Goal: Task Accomplishment & Management: Complete application form

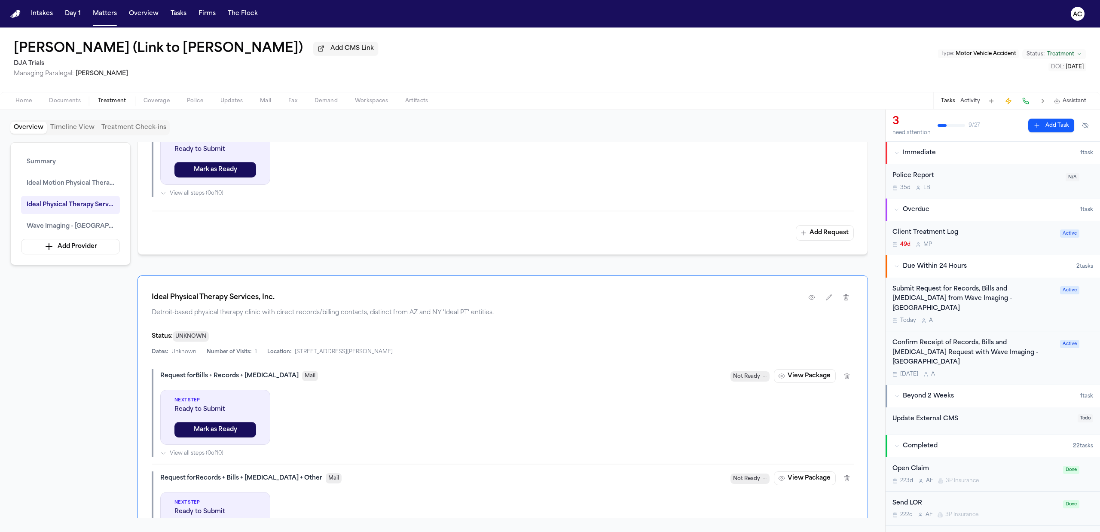
scroll to position [464, 0]
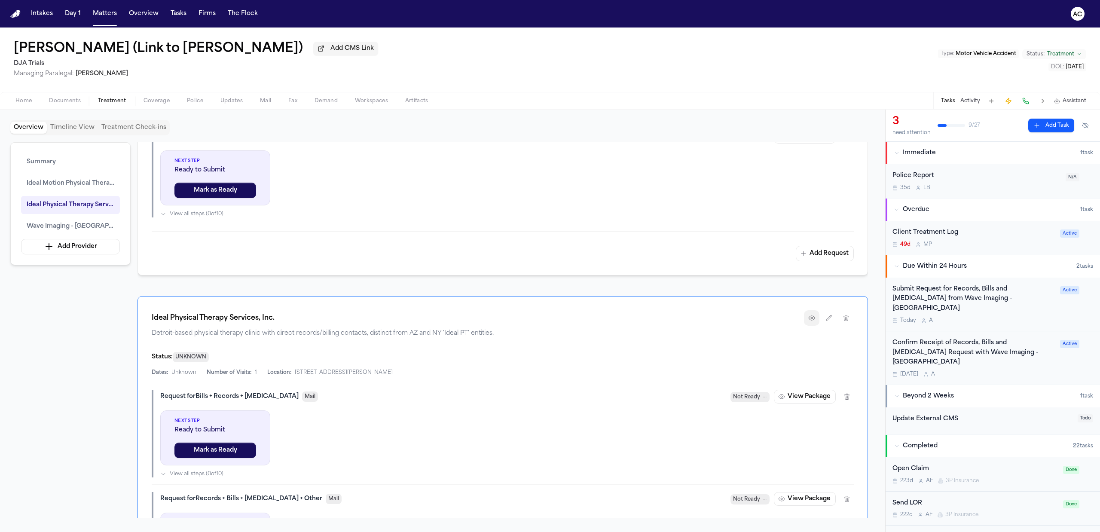
click at [806, 320] on button "button" at bounding box center [811, 317] width 15 height 15
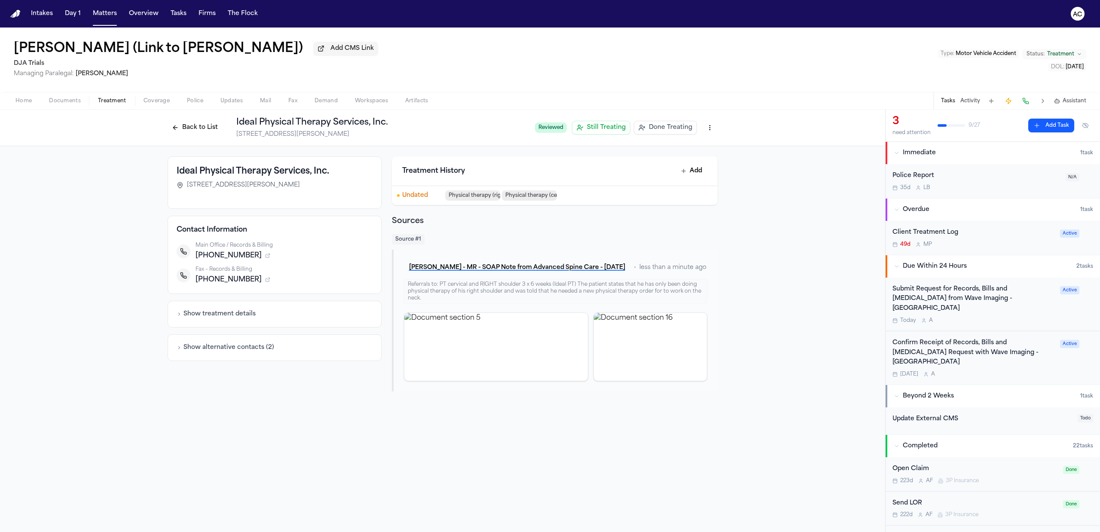
click at [203, 119] on div "Back to List Ideal Physical Therapy Services, Inc. 14058 W McNichols Rd, Detroi…" at bounding box center [348, 127] width 360 height 22
click at [203, 129] on button "Back to List" at bounding box center [195, 128] width 55 height 14
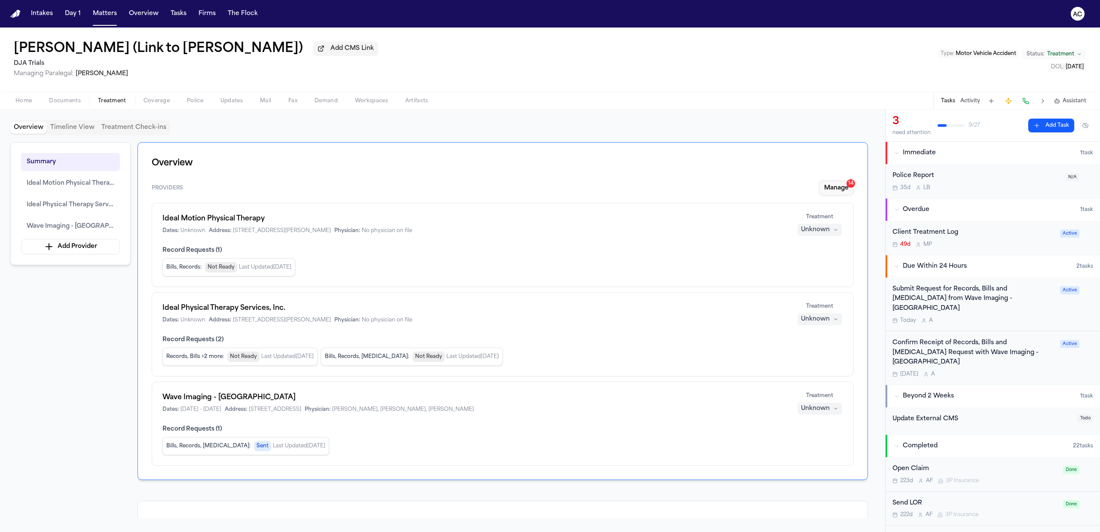
click at [829, 188] on button "Manage 14" at bounding box center [836, 187] width 35 height 15
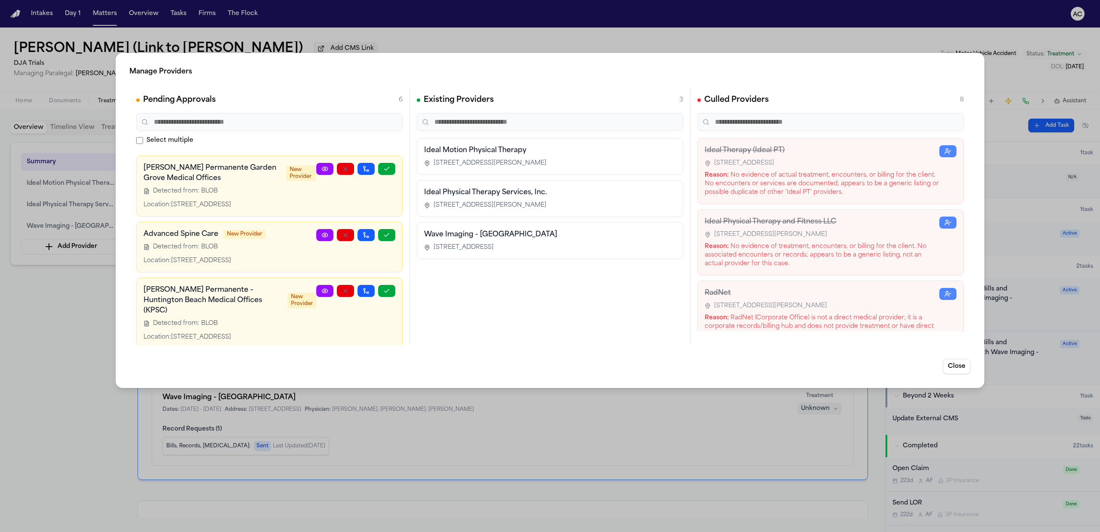
scroll to position [205, 0]
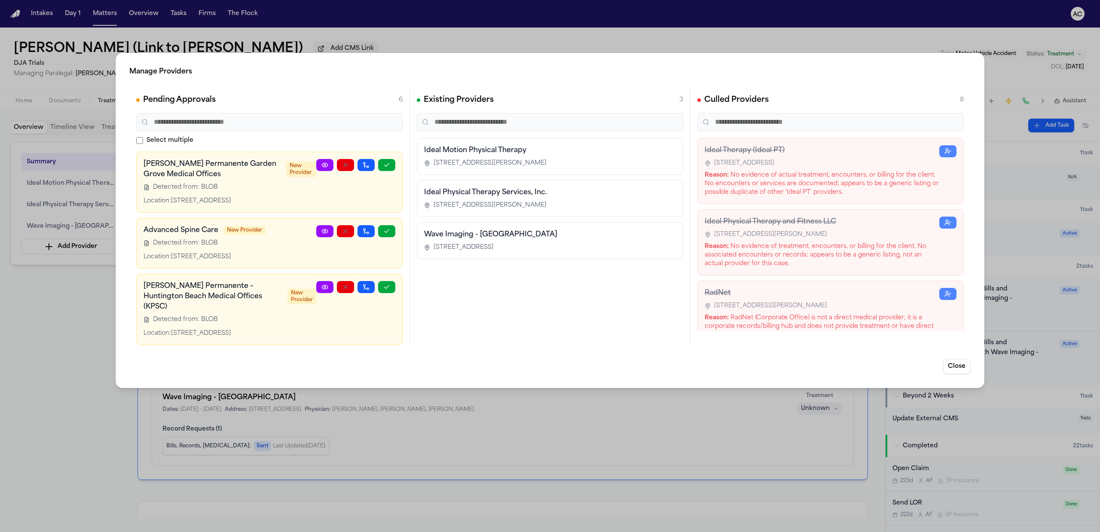
click at [31, 379] on div "Manage Providers Pending Approvals 6 Select multiple Hoag Memorial Hospital Pre…" at bounding box center [550, 266] width 1100 height 532
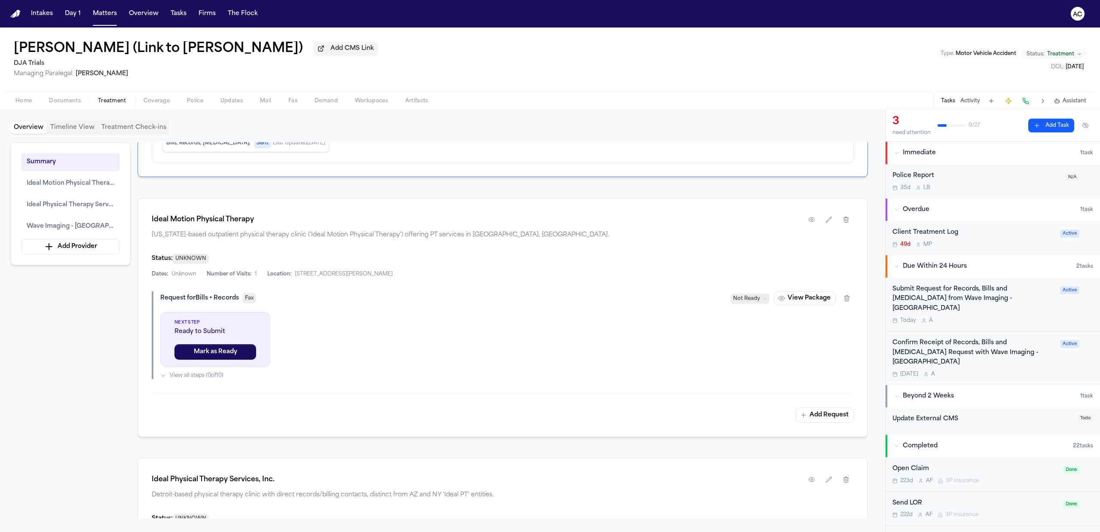
scroll to position [344, 0]
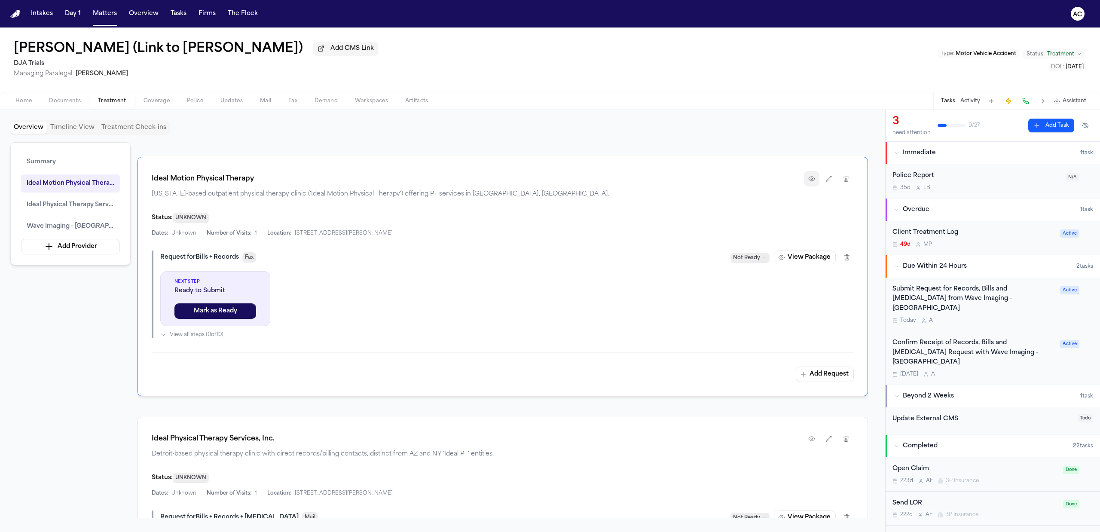
click at [809, 182] on icon "button" at bounding box center [811, 178] width 7 height 7
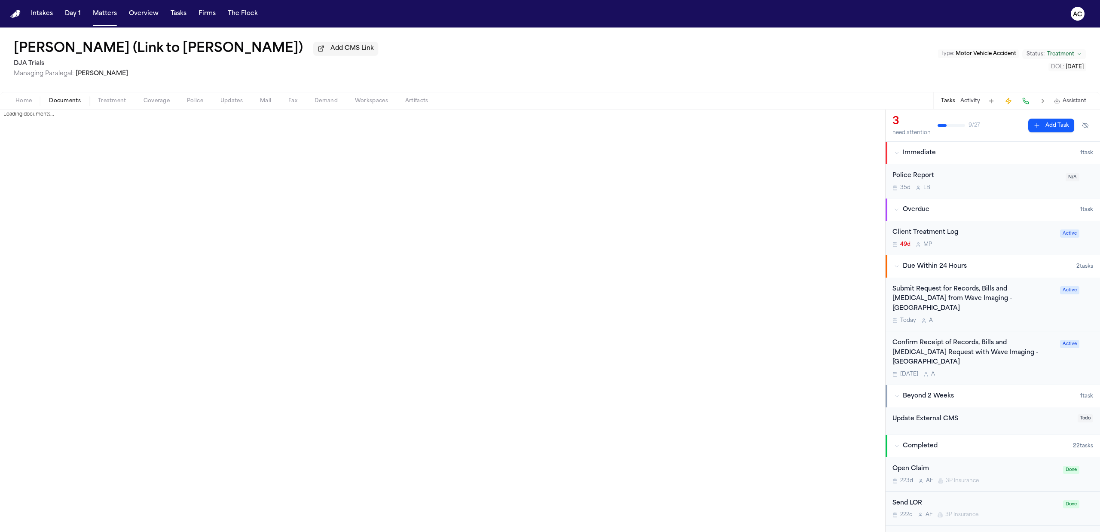
click at [66, 96] on button "Documents" at bounding box center [64, 101] width 49 height 10
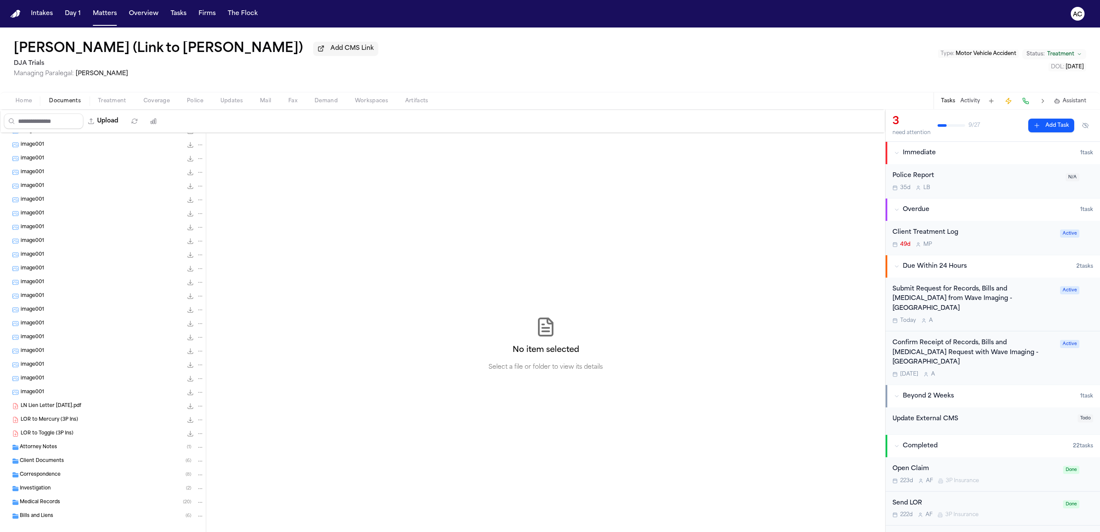
scroll to position [101, 0]
click at [50, 492] on span "Medical Records" at bounding box center [40, 491] width 40 height 7
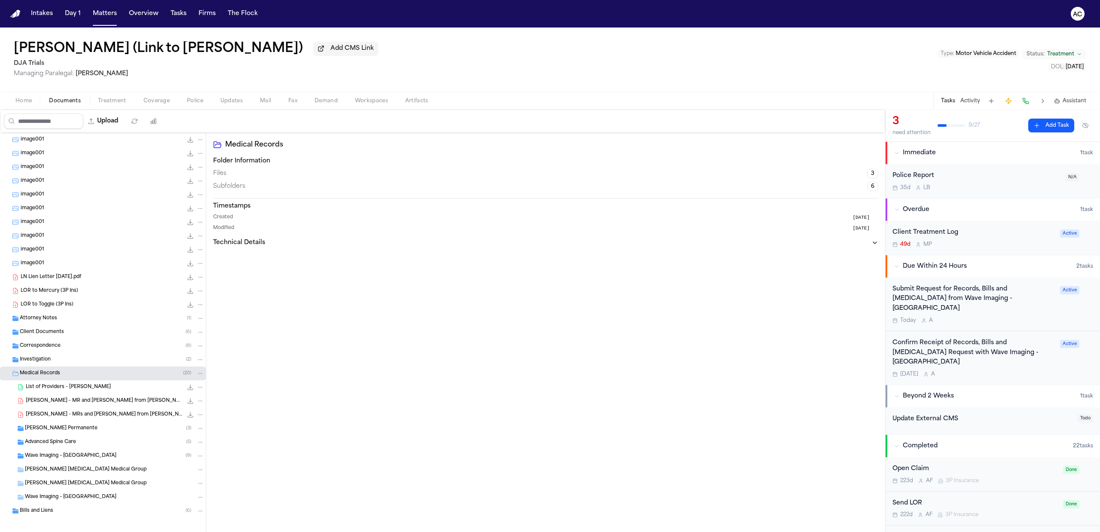
scroll to position [225, 0]
click at [119, 408] on span "L. Nagata - MRs and Bills from Kaiser Garden Grove - 1.13.25" at bounding box center [104, 409] width 157 height 7
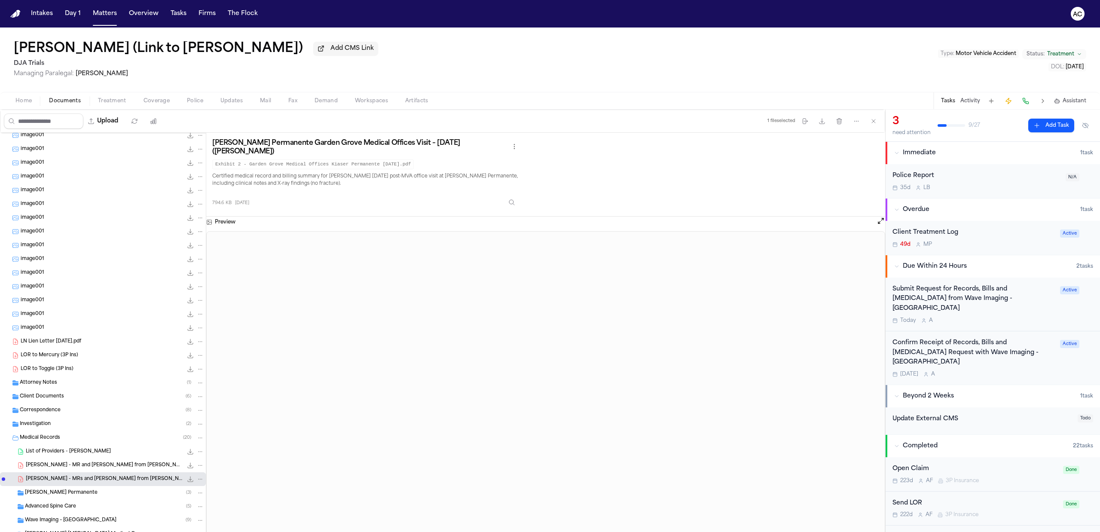
scroll to position [110, 0]
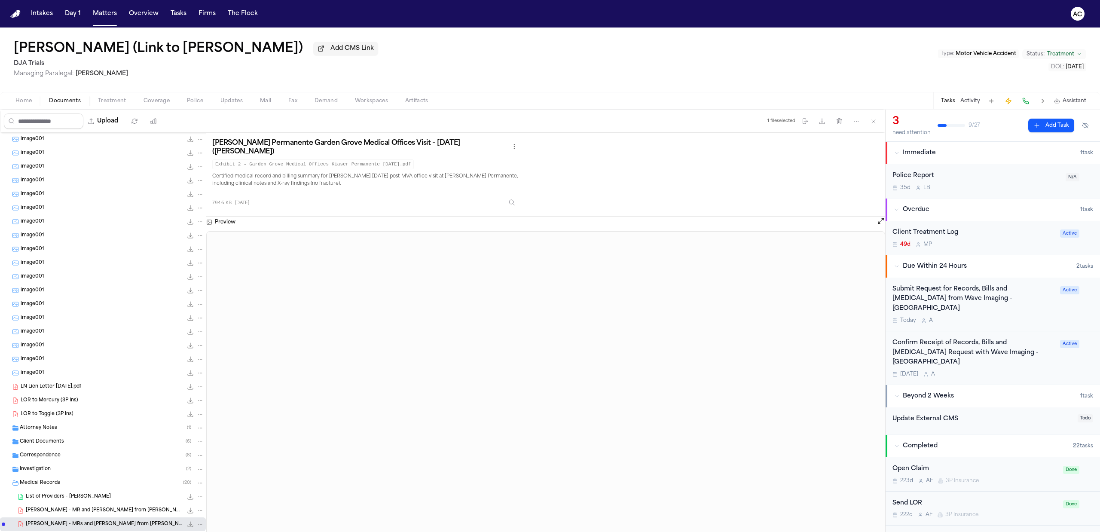
click at [119, 97] on button "Treatment" at bounding box center [112, 101] width 46 height 10
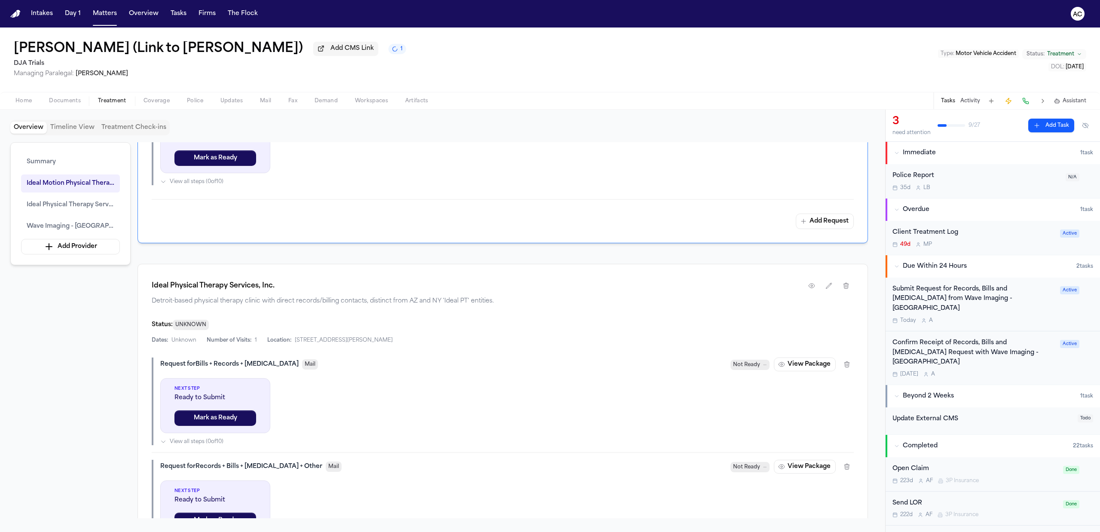
scroll to position [515, 0]
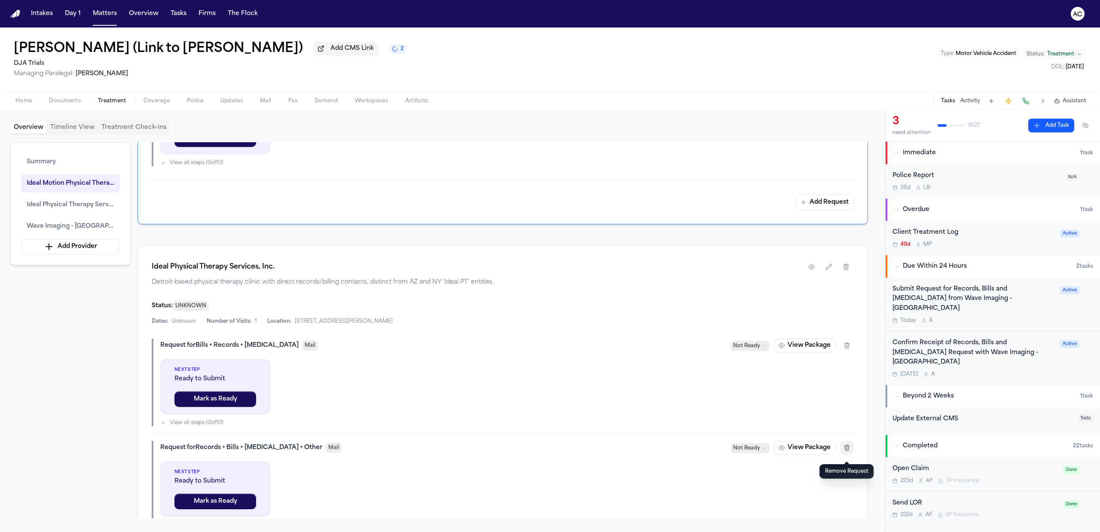
click at [851, 454] on button "button" at bounding box center [847, 448] width 14 height 14
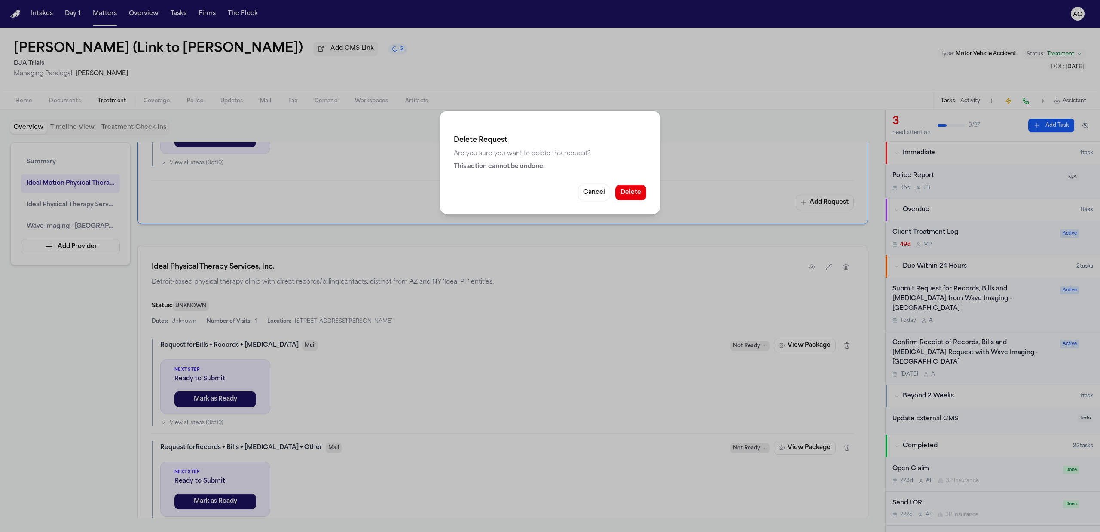
drag, startPoint x: 637, startPoint y: 205, endPoint x: 632, endPoint y: 197, distance: 9.2
click at [634, 201] on div "Delete Request Are you sure you want to delete this request? This action cannot…" at bounding box center [550, 162] width 220 height 103
click at [632, 196] on button "Delete" at bounding box center [630, 192] width 31 height 15
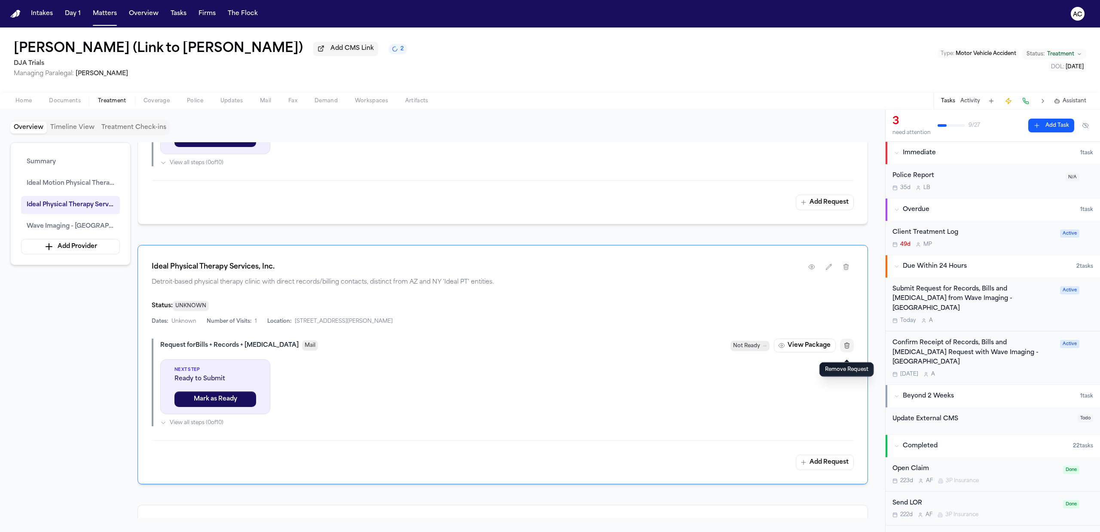
click at [848, 351] on button "button" at bounding box center [847, 345] width 14 height 14
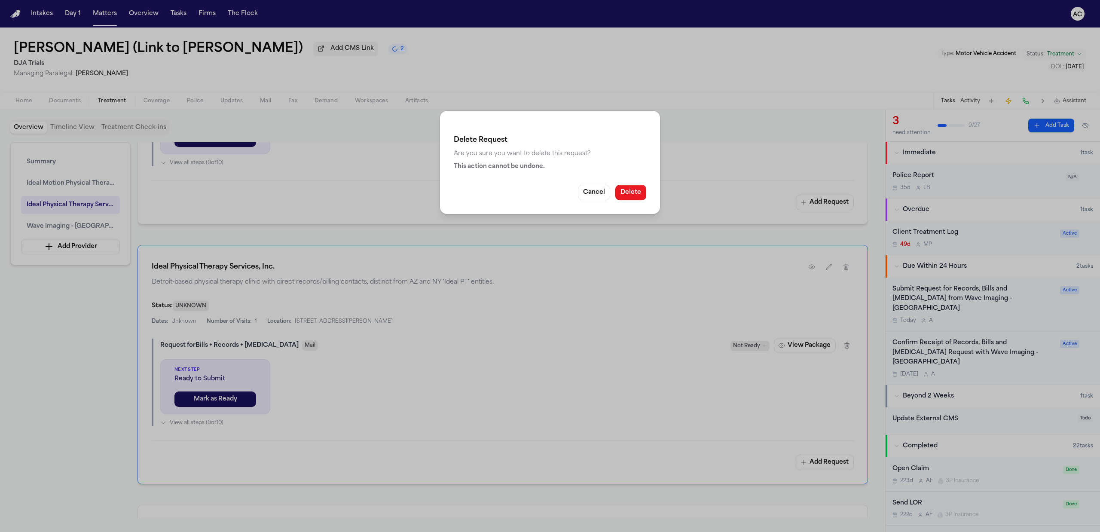
click at [631, 194] on button "Delete" at bounding box center [630, 192] width 31 height 15
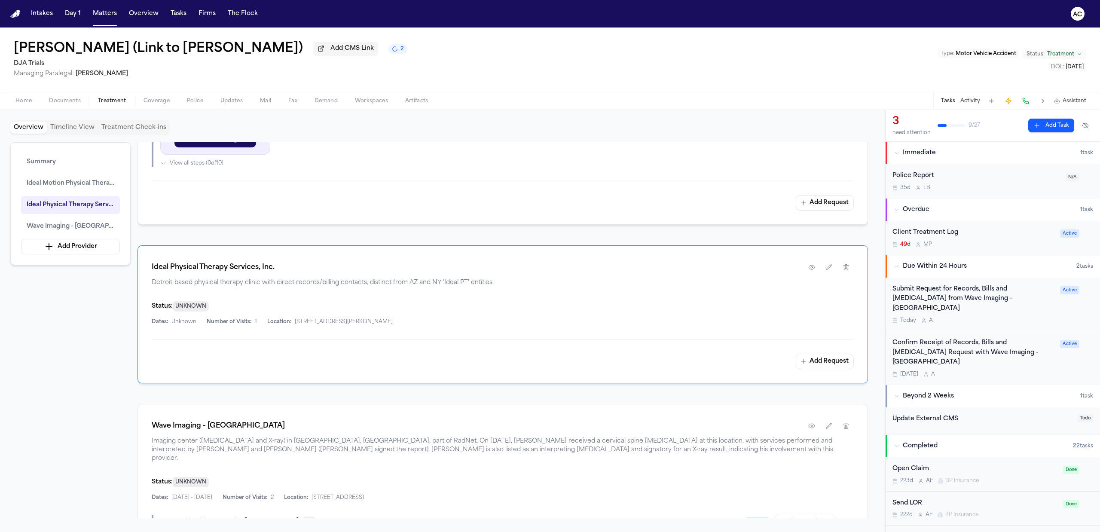
click at [832, 368] on button "Add Request" at bounding box center [825, 361] width 58 height 15
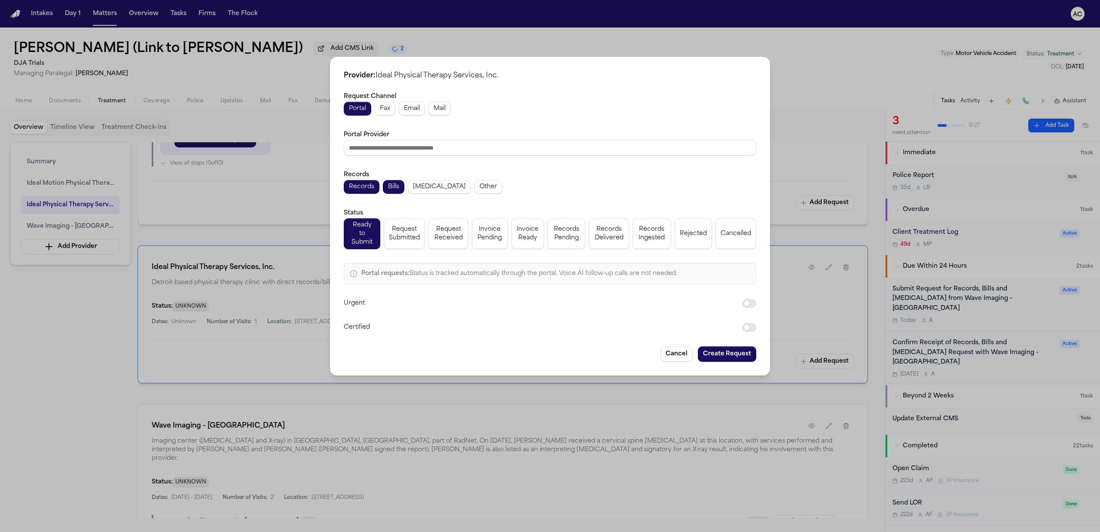
click at [846, 94] on div "Provider: Ideal Physical Therapy Services, Inc. Request Channel Portal Fax Emai…" at bounding box center [550, 266] width 1100 height 532
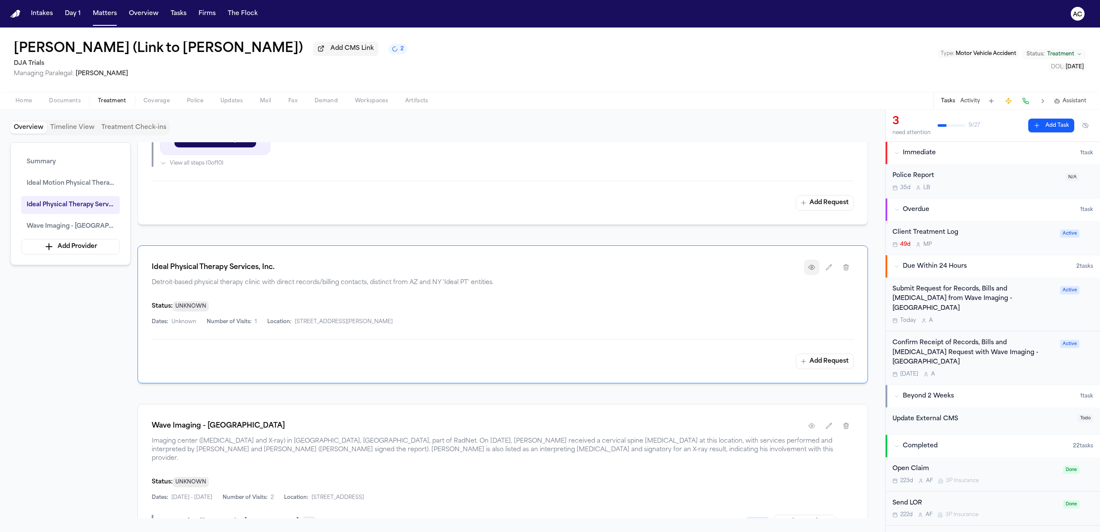
click at [811, 267] on icon "button" at bounding box center [811, 267] width 7 height 7
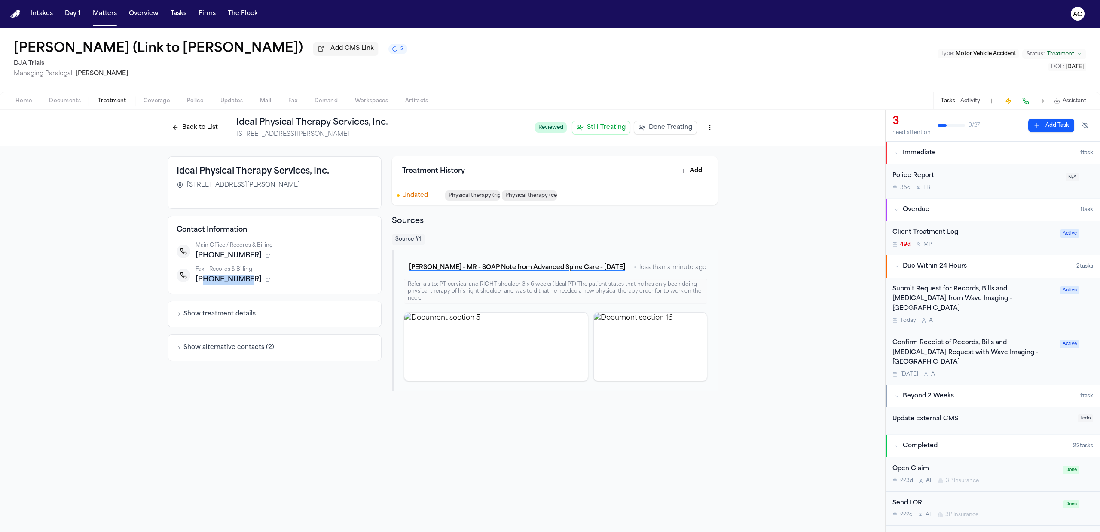
drag, startPoint x: 242, startPoint y: 281, endPoint x: 203, endPoint y: 275, distance: 39.4
click at [203, 275] on div "+13136596867" at bounding box center [283, 279] width 177 height 10
copy span "3136596867"
click at [192, 126] on button "Back to List" at bounding box center [195, 128] width 55 height 14
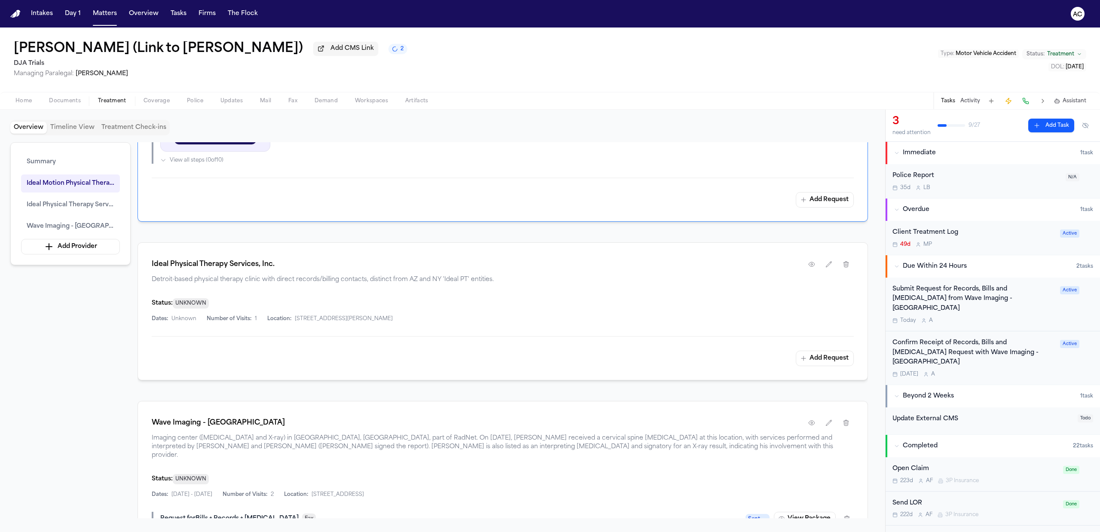
scroll to position [573, 0]
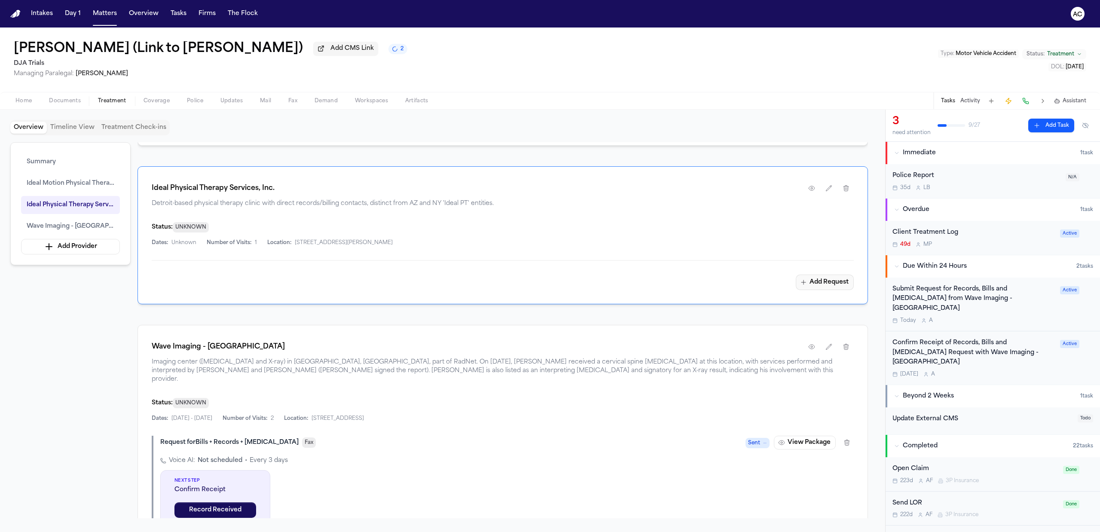
click at [813, 286] on button "Add Request" at bounding box center [825, 281] width 58 height 15
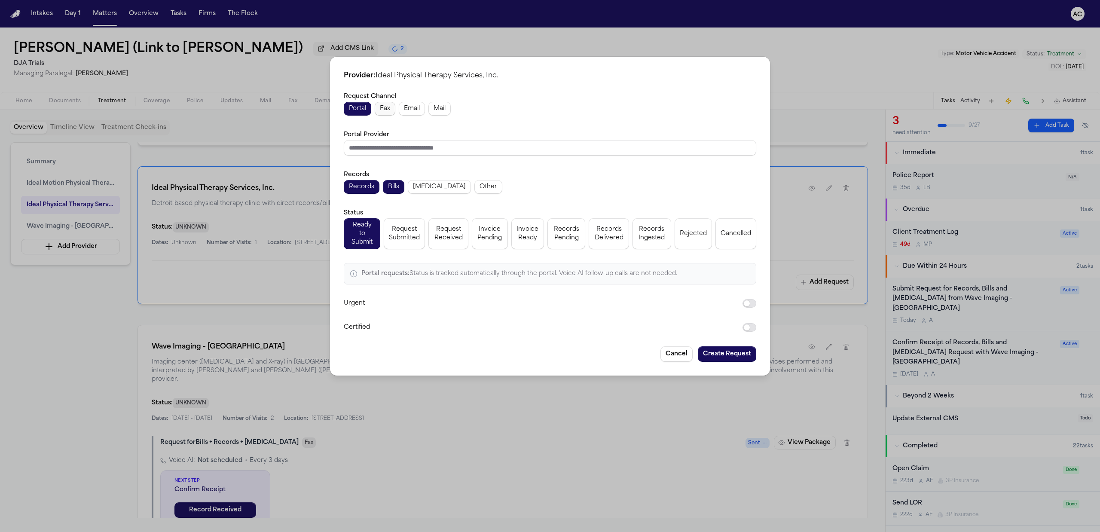
click at [383, 107] on span "Fax" at bounding box center [385, 108] width 10 height 9
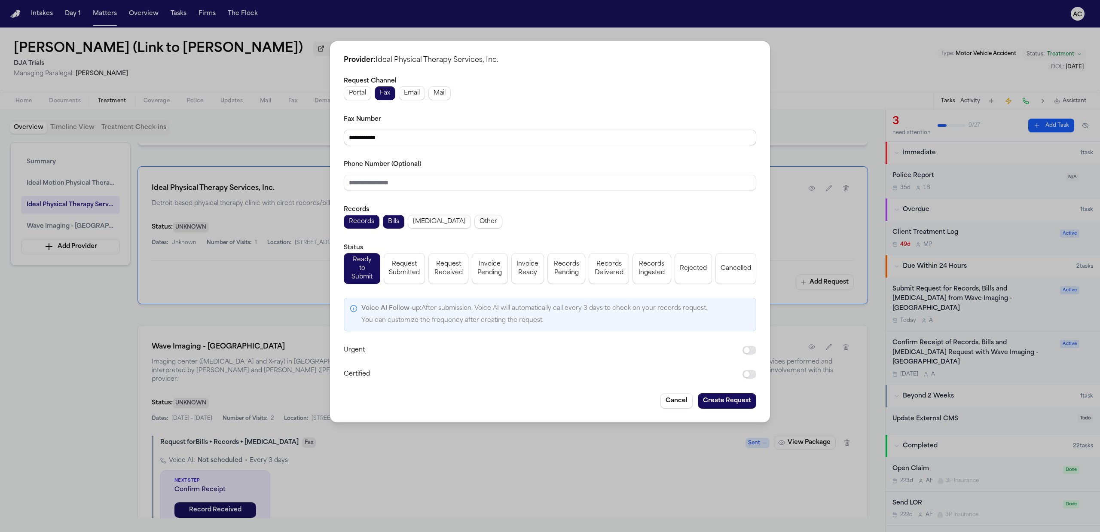
drag, startPoint x: 373, startPoint y: 138, endPoint x: 323, endPoint y: 136, distance: 49.4
click at [323, 136] on div "**********" at bounding box center [550, 266] width 1100 height 532
paste input "tel"
type input "**********"
click at [439, 226] on span "Radiology" at bounding box center [439, 221] width 53 height 9
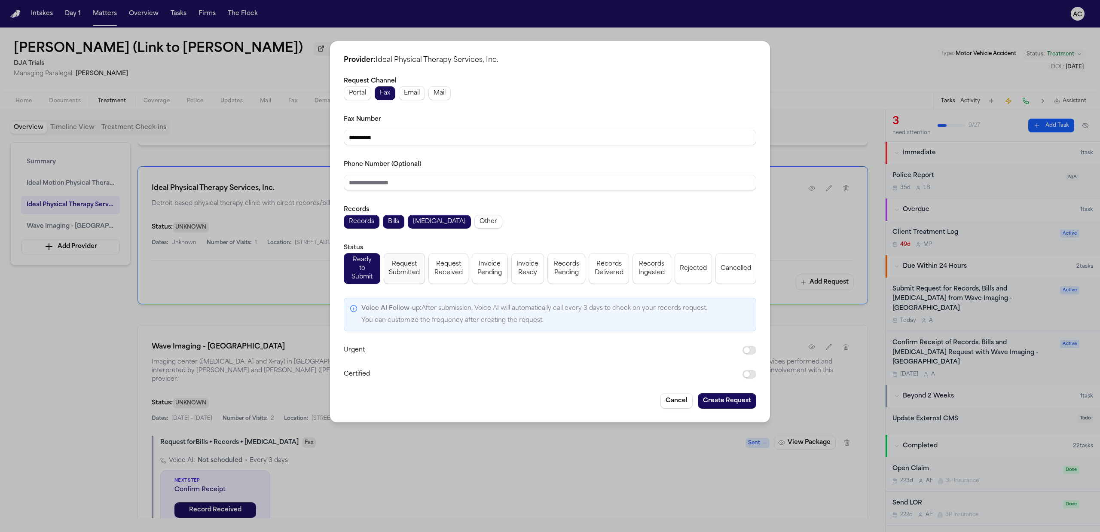
click at [396, 264] on span "Request Submitted" at bounding box center [404, 268] width 31 height 17
click at [366, 258] on button "Ready to Submit" at bounding box center [362, 268] width 37 height 31
click at [725, 393] on button "Create Request" at bounding box center [727, 400] width 58 height 15
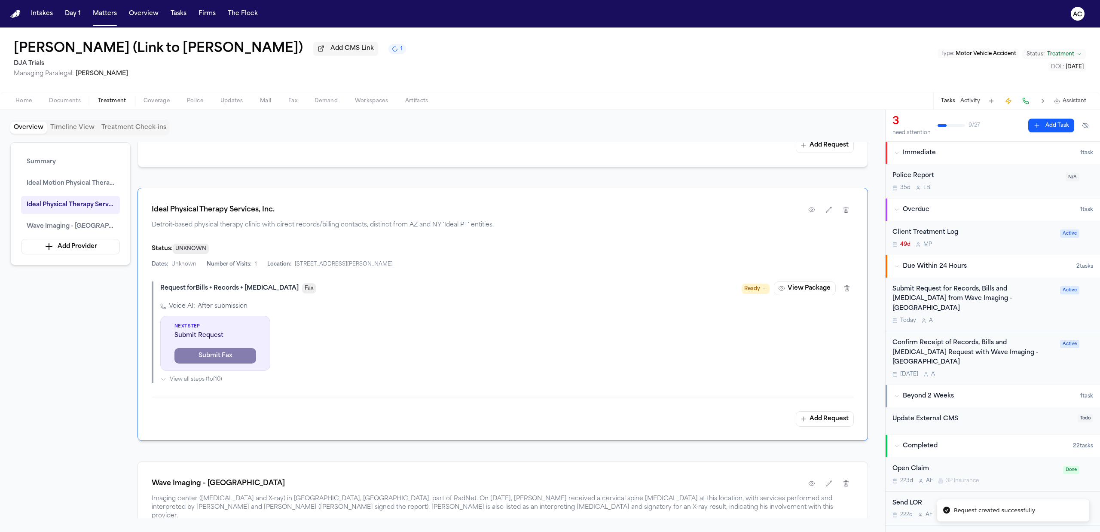
scroll to position [595, 0]
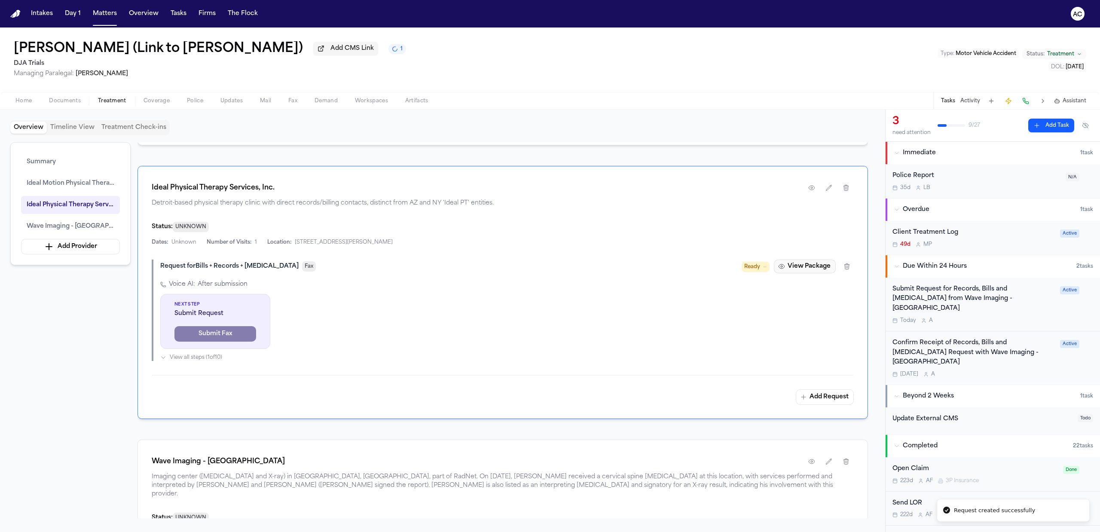
click at [791, 267] on button "View Package" at bounding box center [805, 266] width 62 height 14
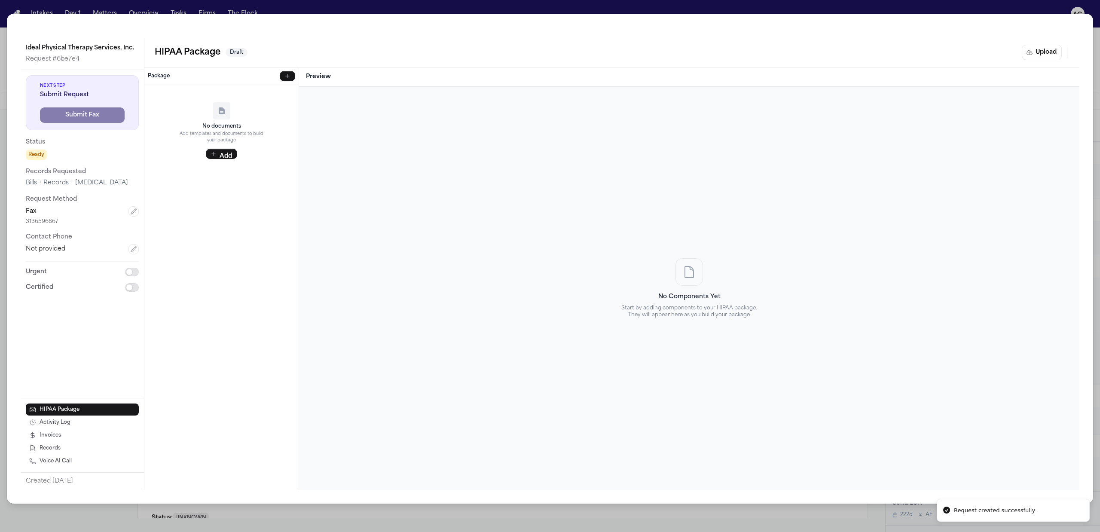
drag, startPoint x: 356, startPoint y: 4, endPoint x: 363, endPoint y: 6, distance: 7.6
click at [356, 4] on div "Ideal Physical Therapy Services, Inc. Request # 6be7e4 Next Step Submit Request…" at bounding box center [550, 266] width 1100 height 532
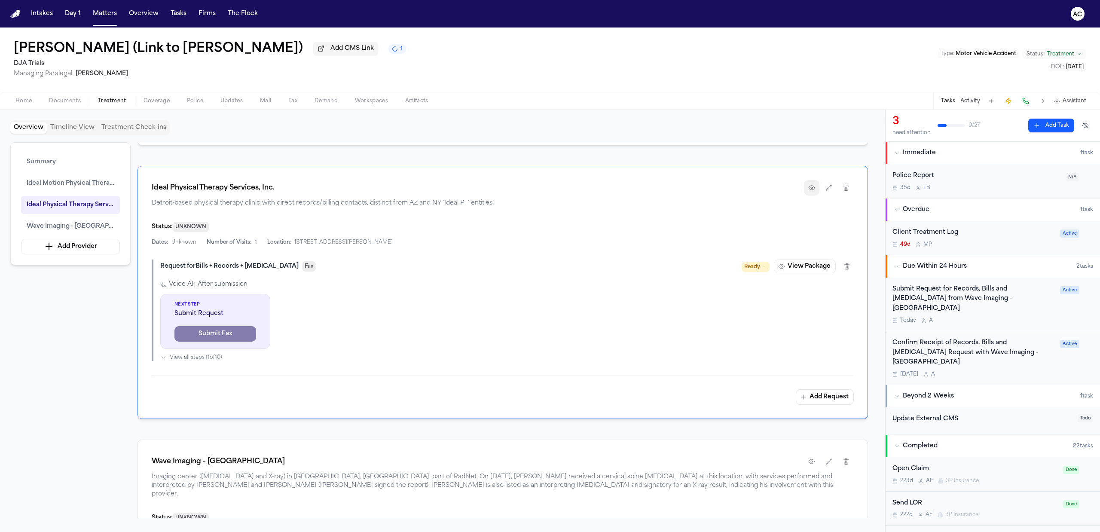
click at [815, 191] on button "button" at bounding box center [811, 187] width 15 height 15
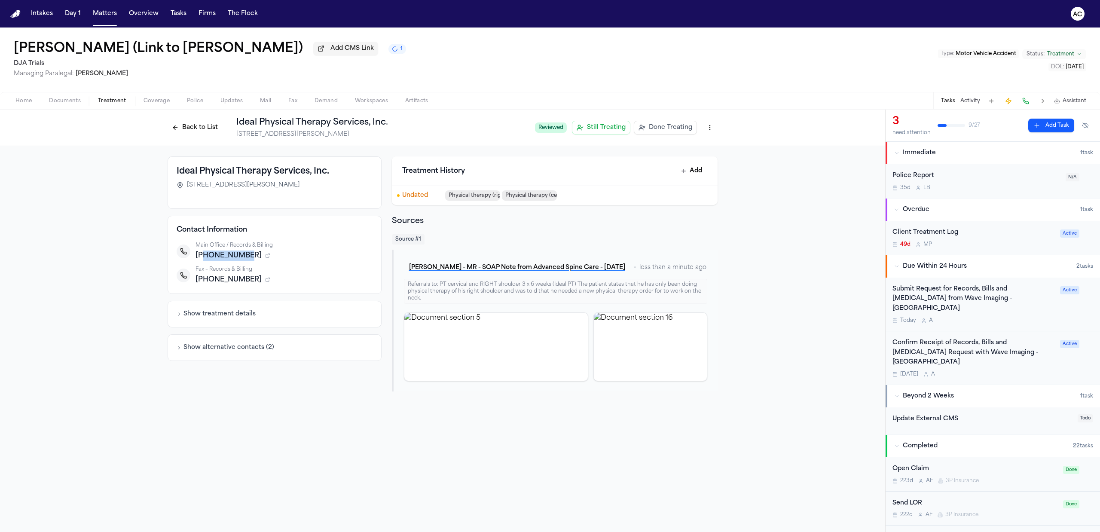
drag, startPoint x: 243, startPoint y: 253, endPoint x: 201, endPoint y: 251, distance: 41.7
click at [201, 251] on span "+13136596847" at bounding box center [228, 255] width 66 height 10
copy span "3136596847"
click at [195, 128] on button "Back to List" at bounding box center [195, 128] width 55 height 14
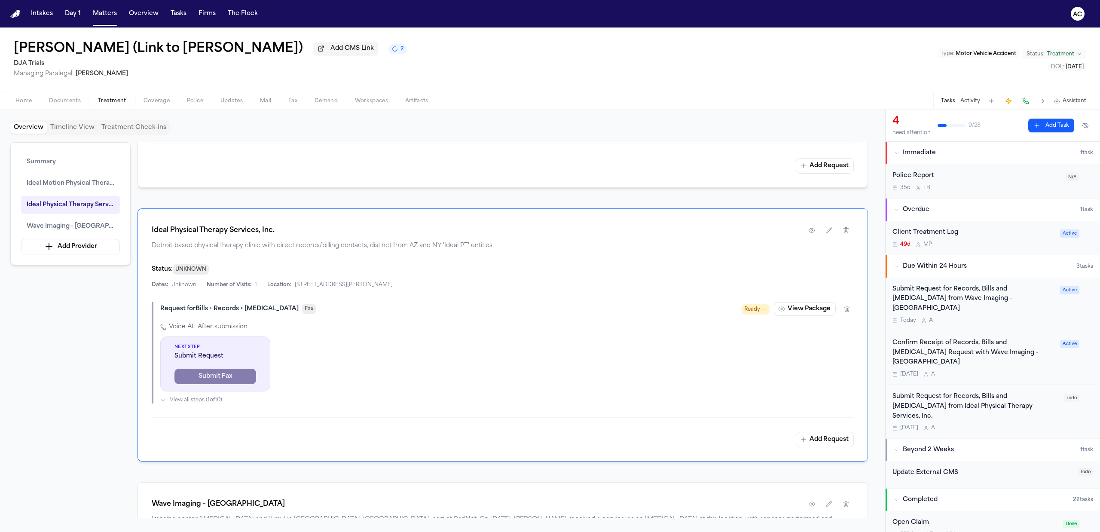
scroll to position [573, 0]
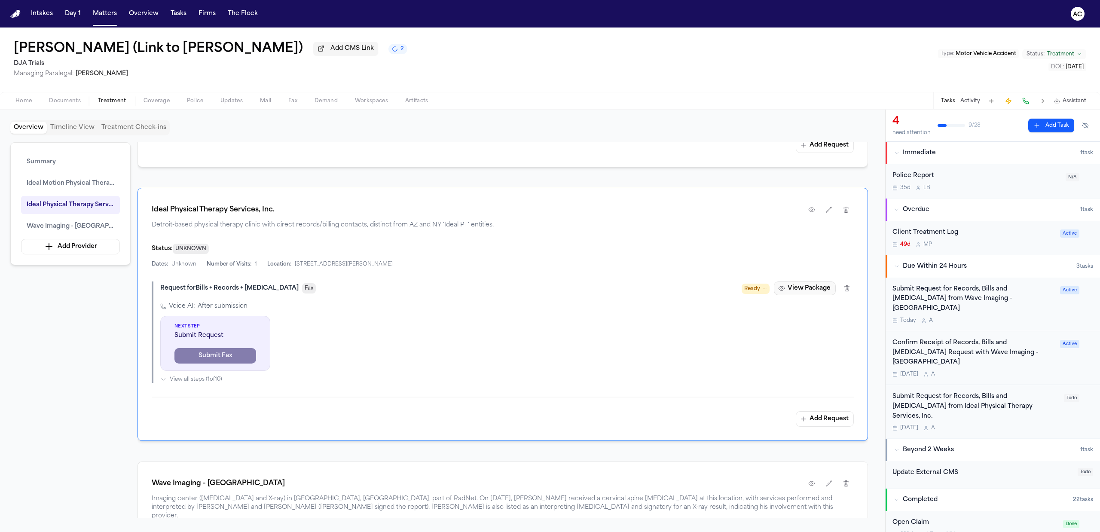
click at [796, 290] on button "View Package" at bounding box center [805, 288] width 62 height 14
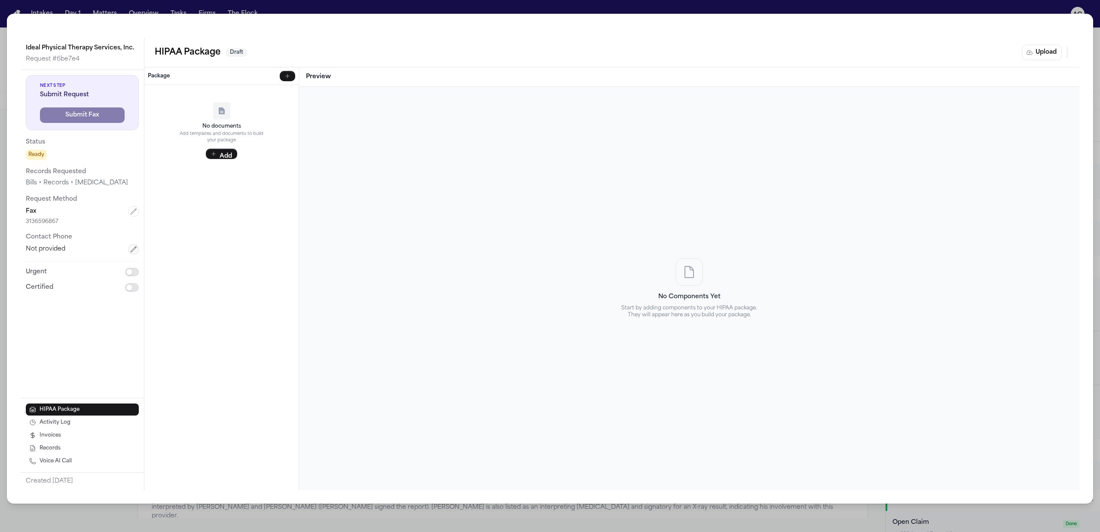
click at [137, 251] on button "button" at bounding box center [133, 249] width 10 height 10
click at [80, 253] on input "tel" at bounding box center [82, 251] width 113 height 15
paste input "**********"
type input "**********"
click at [47, 269] on button "Save" at bounding box center [53, 272] width 55 height 15
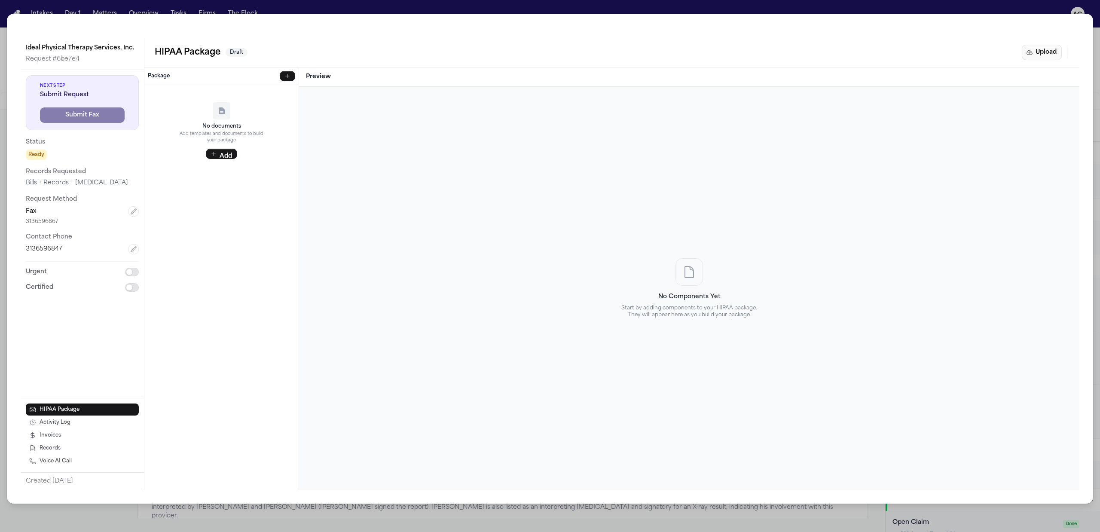
click at [1047, 55] on button "Upload" at bounding box center [1042, 52] width 40 height 15
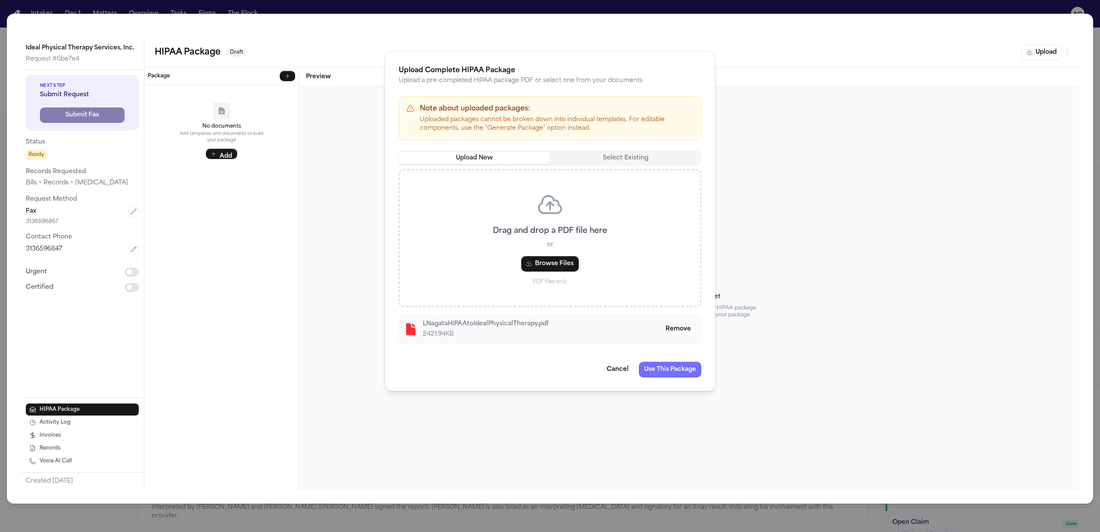
click at [669, 369] on button "Use This Package" at bounding box center [670, 369] width 62 height 15
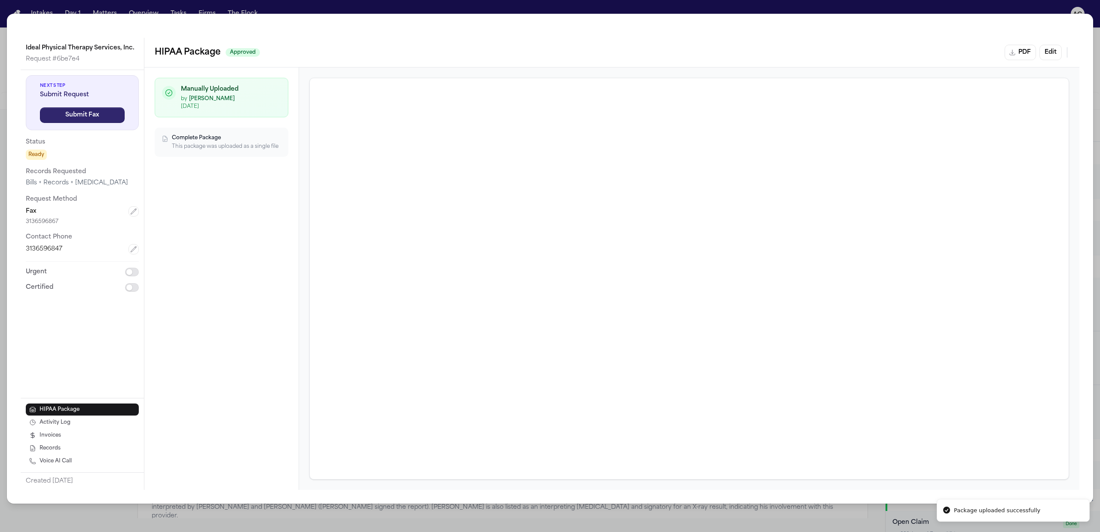
click at [76, 115] on button "Submit Fax" at bounding box center [82, 114] width 85 height 15
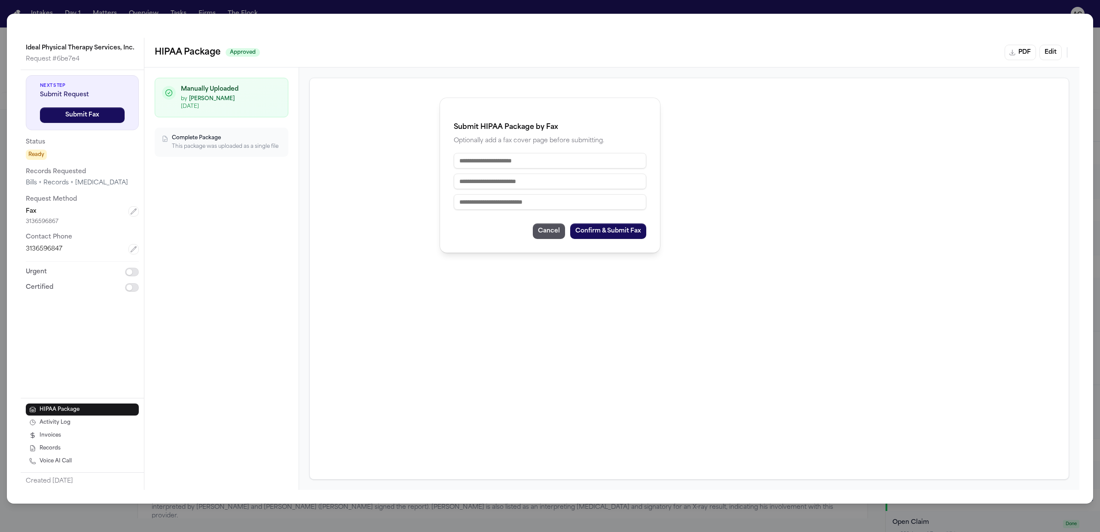
click at [563, 167] on input "text" at bounding box center [550, 160] width 192 height 15
type input "**********"
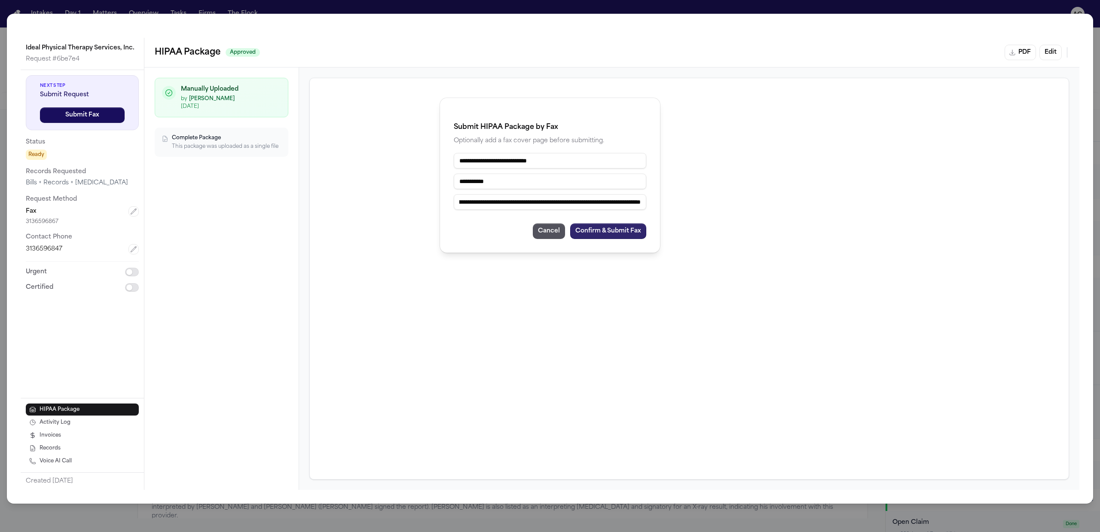
click at [619, 228] on button "Confirm & Submit Fax" at bounding box center [608, 230] width 76 height 15
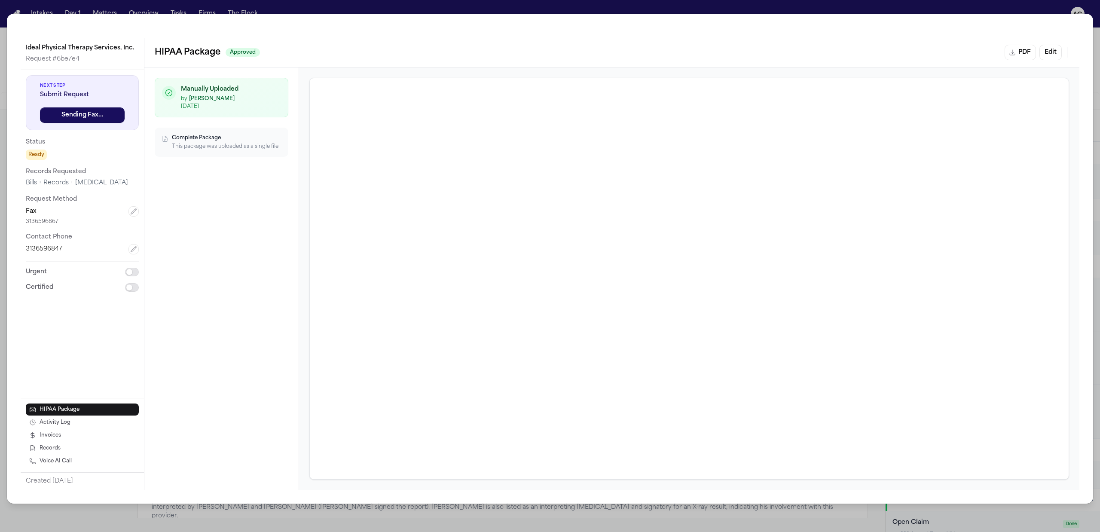
click at [982, 3] on div "Ideal Physical Therapy Services, Inc. Request # 6be7e4 Next Step Submit Request…" at bounding box center [550, 266] width 1100 height 532
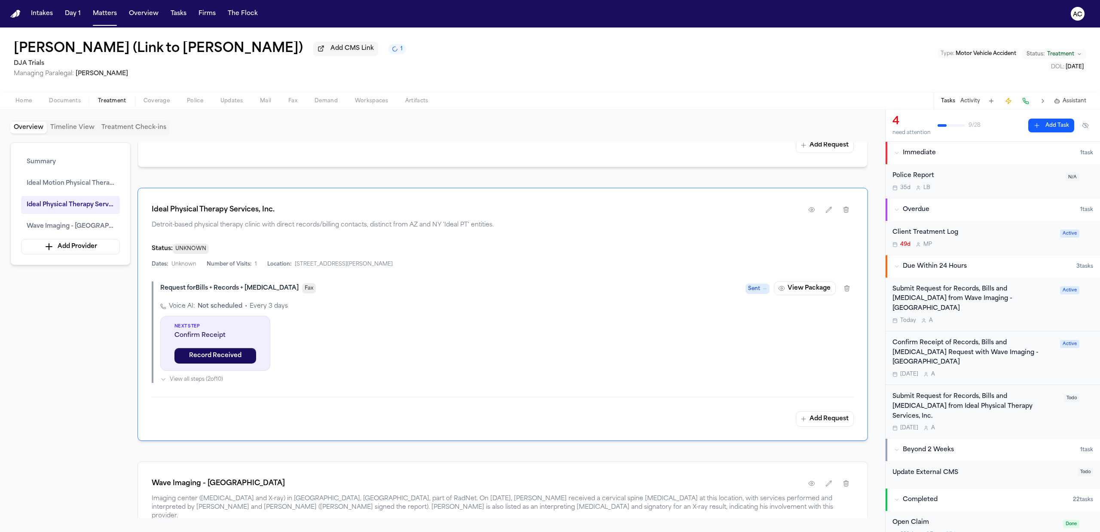
click at [1047, 126] on button "Add Task" at bounding box center [1051, 126] width 46 height 14
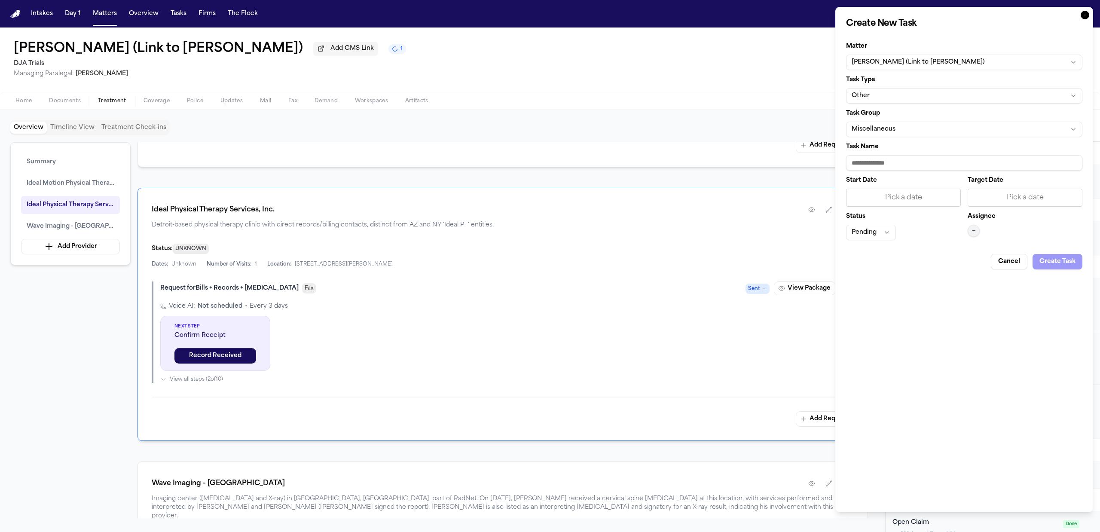
click at [906, 96] on button "Other" at bounding box center [964, 95] width 236 height 15
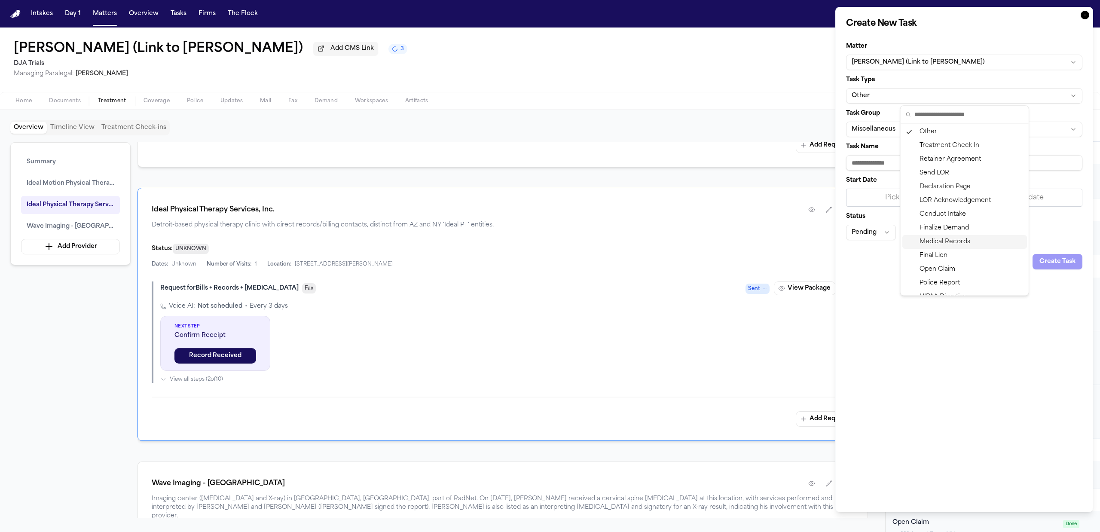
click at [949, 240] on div "Medical Records" at bounding box center [964, 242] width 125 height 14
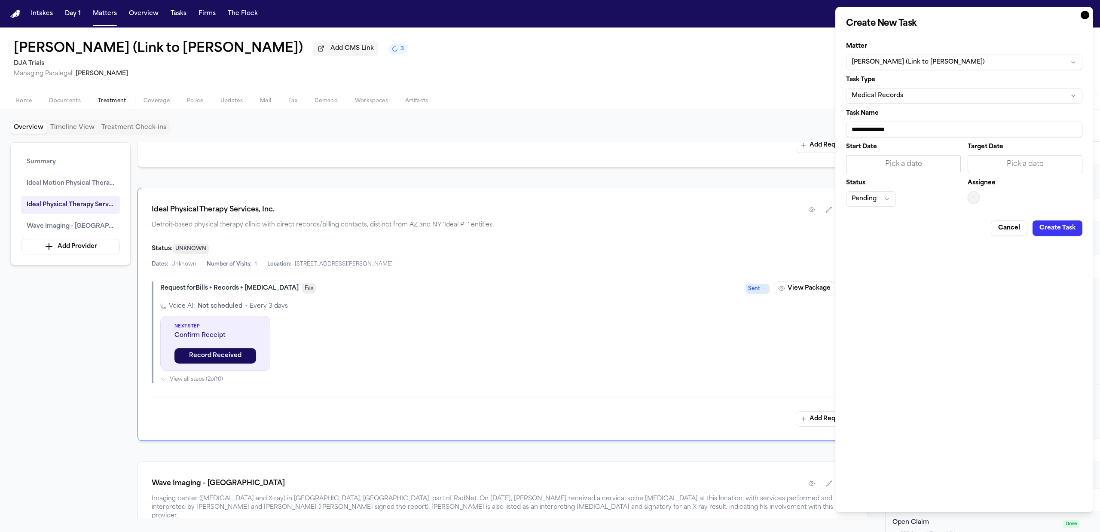
click at [927, 130] on input "**********" at bounding box center [964, 129] width 236 height 15
type input "*"
type input "**********"
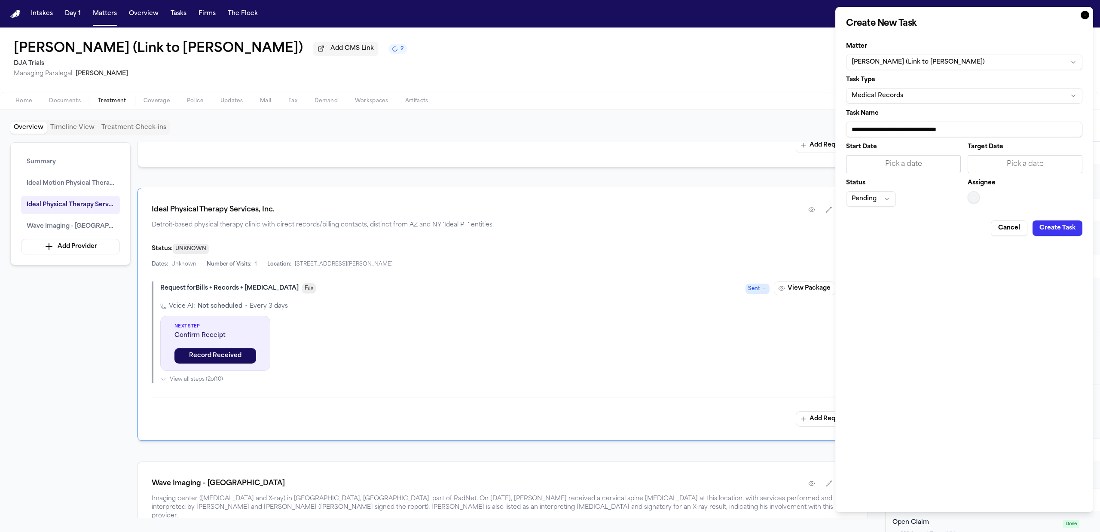
click at [923, 254] on div "**********" at bounding box center [964, 259] width 258 height 505
click at [910, 160] on div "Pick a date" at bounding box center [903, 164] width 104 height 10
click at [887, 235] on button "7" at bounding box center [886, 237] width 14 height 14
click at [880, 201] on button "Pending" at bounding box center [871, 198] width 50 height 15
click at [855, 330] on div "Requested" at bounding box center [870, 332] width 125 height 14
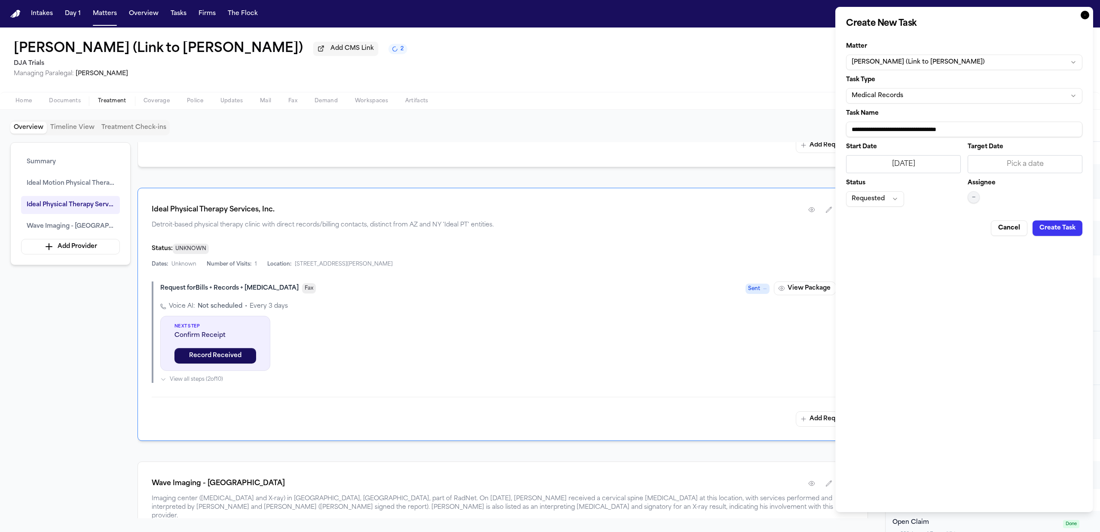
click at [972, 200] on span "—" at bounding box center [973, 197] width 3 height 7
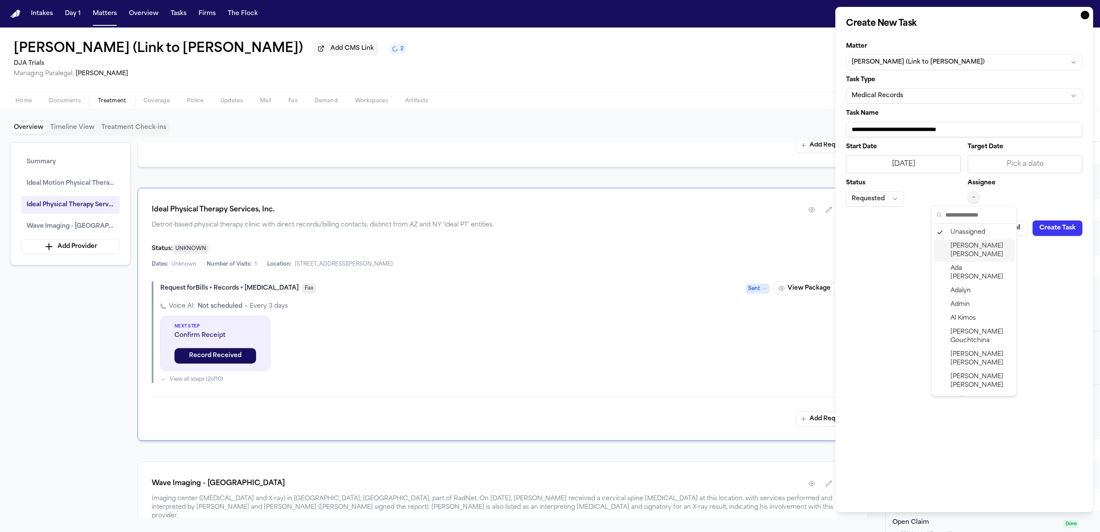
click at [964, 248] on span "Anna Contreras" at bounding box center [980, 250] width 61 height 17
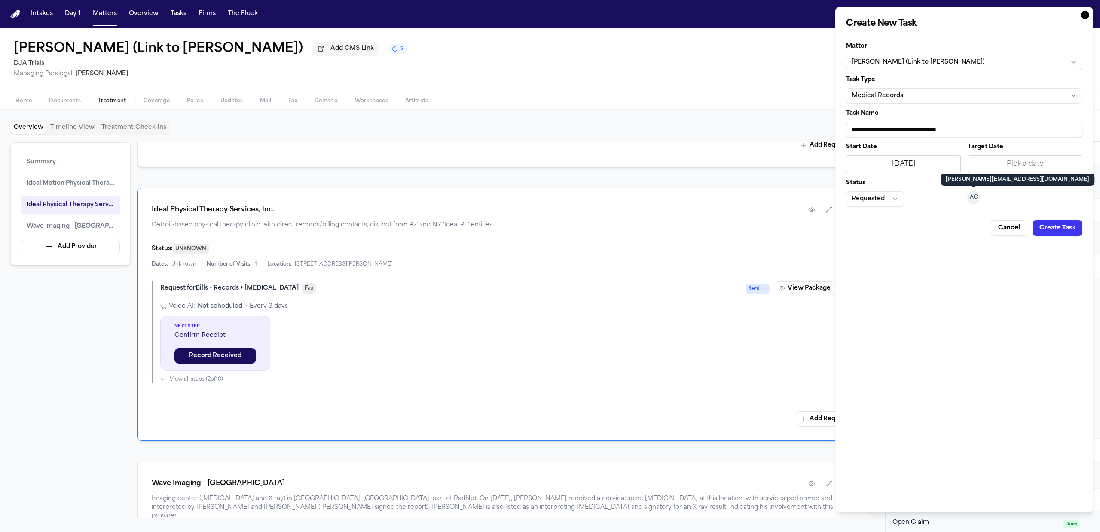
click at [1057, 227] on button "Create Task" at bounding box center [1057, 227] width 50 height 15
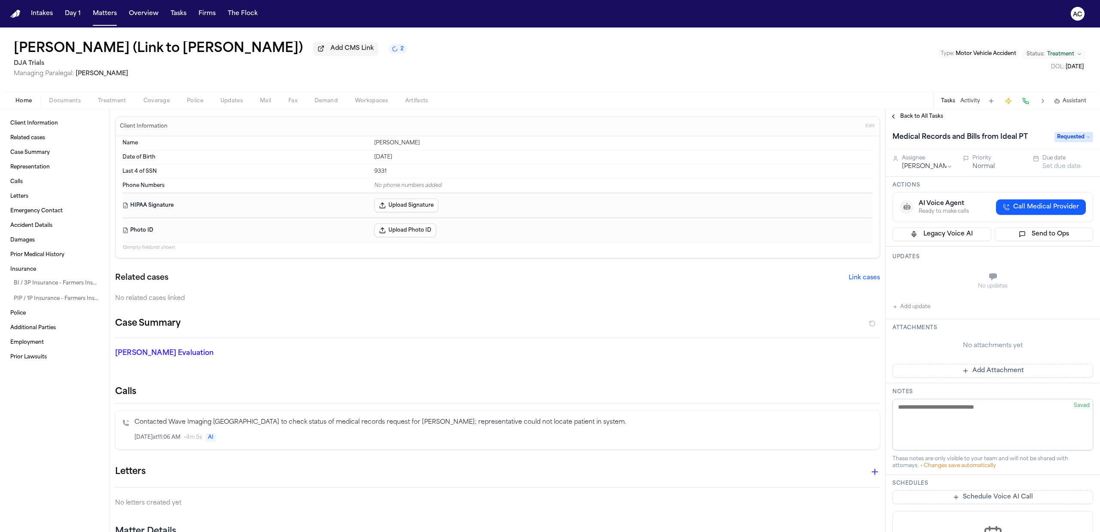
click at [916, 307] on button "Add update" at bounding box center [911, 307] width 38 height 10
click at [909, 297] on button "Private" at bounding box center [909, 298] width 7 height 7
click at [928, 278] on textarea "Add your update" at bounding box center [997, 277] width 183 height 17
type textarea "**********"
click at [1072, 298] on button "Add" at bounding box center [1081, 298] width 18 height 10
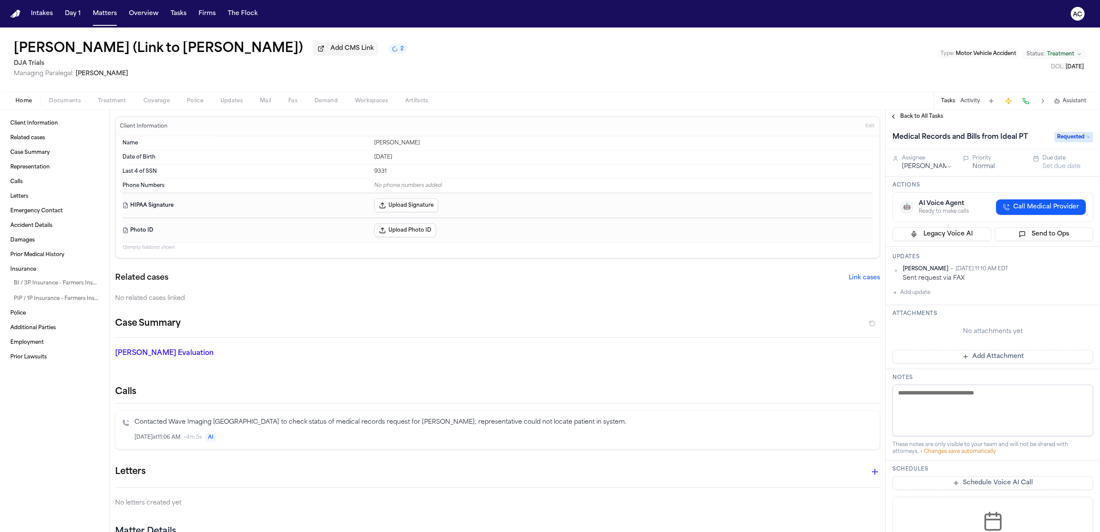
click at [913, 114] on span "Back to All Tasks" at bounding box center [921, 116] width 43 height 7
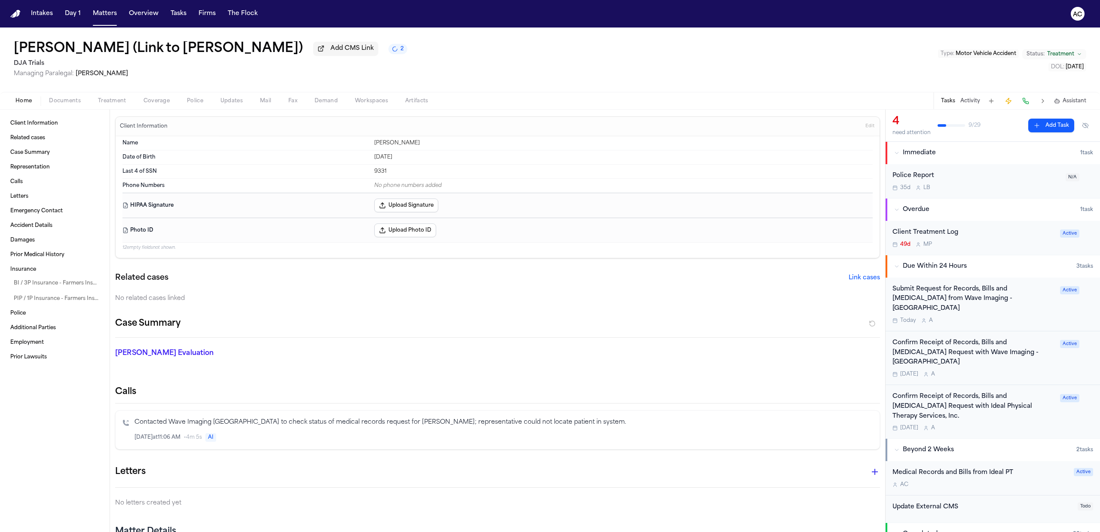
click at [95, 104] on button "Treatment" at bounding box center [112, 101] width 46 height 10
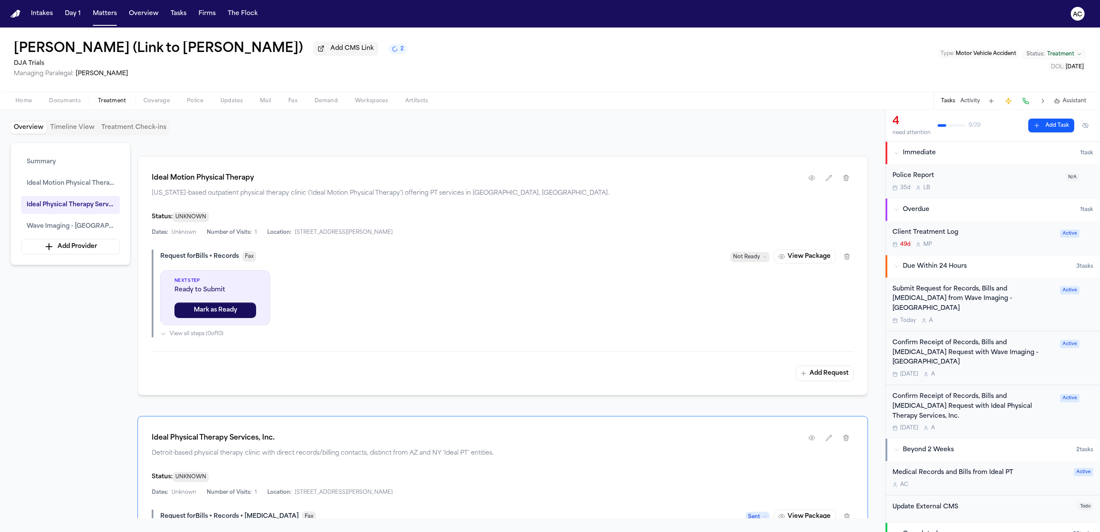
scroll to position [344, 0]
click at [813, 175] on button "button" at bounding box center [811, 178] width 15 height 15
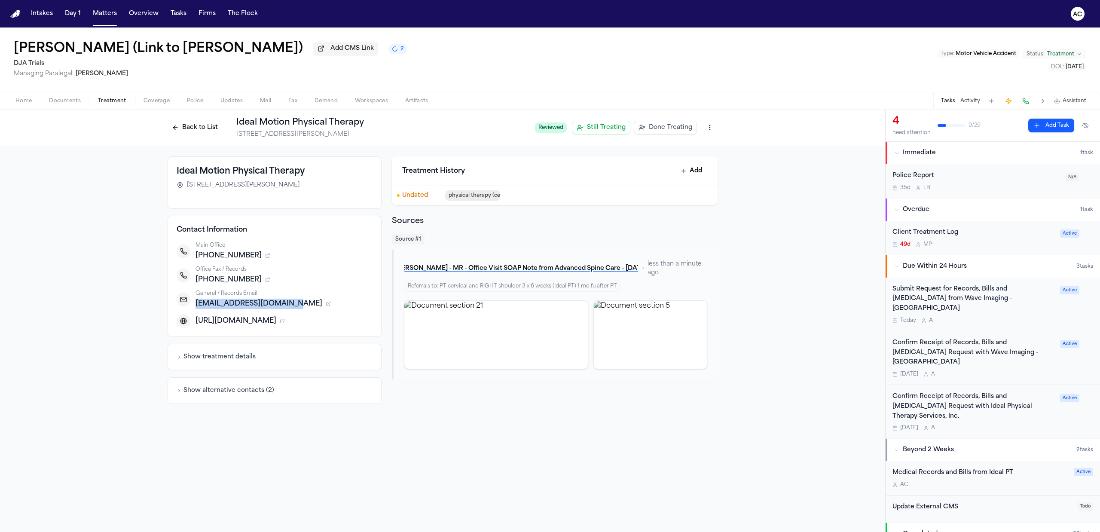
drag, startPoint x: 288, startPoint y: 305, endPoint x: 193, endPoint y: 306, distance: 94.5
click at [193, 306] on div "General / Records Email idealmotion@unitedpt.com" at bounding box center [275, 299] width 196 height 19
copy span "idealmotion@unitedpt.com"
click at [196, 124] on button "Back to List" at bounding box center [195, 128] width 55 height 14
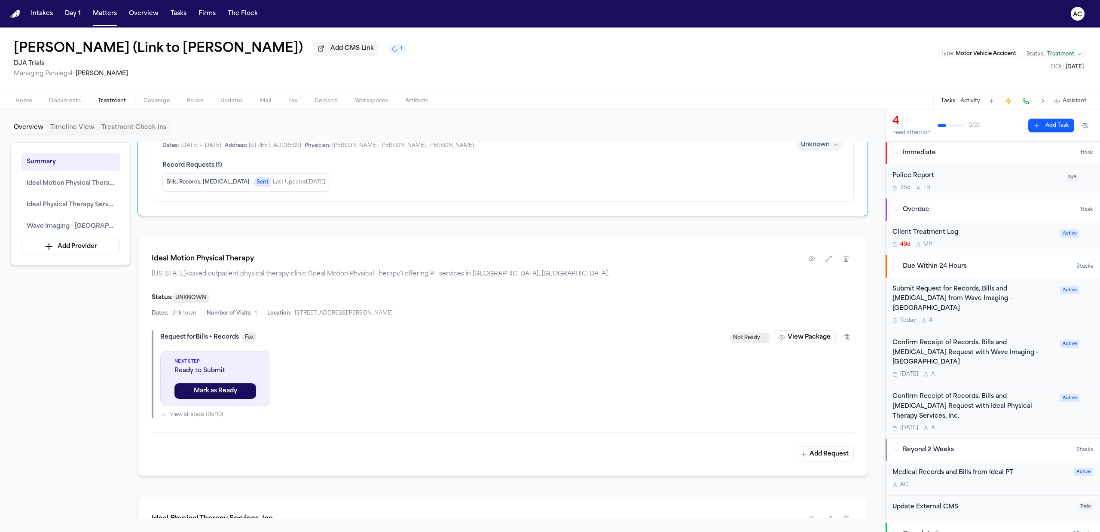
scroll to position [344, 0]
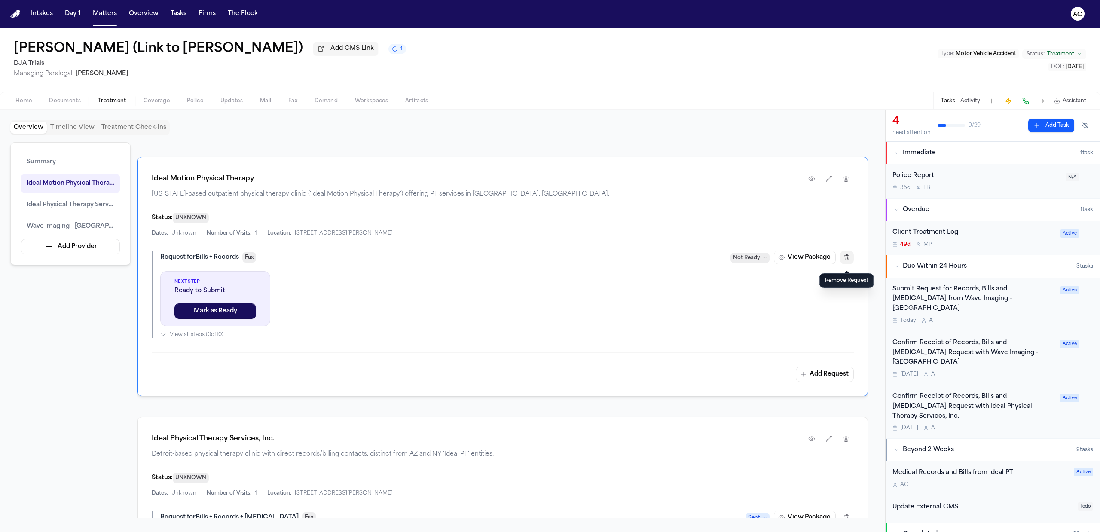
click at [849, 264] on button "button" at bounding box center [847, 257] width 14 height 14
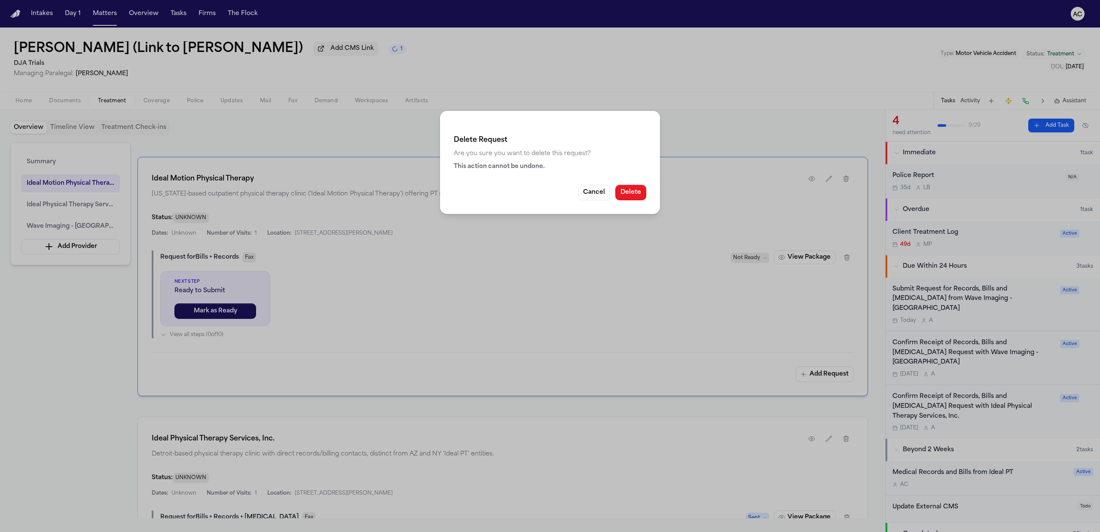
click at [629, 191] on button "Delete" at bounding box center [630, 192] width 31 height 15
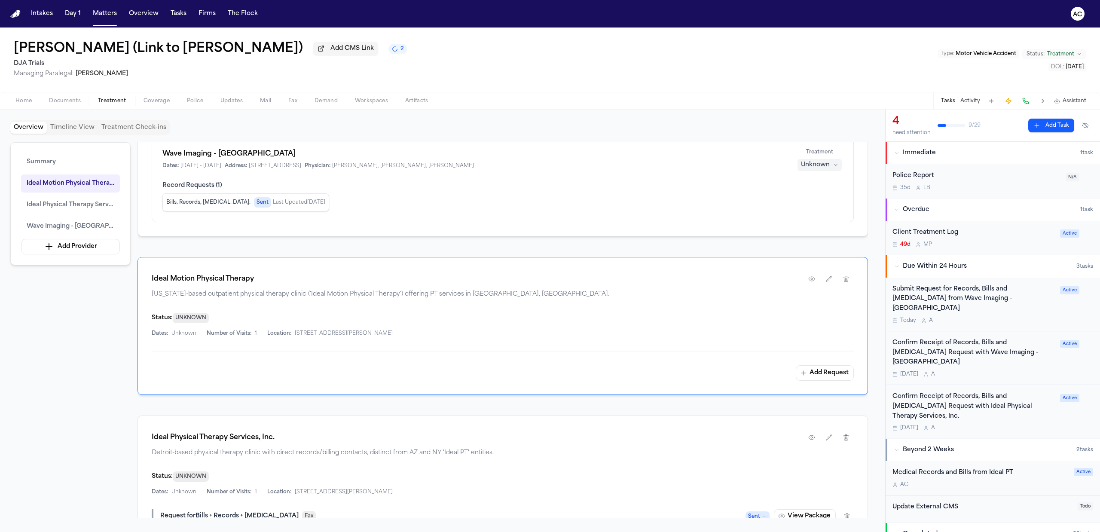
scroll to position [217, 0]
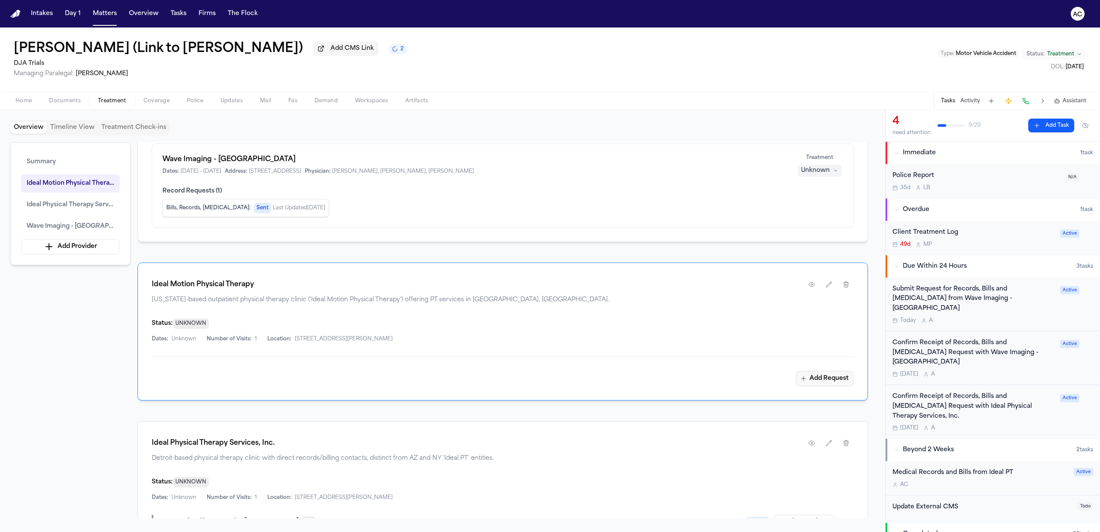
click at [830, 386] on button "Add Request" at bounding box center [825, 378] width 58 height 15
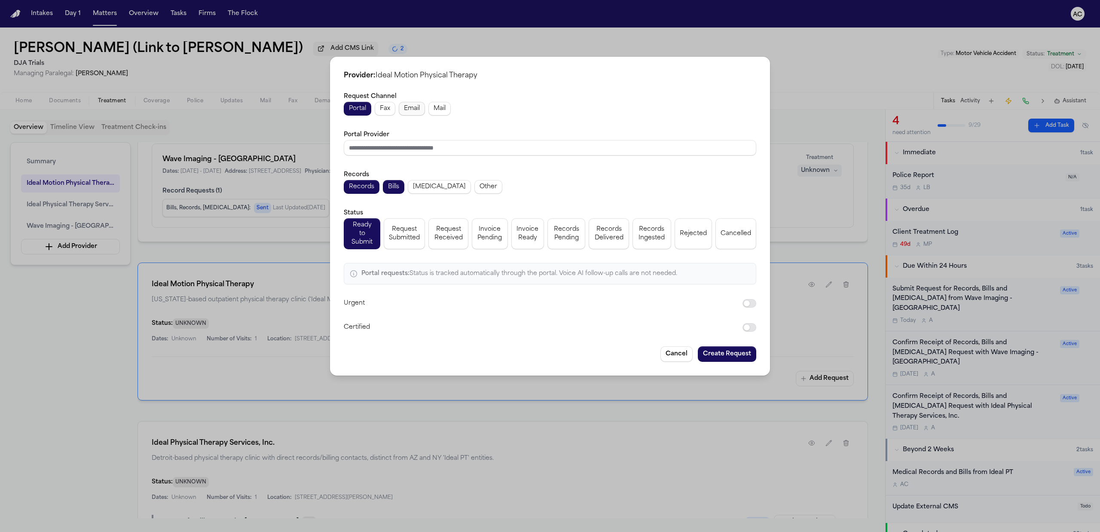
click at [403, 110] on button "Email" at bounding box center [412, 109] width 26 height 14
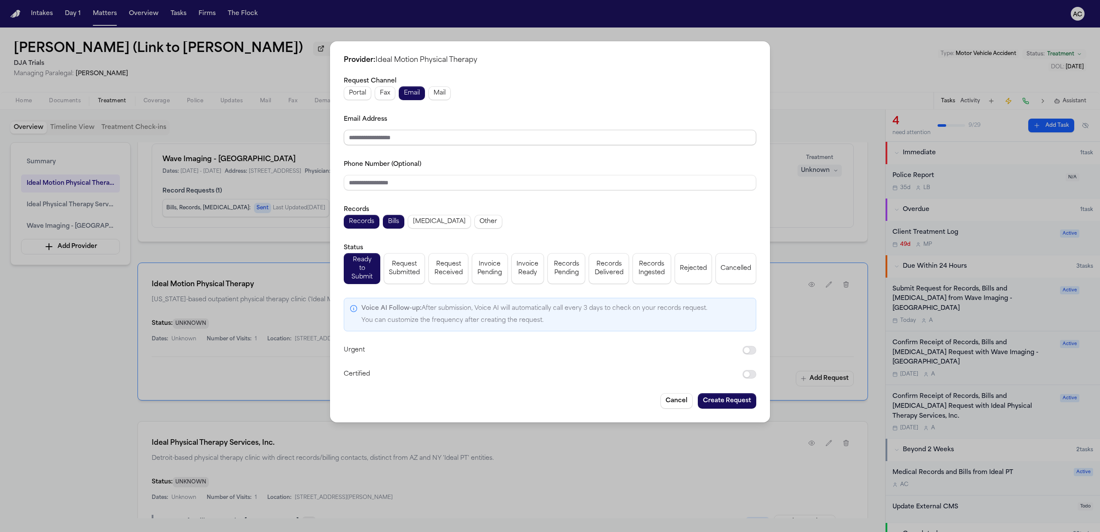
click at [375, 140] on input "Email Address" at bounding box center [550, 137] width 412 height 15
paste input "**********"
type input "**********"
click at [512, 159] on div "**********" at bounding box center [550, 228] width 412 height 304
click at [427, 217] on div "Records Records Bills Radiology Other" at bounding box center [550, 216] width 412 height 24
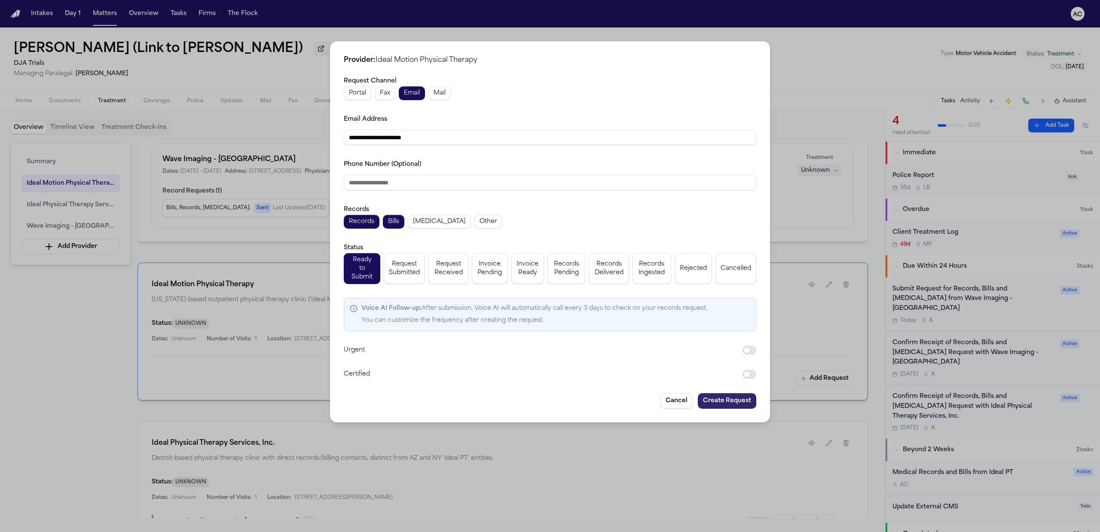
click at [732, 396] on button "Create Request" at bounding box center [727, 400] width 58 height 15
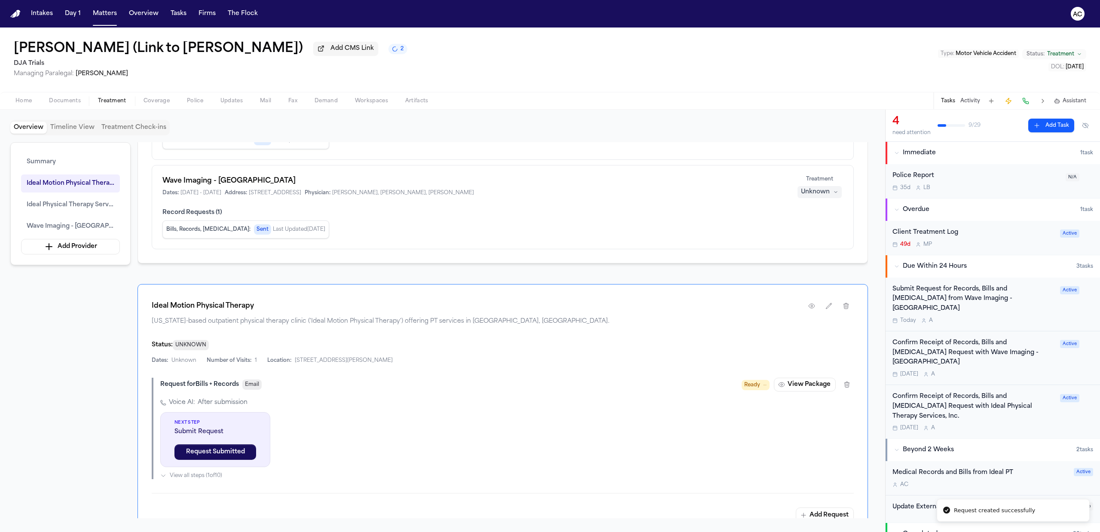
scroll to position [238, 0]
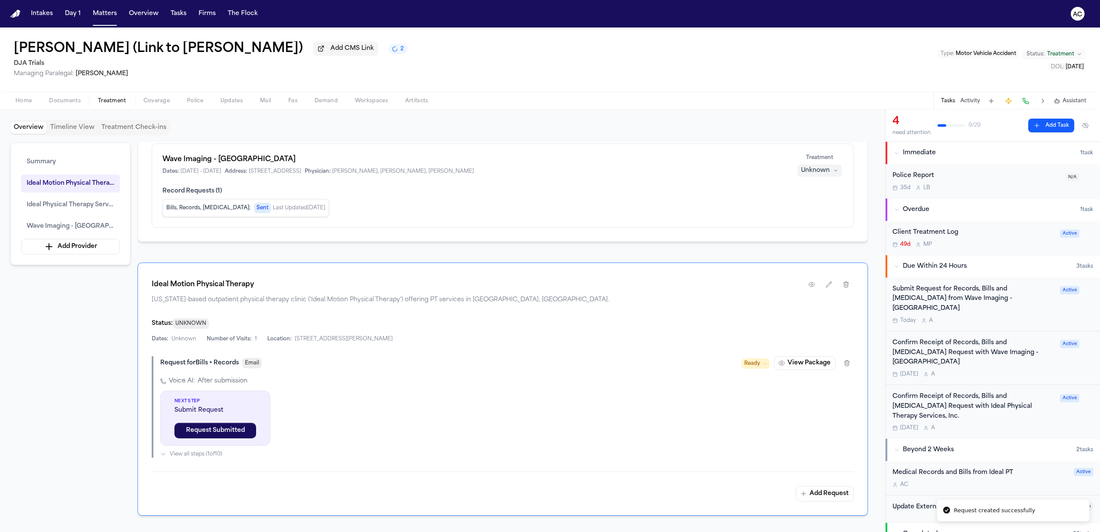
click at [804, 363] on button "View Package" at bounding box center [805, 363] width 62 height 14
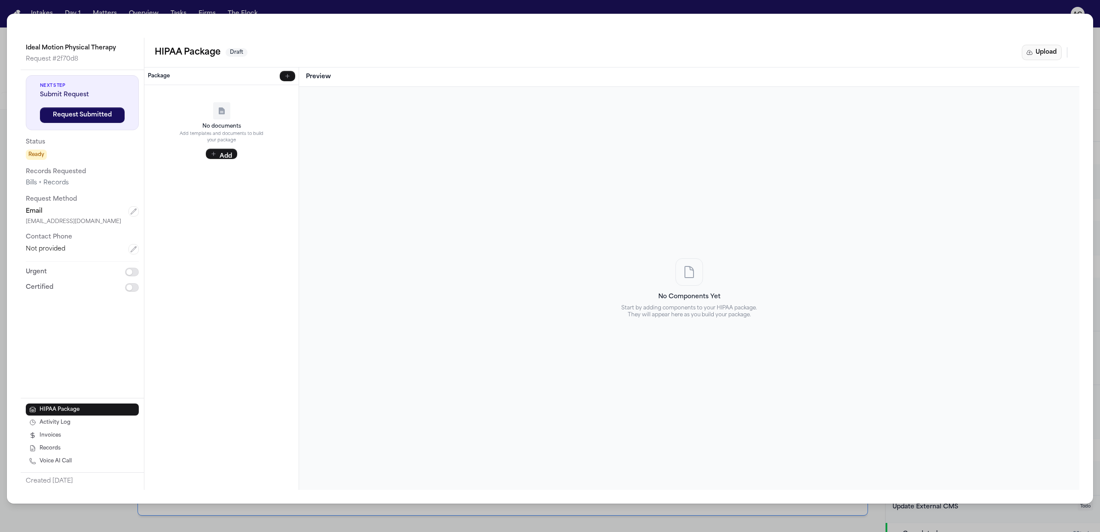
click at [1038, 51] on button "Upload" at bounding box center [1042, 52] width 40 height 15
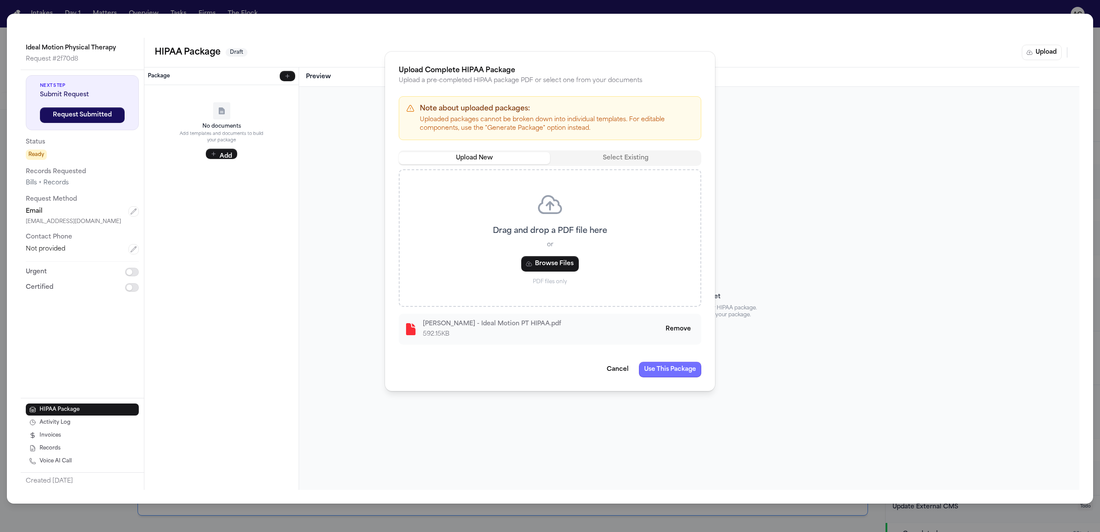
click at [674, 370] on button "Use This Package" at bounding box center [670, 369] width 62 height 15
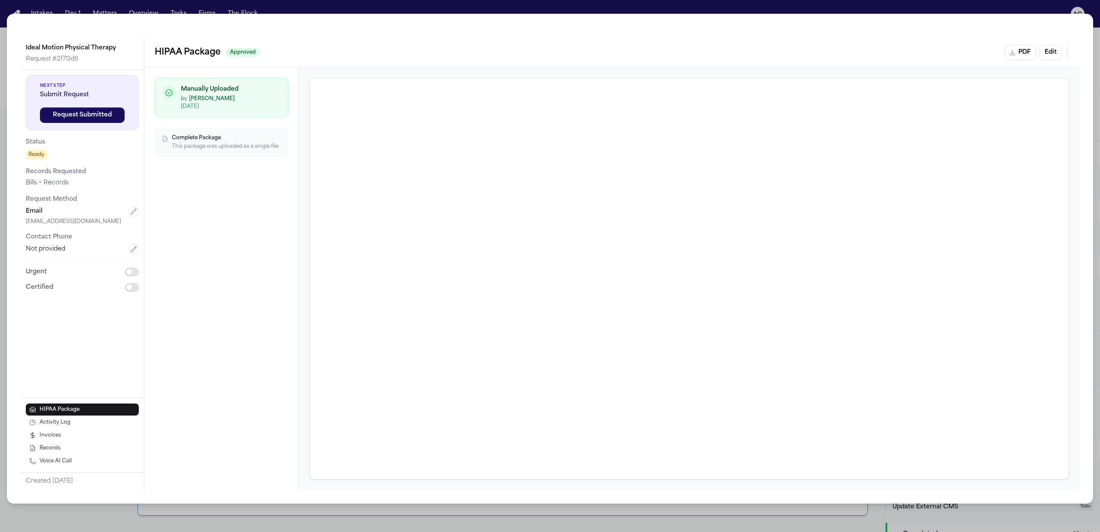
drag, startPoint x: 276, startPoint y: 9, endPoint x: 286, endPoint y: 12, distance: 10.7
click at [276, 9] on div "Ideal Motion Physical Therapy Request # 2f70d8 Next Step Submit Request Request…" at bounding box center [550, 266] width 1100 height 532
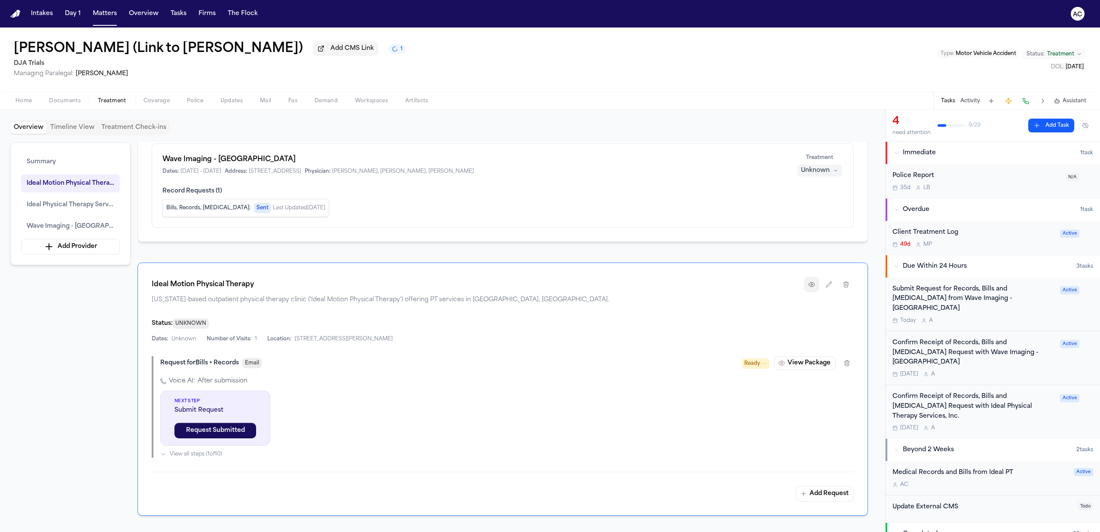
click at [815, 284] on button "button" at bounding box center [811, 284] width 15 height 15
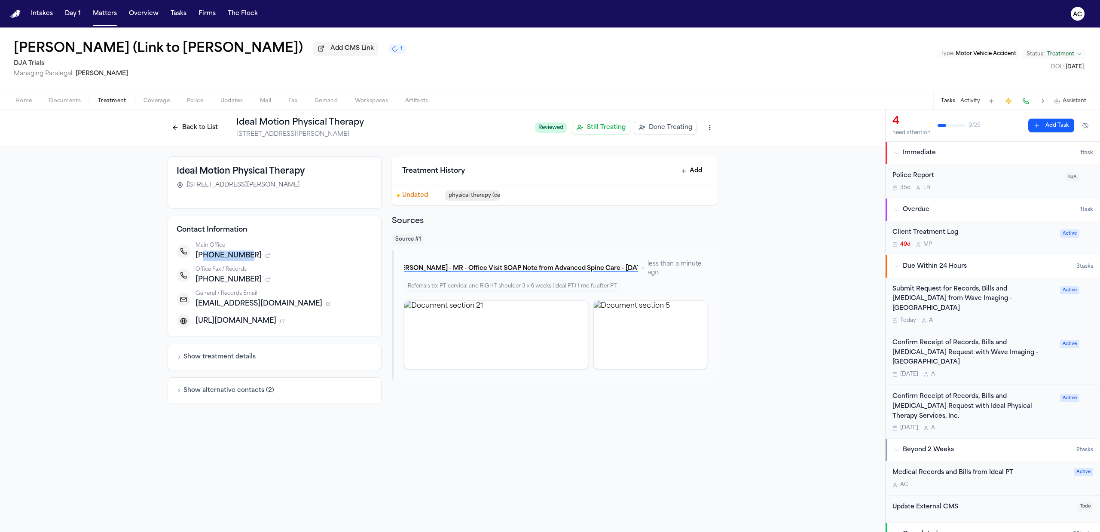
drag, startPoint x: 244, startPoint y: 253, endPoint x: 203, endPoint y: 255, distance: 40.8
click at [203, 255] on span "+19076945515" at bounding box center [228, 255] width 66 height 10
copy span "9076945515"
click at [193, 127] on button "Back to List" at bounding box center [195, 128] width 55 height 14
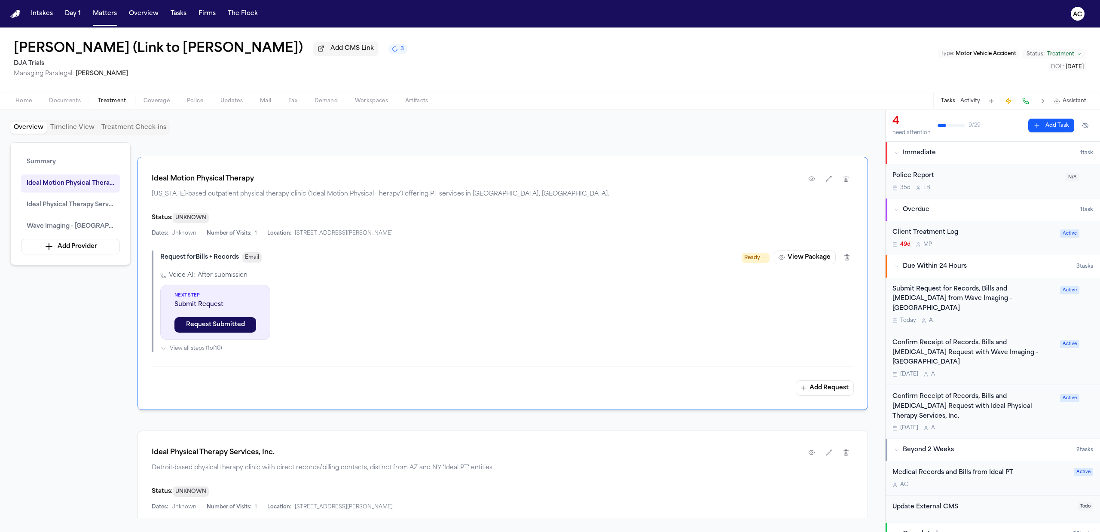
scroll to position [286, 0]
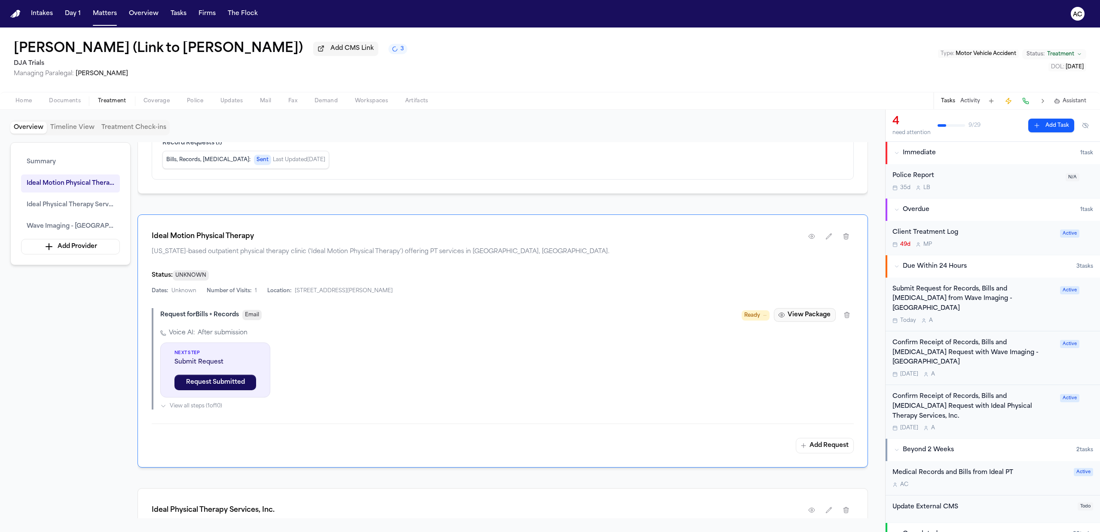
click at [795, 310] on button "View Package" at bounding box center [805, 315] width 62 height 14
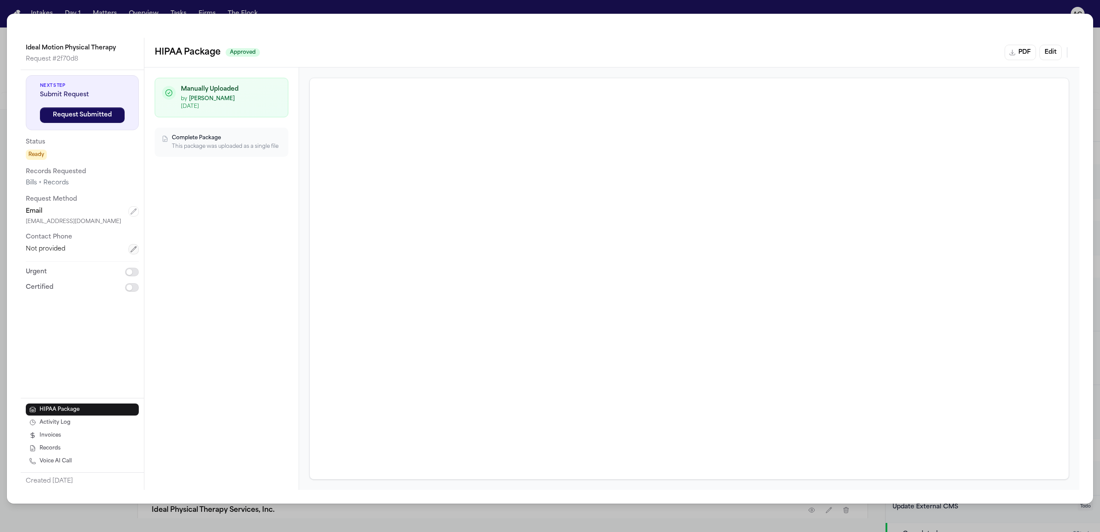
click at [134, 250] on icon "button" at bounding box center [133, 249] width 7 height 7
click at [83, 251] on input "tel" at bounding box center [82, 251] width 113 height 15
paste input "**********"
type input "**********"
click at [46, 272] on button "Save" at bounding box center [53, 272] width 55 height 15
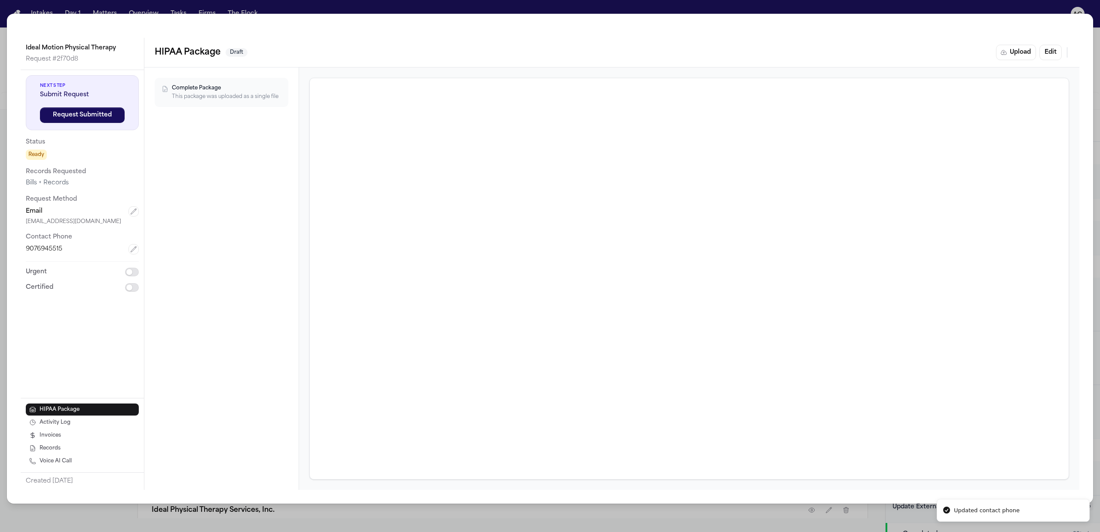
click at [338, 9] on div "Ideal Motion Physical Therapy Request # 2f70d8 Next Step Submit Request Request…" at bounding box center [550, 266] width 1100 height 532
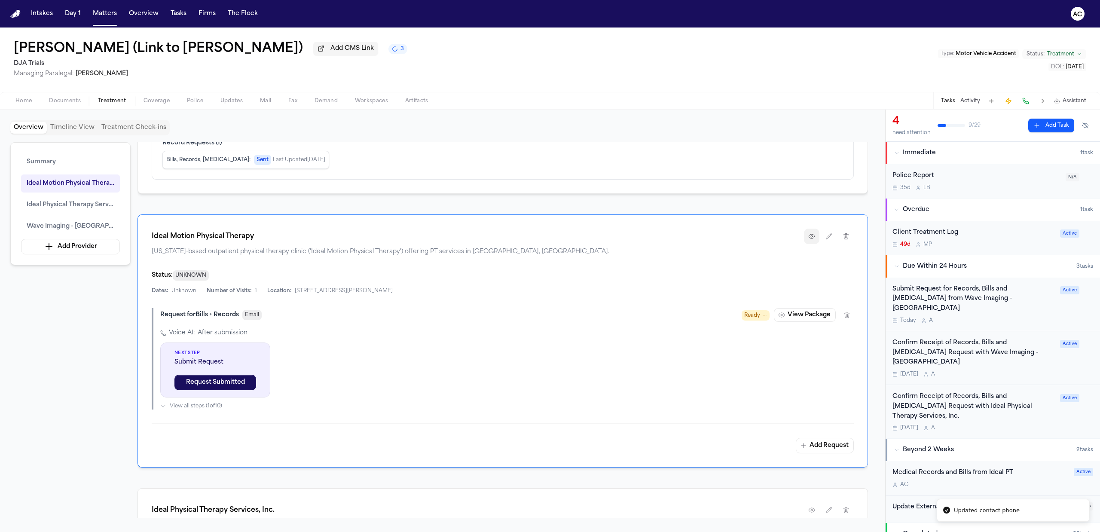
click at [810, 235] on icon "button" at bounding box center [811, 236] width 7 height 7
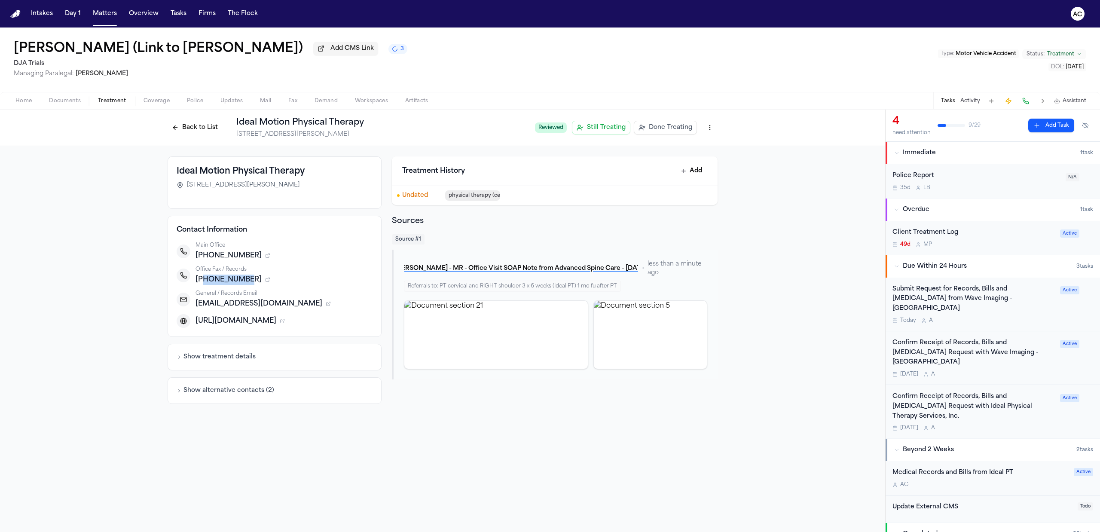
drag, startPoint x: 246, startPoint y: 279, endPoint x: 202, endPoint y: 281, distance: 43.9
click at [202, 281] on div "+19076945575" at bounding box center [283, 279] width 177 height 10
copy span "9076945575"
click at [181, 134] on div "Back to List Ideal Motion Physical Therapy 12551 Old Glenn Hwy Ste E, Eagle Riv…" at bounding box center [348, 127] width 360 height 22
click at [188, 124] on button "Back to List" at bounding box center [195, 128] width 55 height 14
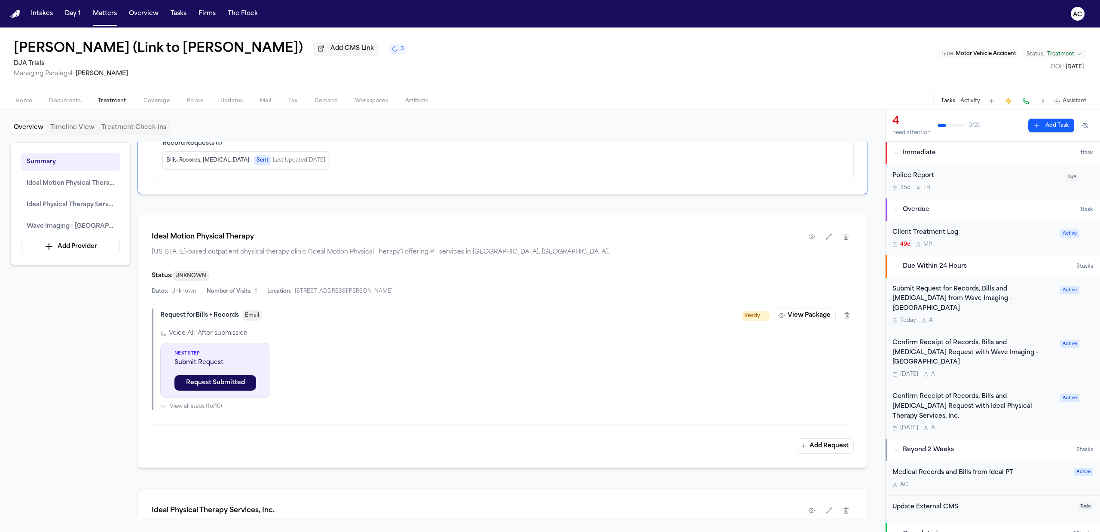
scroll to position [344, 0]
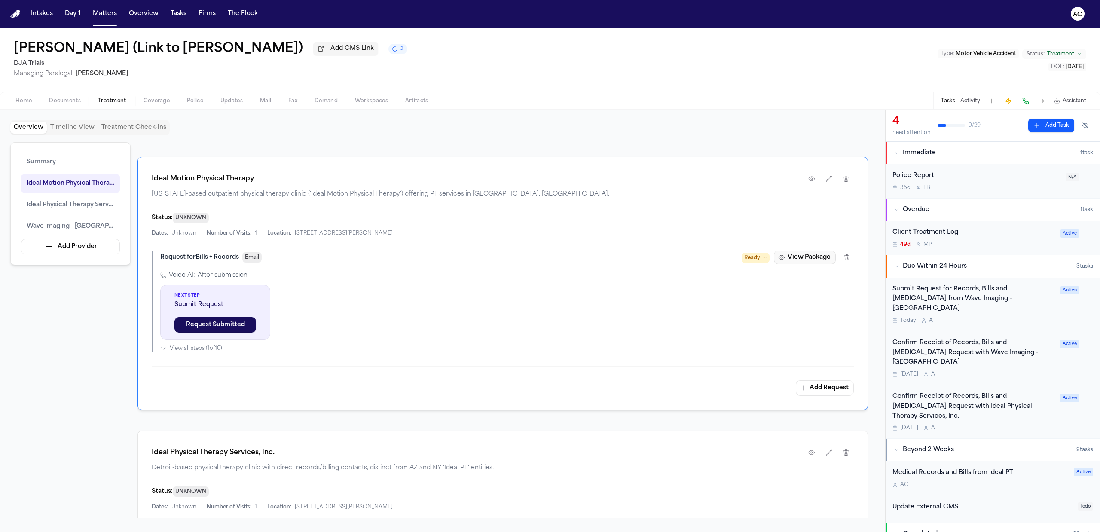
click at [792, 260] on button "View Package" at bounding box center [805, 257] width 62 height 14
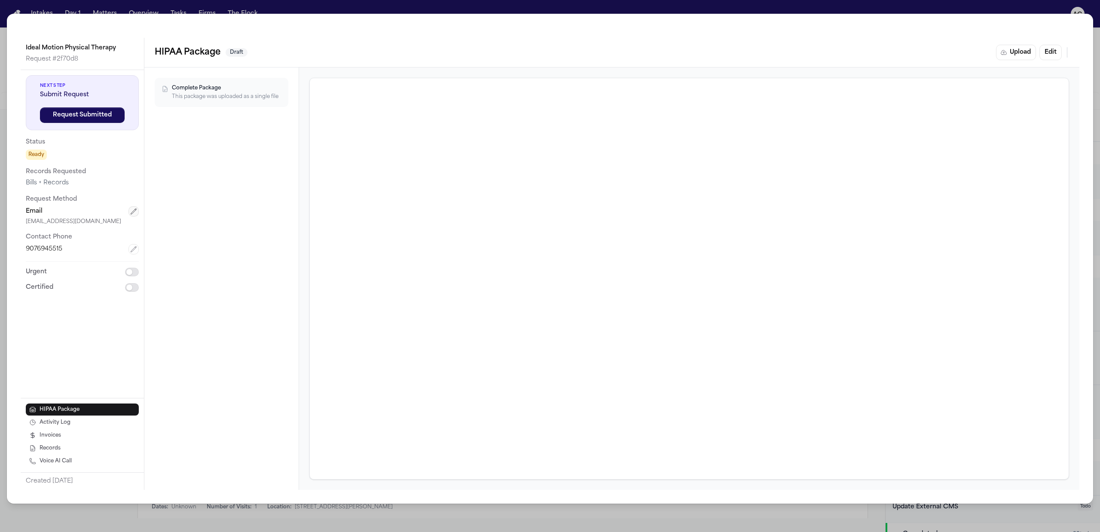
click at [134, 208] on icon "button" at bounding box center [133, 211] width 7 height 7
click at [127, 214] on html "Intakes Day 1 Matters Overview Tasks Firms The Flock AC Larry Nagata (Link to E…" at bounding box center [550, 266] width 1100 height 532
drag, startPoint x: 0, startPoint y: 230, endPoint x: -16, endPoint y: 230, distance: 16.3
click at [0, 230] on html "Intakes Day 1 Matters Overview Tasks Firms The Flock AC Larry Nagata (Link to E…" at bounding box center [550, 266] width 1100 height 532
paste input "tel"
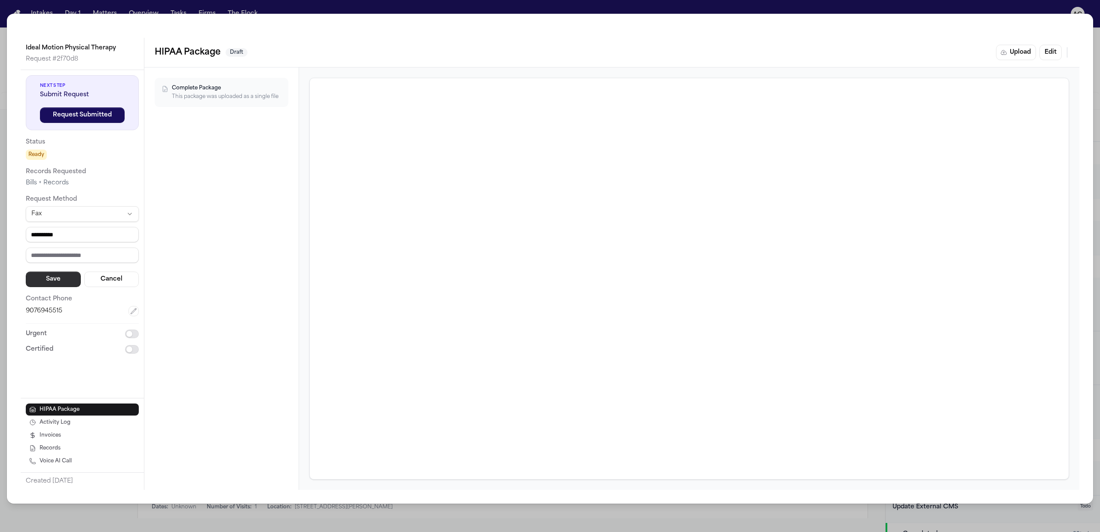
type input "**********"
click at [64, 277] on button "Save" at bounding box center [53, 278] width 55 height 15
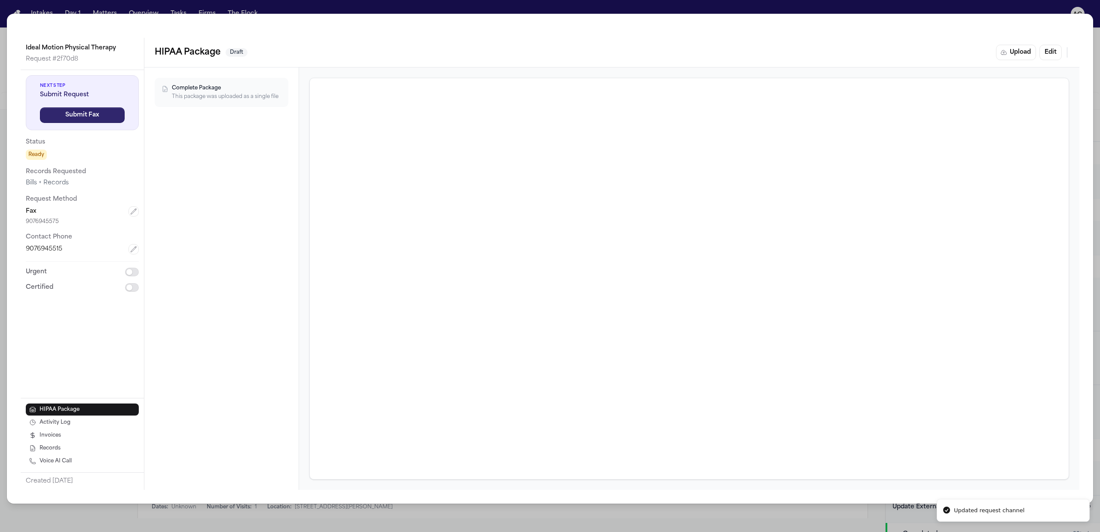
click at [102, 114] on button "Submit Fax" at bounding box center [82, 114] width 85 height 15
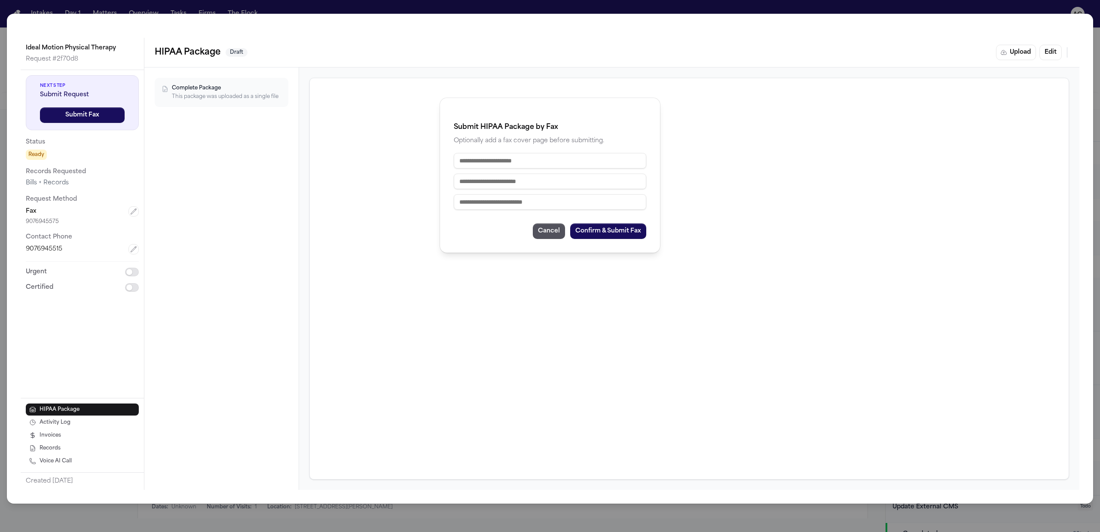
click at [565, 160] on input "text" at bounding box center [550, 160] width 192 height 15
type input "**********"
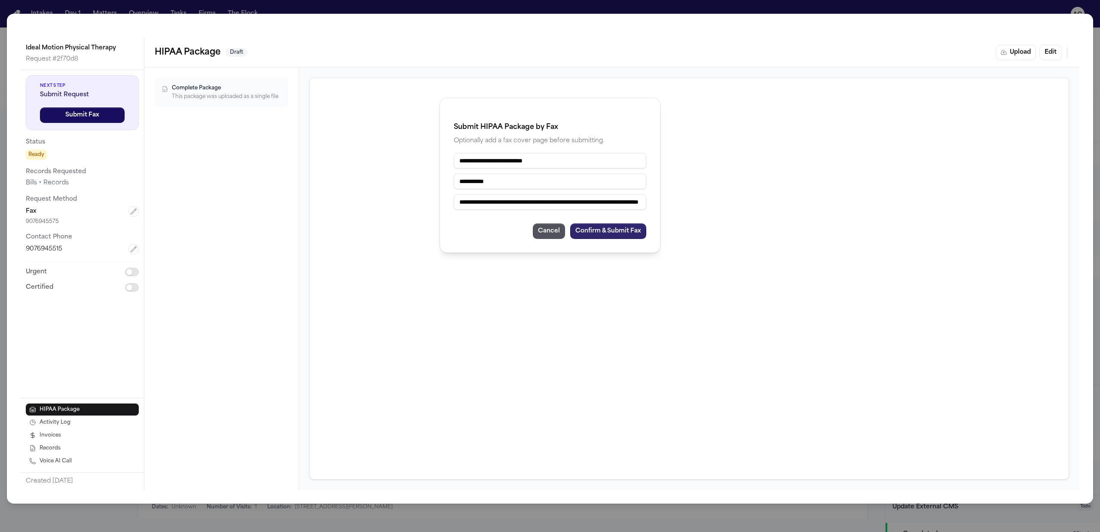
click at [624, 229] on button "Confirm & Submit Fax" at bounding box center [608, 230] width 76 height 15
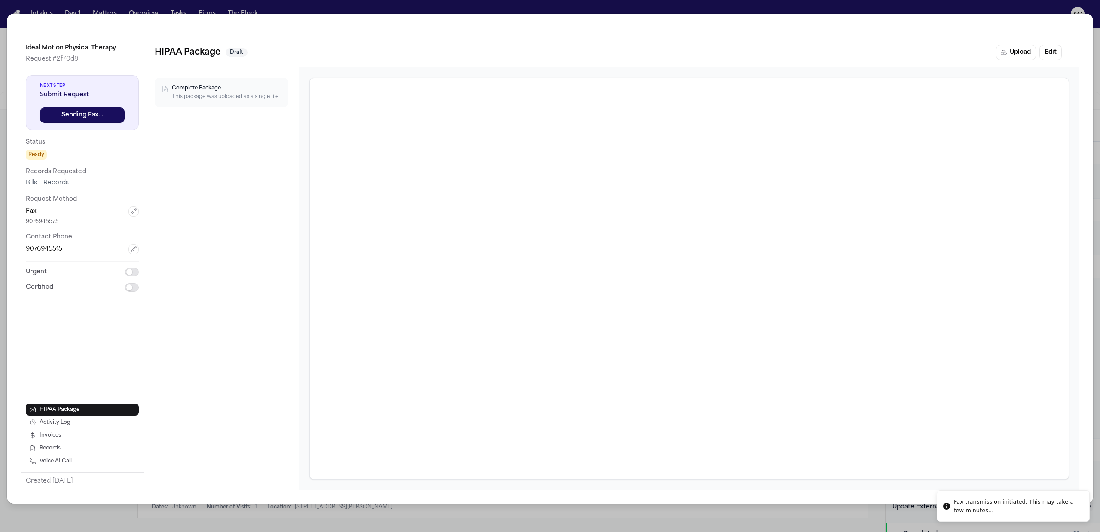
click at [820, 7] on div "Ideal Motion Physical Therapy Request # 2f70d8 Next Step Submit Request Sending…" at bounding box center [550, 266] width 1100 height 532
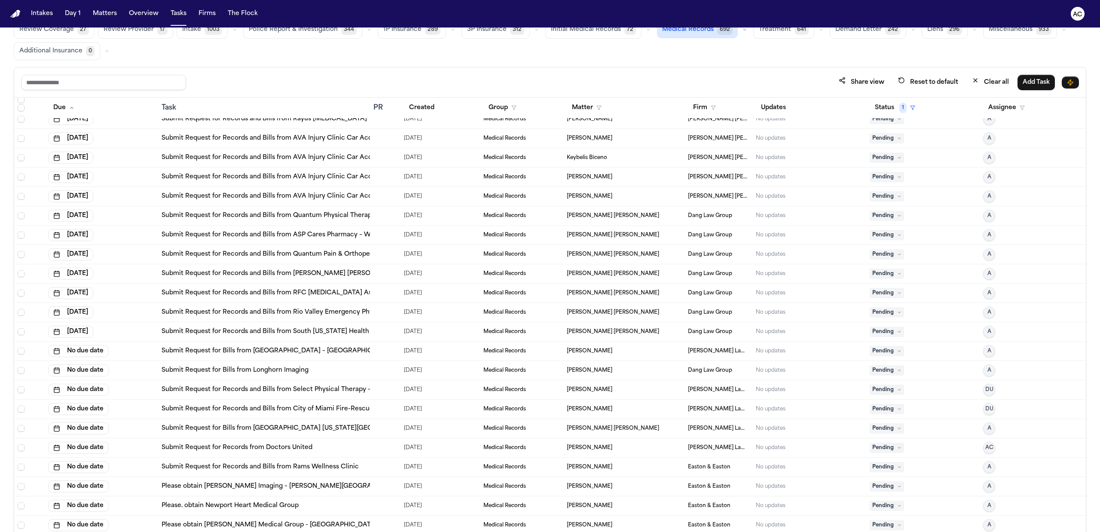
scroll to position [53, 0]
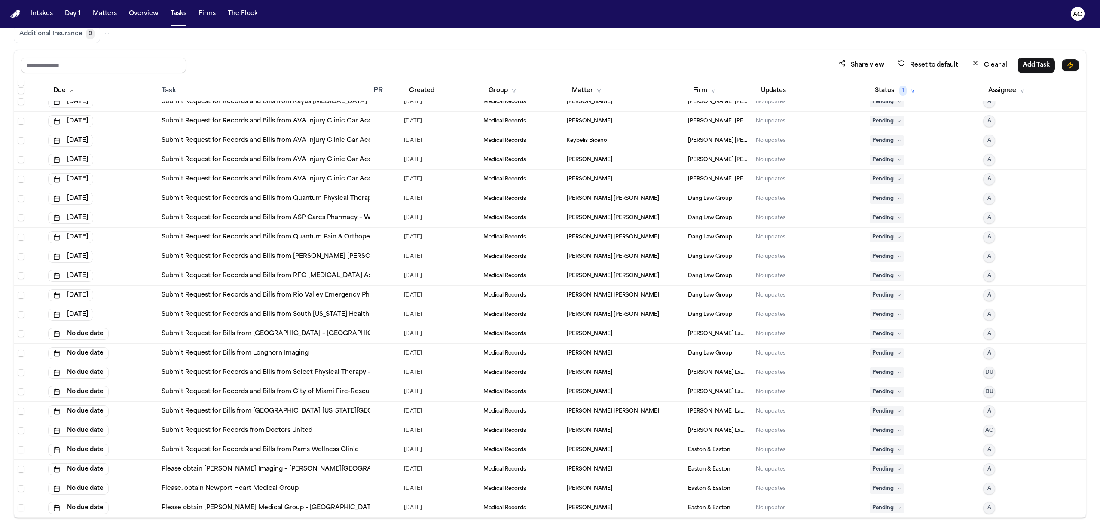
click at [274, 432] on link "Submit Request for Records from Doctors United" at bounding box center [237, 430] width 151 height 9
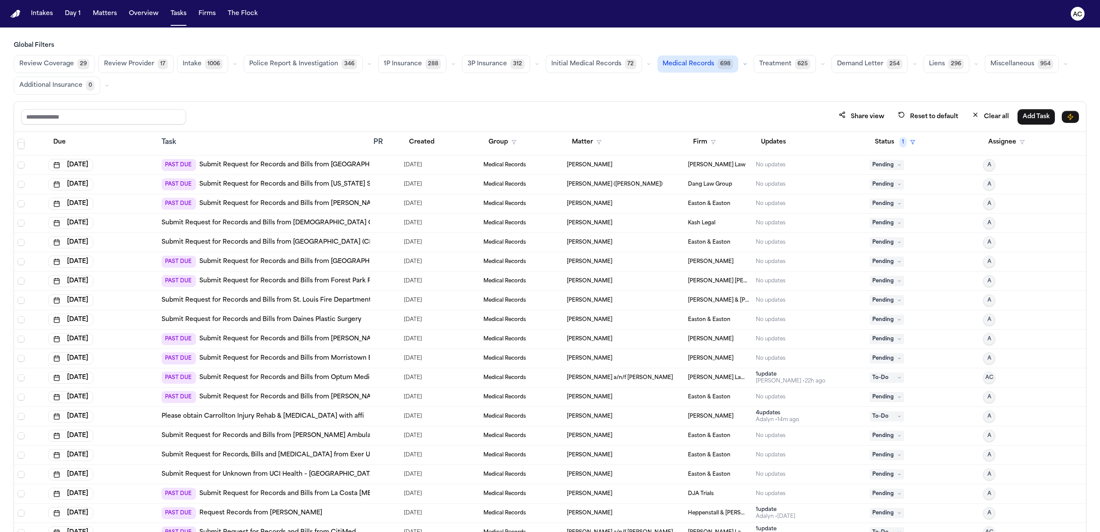
scroll to position [2406, 0]
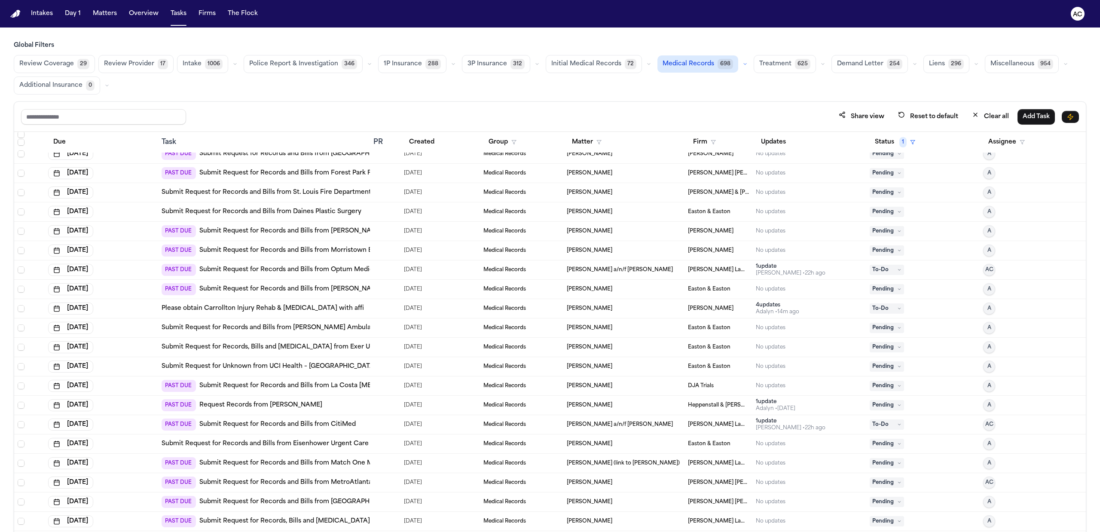
click at [291, 386] on link "Submit Request for Records and Bills from La Costa [MEDICAL_DATA] & Wellness" at bounding box center [323, 385] width 249 height 9
click at [348, 387] on link "Submit Request for Records and Bills from La Costa Chiropractic & Wellness" at bounding box center [323, 385] width 249 height 9
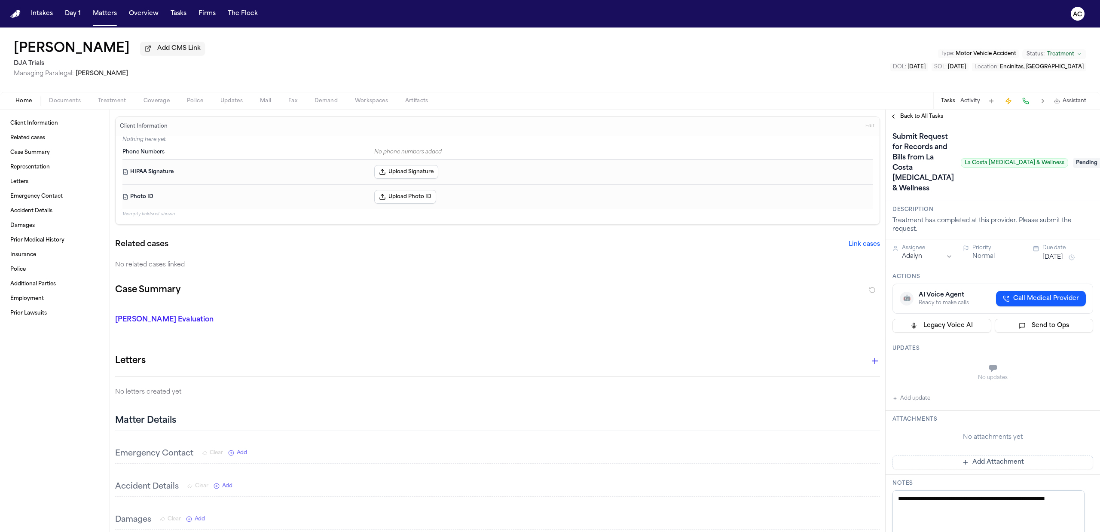
click at [107, 100] on span "Treatment" at bounding box center [112, 101] width 28 height 7
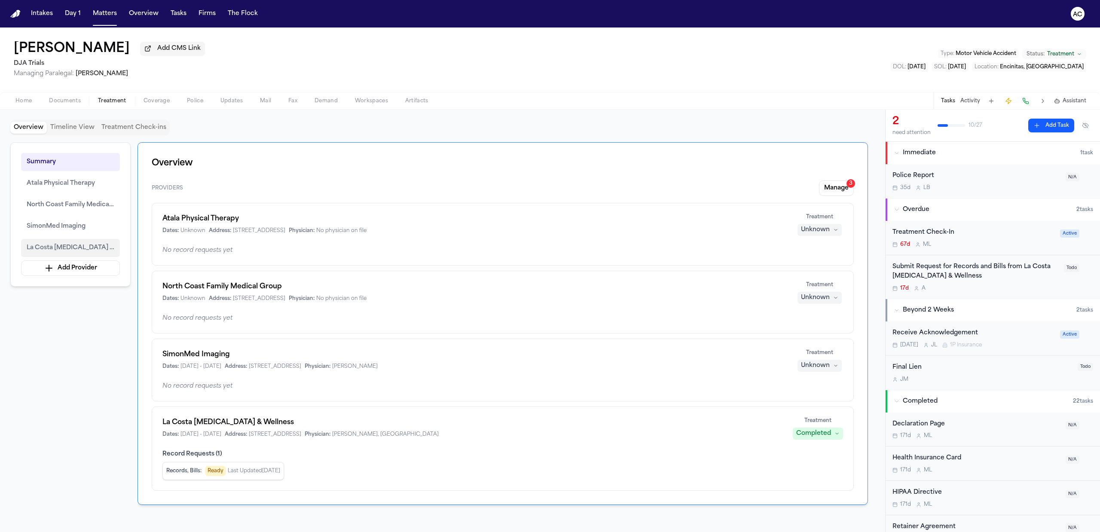
click at [57, 242] on button "La Costa Chiropractic & Wellness" at bounding box center [70, 248] width 99 height 18
click at [92, 244] on span "La Costa Chiropractic & Wellness" at bounding box center [71, 248] width 88 height 10
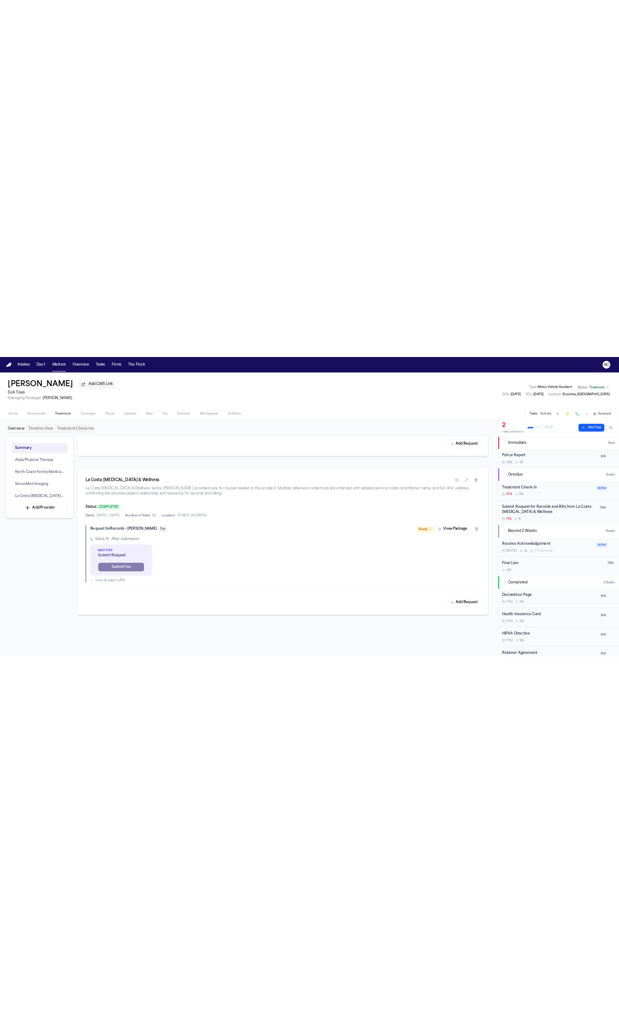
scroll to position [765, 0]
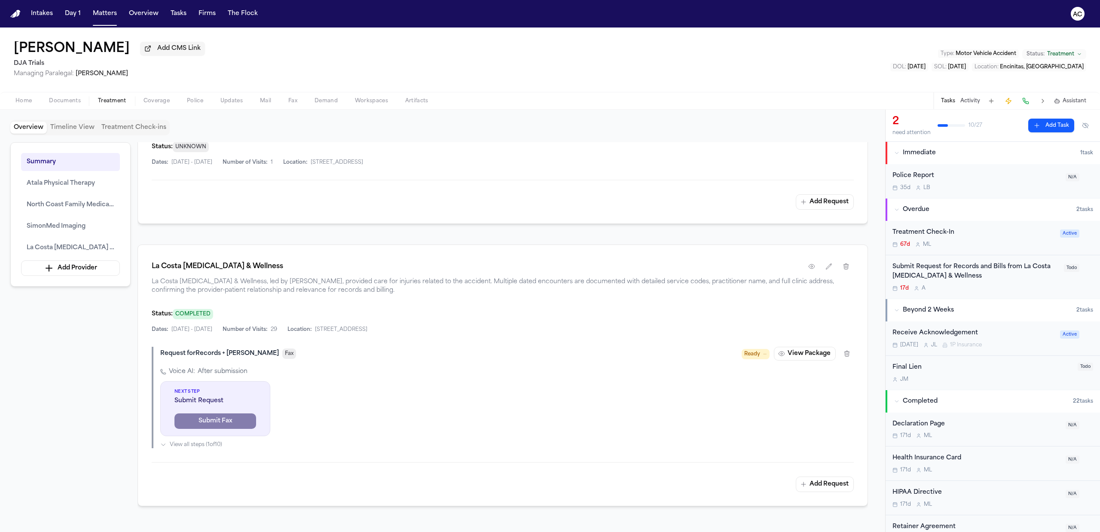
click at [67, 106] on div "Home Documents Treatment Coverage Police Updates Mail Fax Demand Workspaces Art…" at bounding box center [550, 100] width 1100 height 17
click at [67, 103] on span "Documents" at bounding box center [65, 101] width 32 height 7
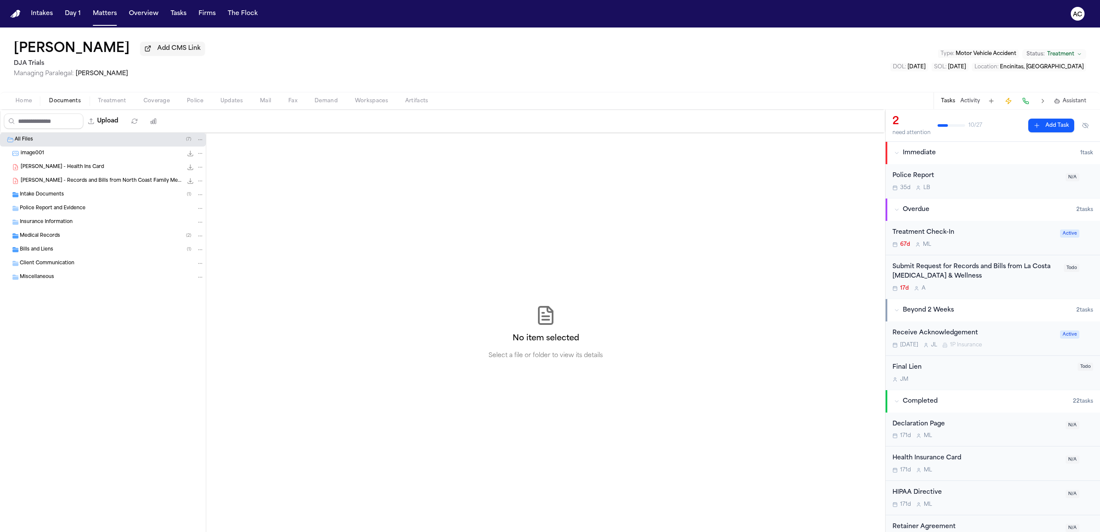
click at [109, 180] on span "K. Winkenhofer - Records and Bills from North Coast Family Medical Group" at bounding box center [102, 180] width 162 height 7
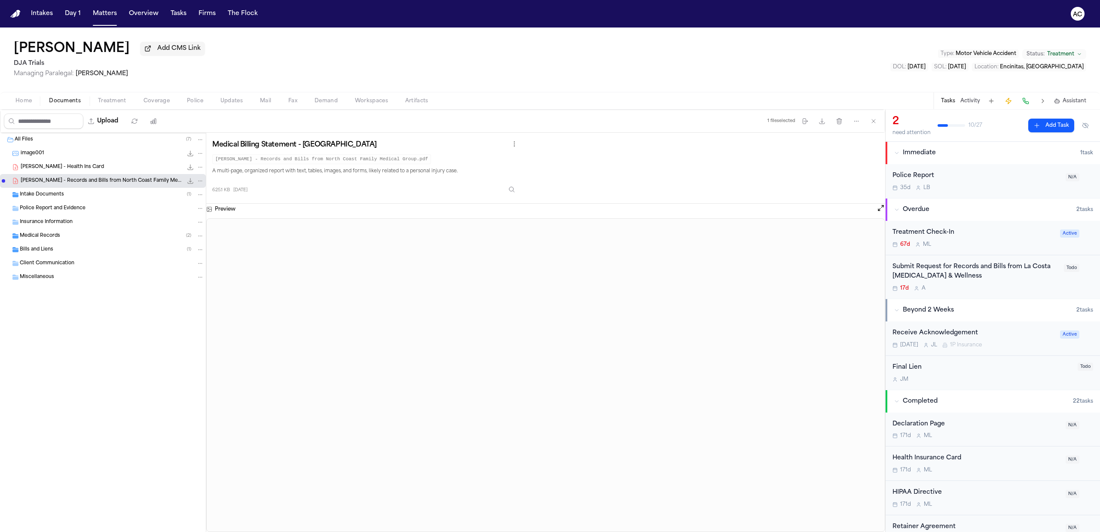
click at [62, 239] on div "Medical Records ( 2 )" at bounding box center [112, 236] width 184 height 8
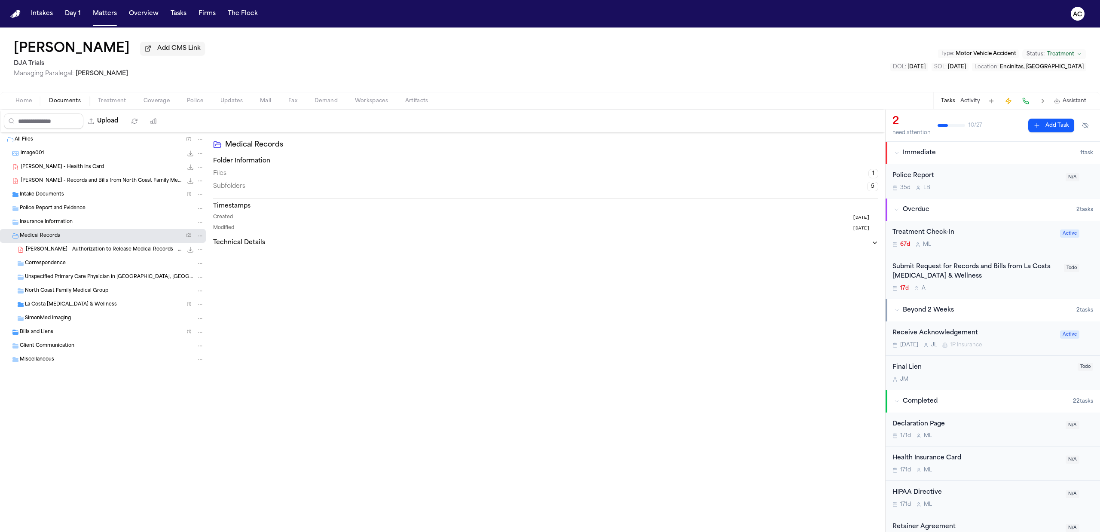
click at [71, 246] on span "K. Winkenhofer - Authorization to Release Medical Records - 1.2.25" at bounding box center [104, 249] width 157 height 7
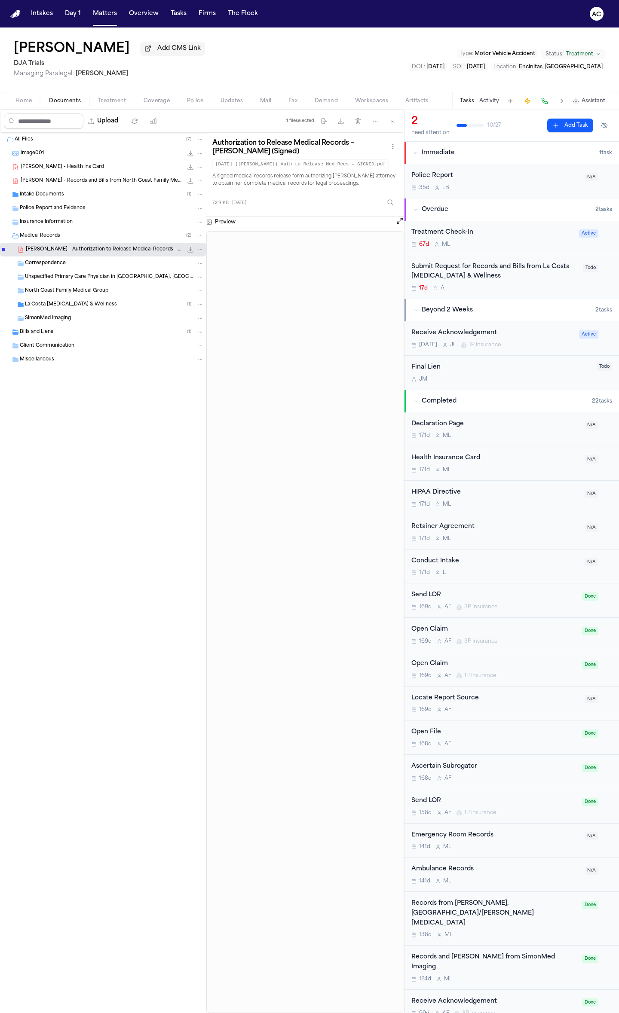
click at [30, 100] on span "Home" at bounding box center [23, 101] width 16 height 7
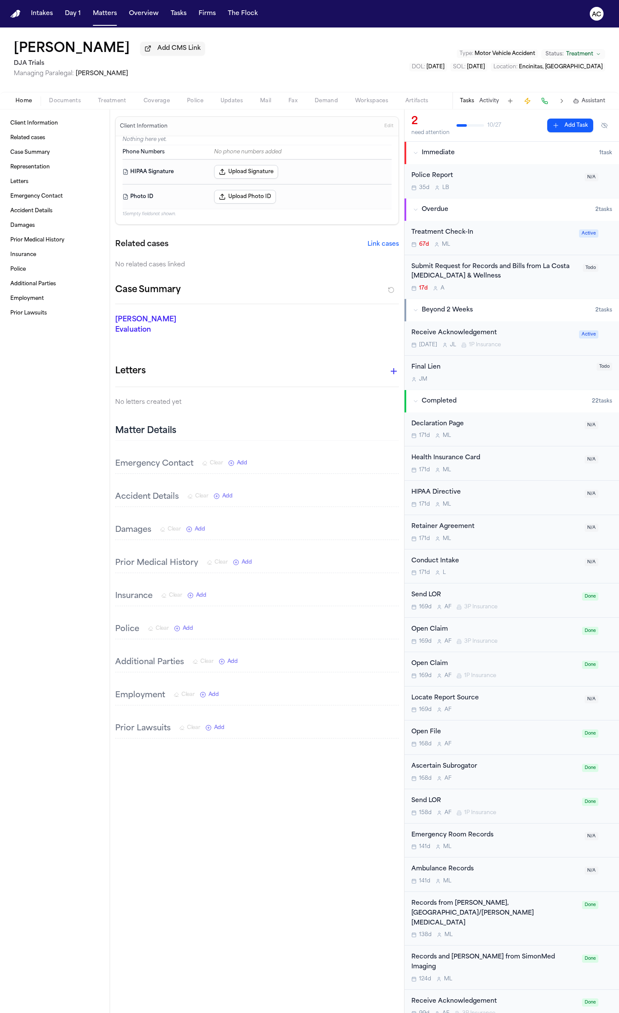
click at [72, 104] on span "Documents" at bounding box center [65, 101] width 32 height 7
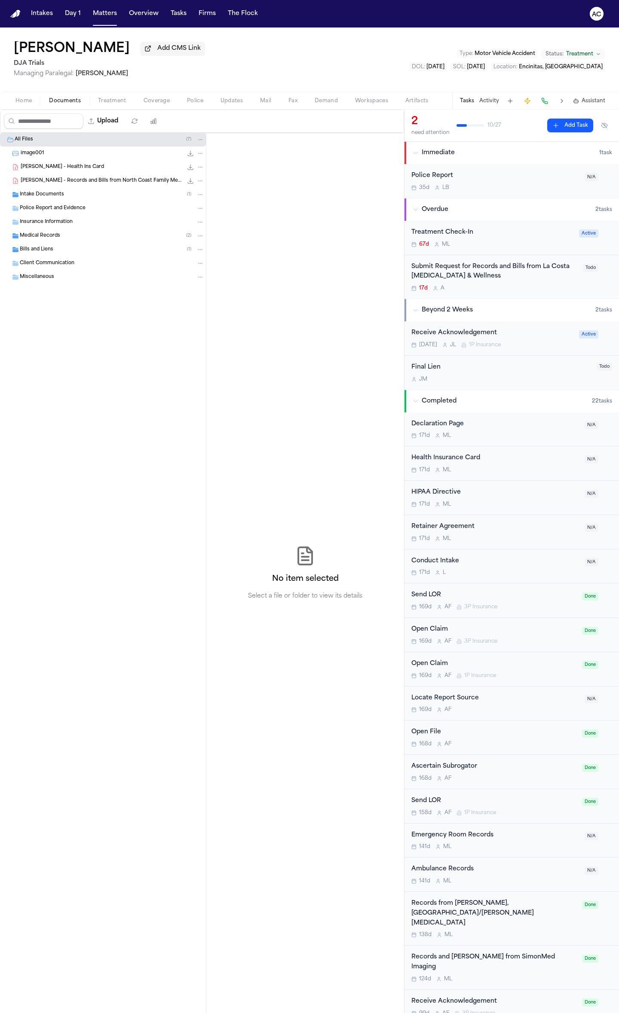
click at [83, 169] on span "K. Winkenhofer - Health Ins Card" at bounding box center [62, 167] width 83 height 7
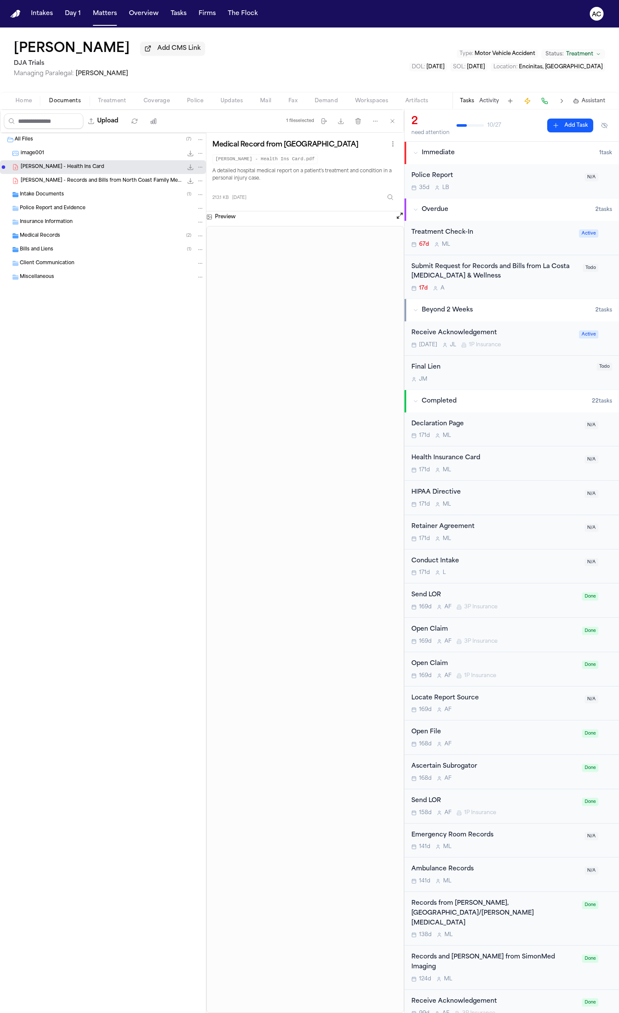
click at [71, 195] on div "Intake Documents ( 1 )" at bounding box center [112, 195] width 184 height 8
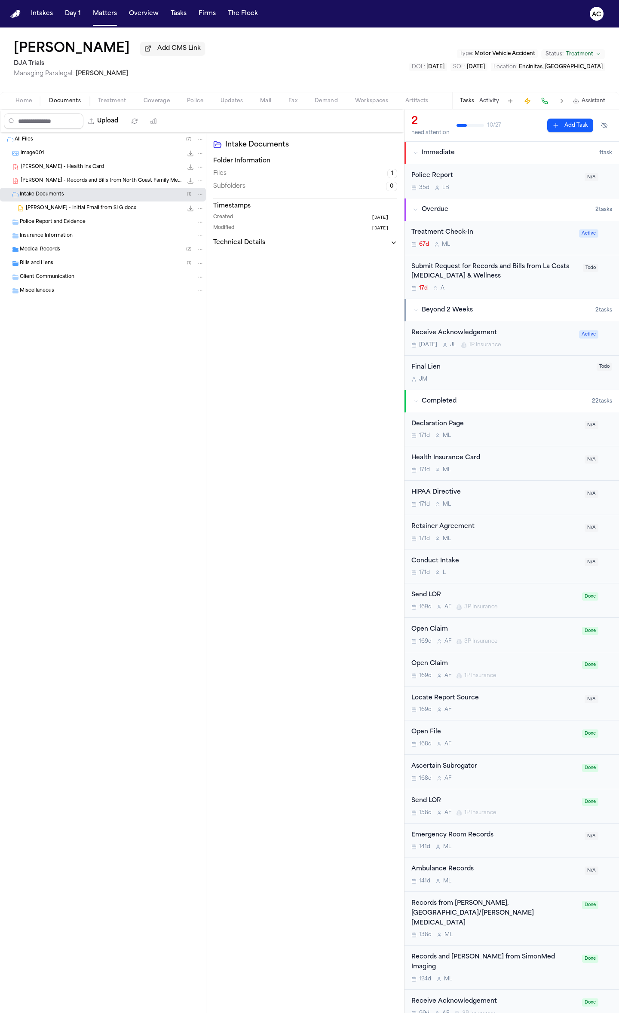
click at [93, 213] on div "K. Winkenhofer - Initial Email from SLG.docx 14.3 KB • DOCX" at bounding box center [115, 208] width 178 height 9
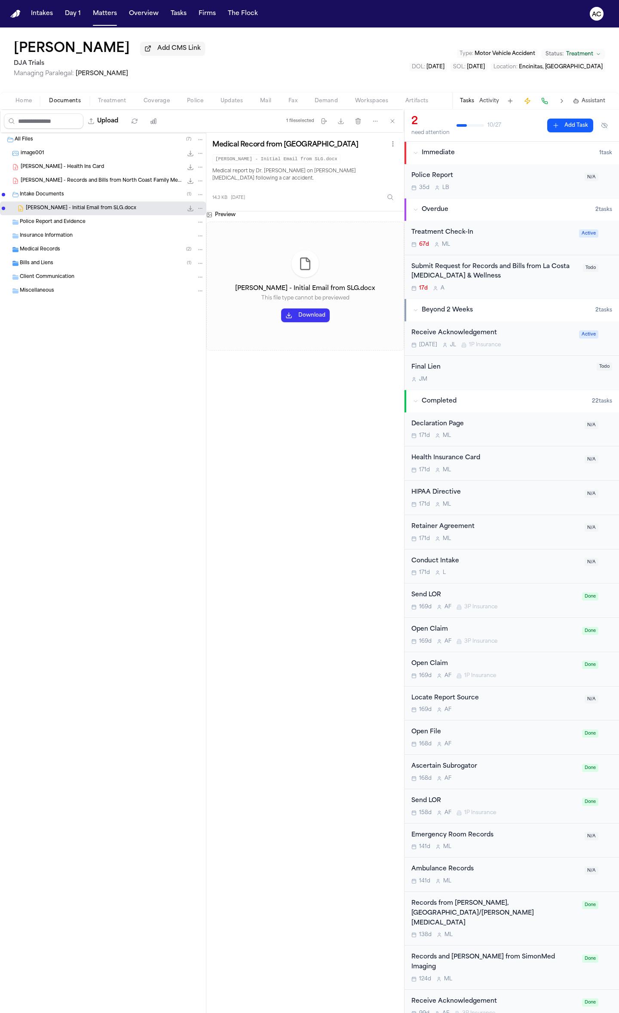
click at [106, 257] on div "Bills and Liens ( 1 )" at bounding box center [103, 263] width 206 height 14
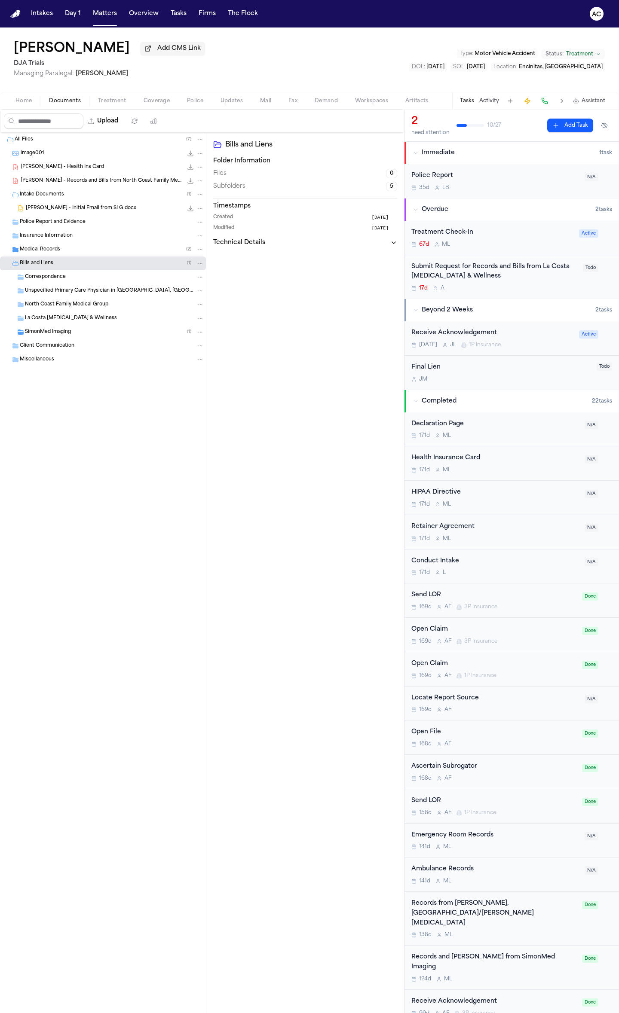
click at [88, 333] on div "SimonMed Imaging ( 1 )" at bounding box center [114, 332] width 179 height 8
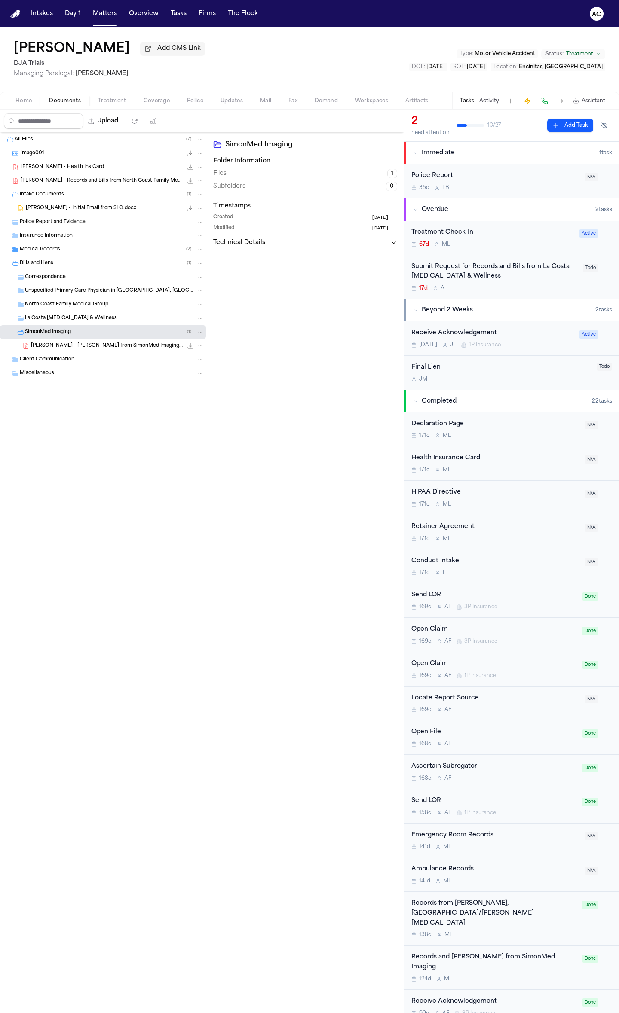
click at [94, 344] on span "K. Winkenhofer - Bill from SimonMed Imaging - 4.17.25" at bounding box center [107, 345] width 152 height 7
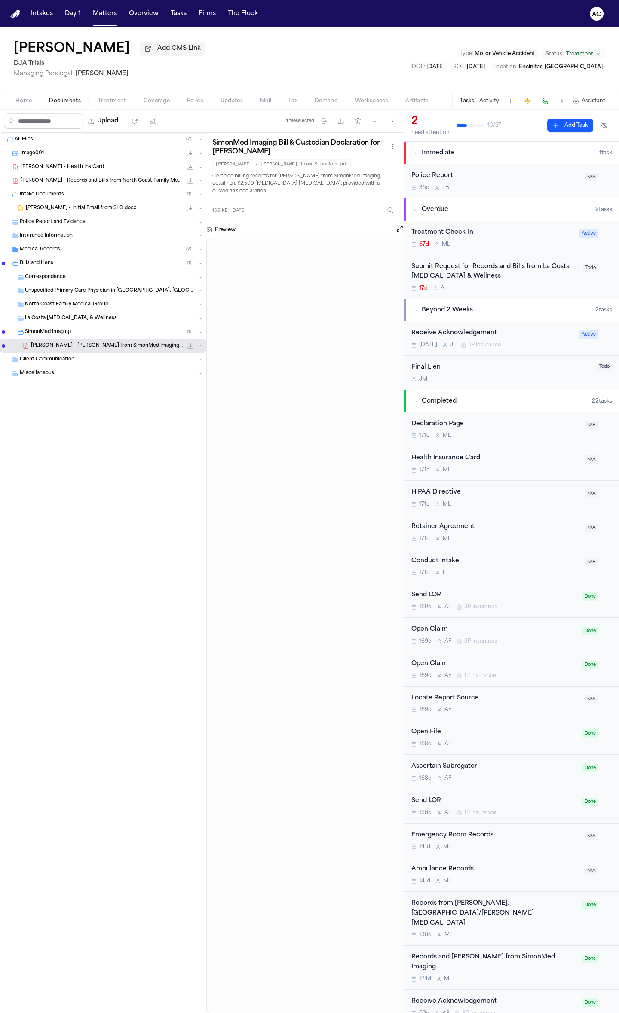
click at [71, 261] on div "Bills and Liens ( 1 )" at bounding box center [112, 263] width 184 height 8
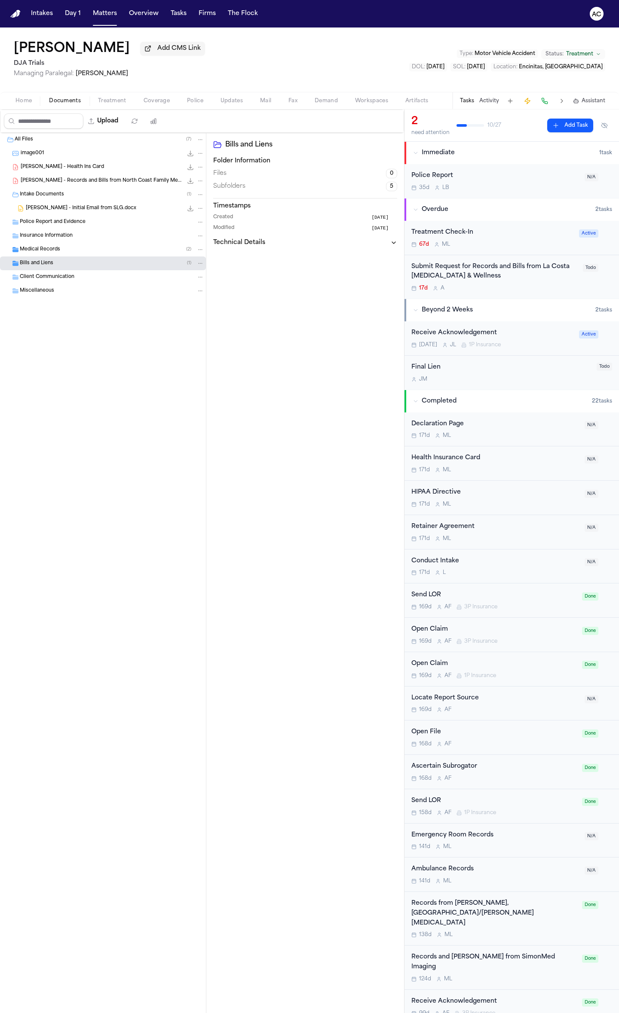
click at [70, 255] on div "Medical Records ( 2 )" at bounding box center [103, 250] width 206 height 14
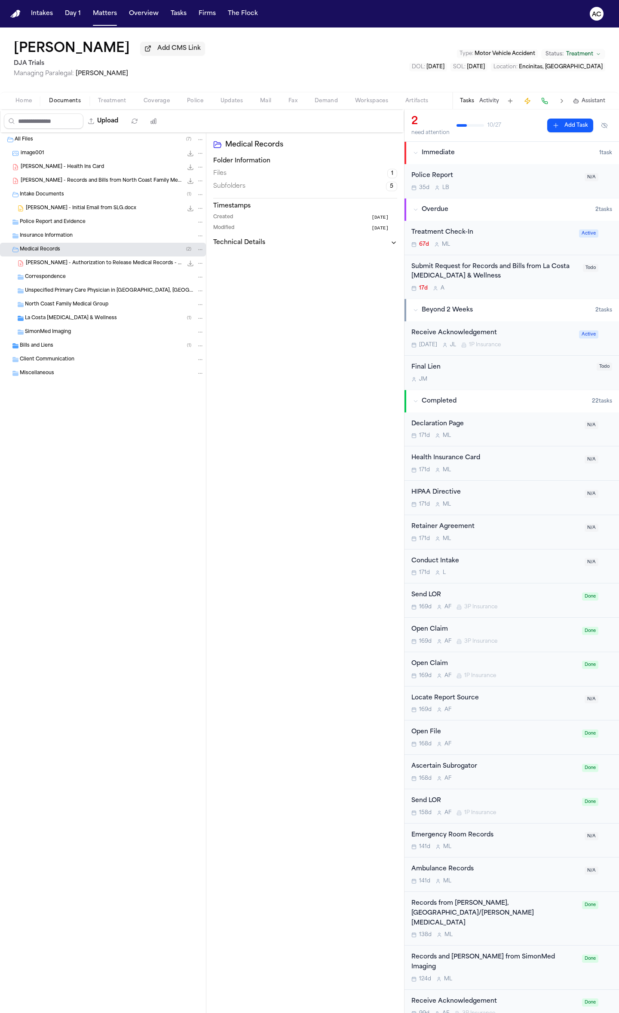
click at [93, 268] on div "K. Winkenhofer - Authorization to Release Medical Records - 1.2.25 72.9 KB • PDF" at bounding box center [115, 263] width 178 height 9
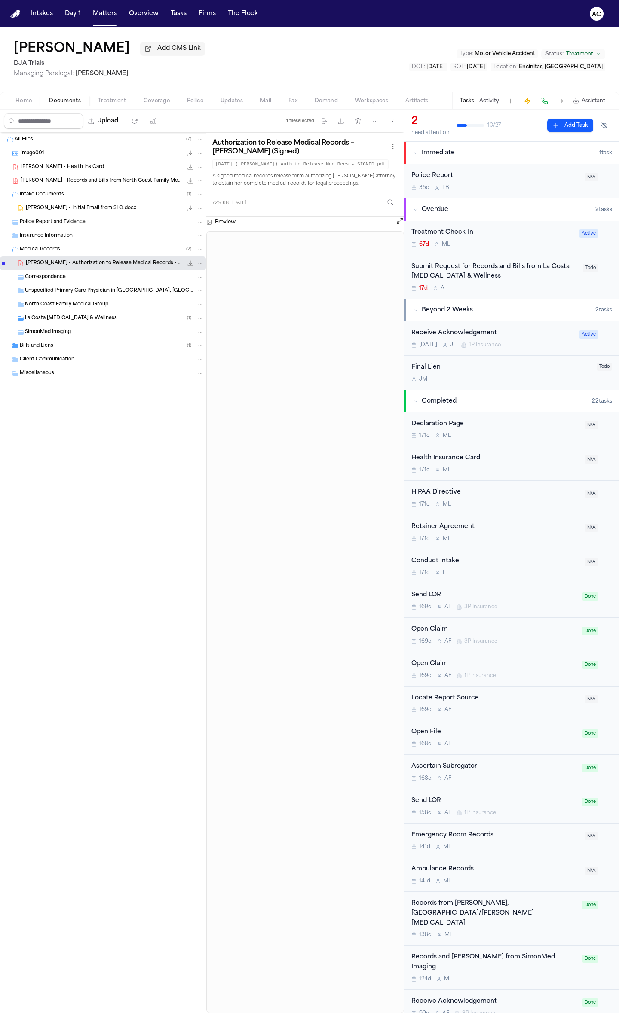
click at [91, 268] on div "K. Winkenhofer - Authorization to Release Medical Records - 1.2.25 72.9 KB • PDF" at bounding box center [115, 263] width 178 height 9
click at [90, 319] on span "La Costa [MEDICAL_DATA] & Wellness" at bounding box center [71, 318] width 92 height 7
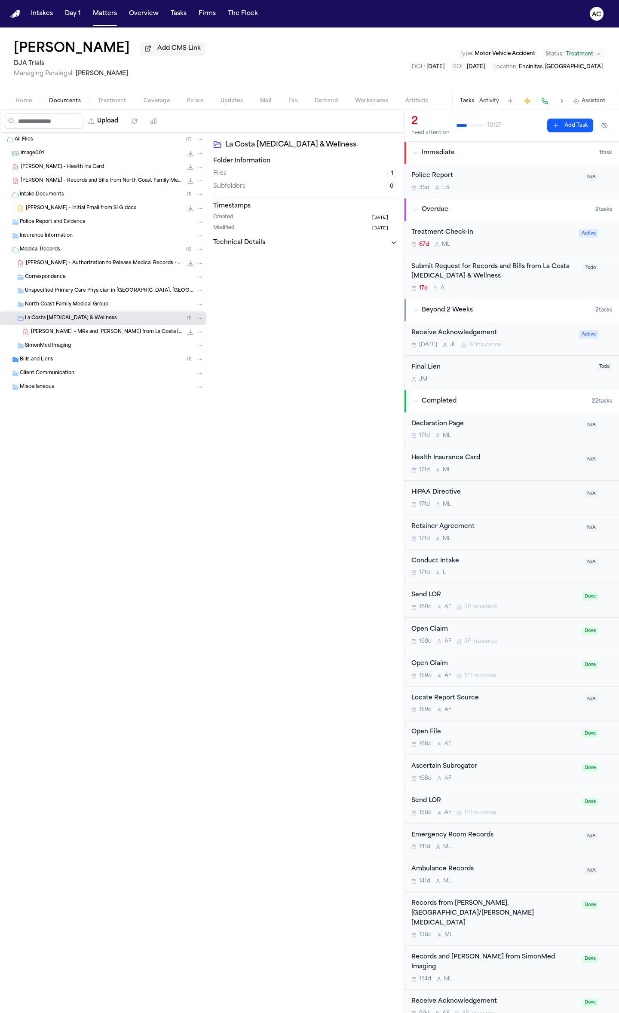
click at [96, 331] on span "K. Winkenhofer - MRs and Bills from La Costa Chiropractic - 11.2024 to 4.2025" at bounding box center [107, 332] width 152 height 7
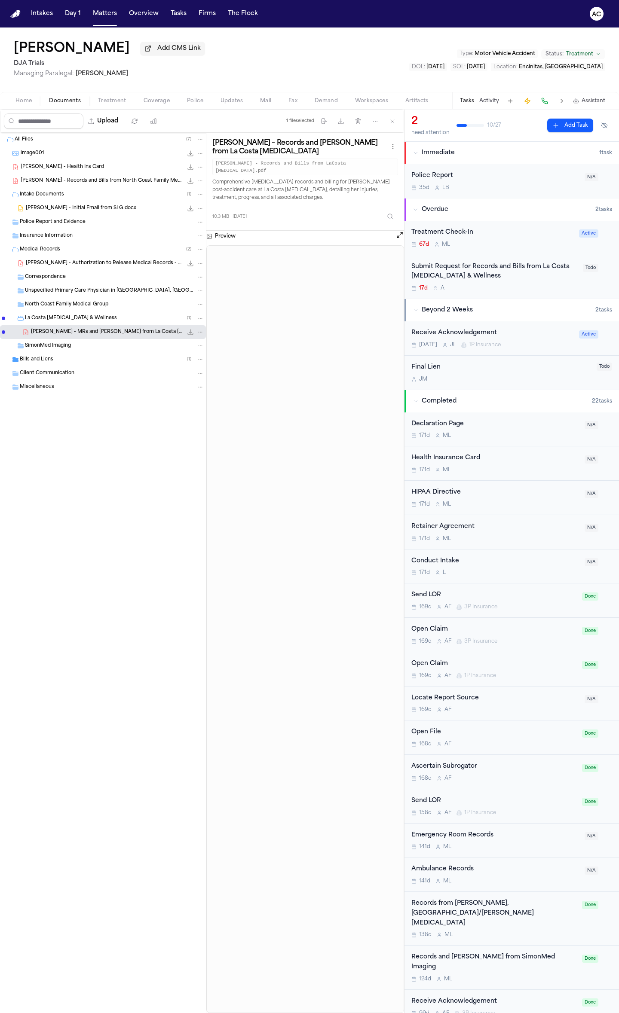
click at [129, 331] on span "K. Winkenhofer - MRs and Bills from La Costa Chiropractic - 11.2024 to 4.2025" at bounding box center [107, 332] width 152 height 7
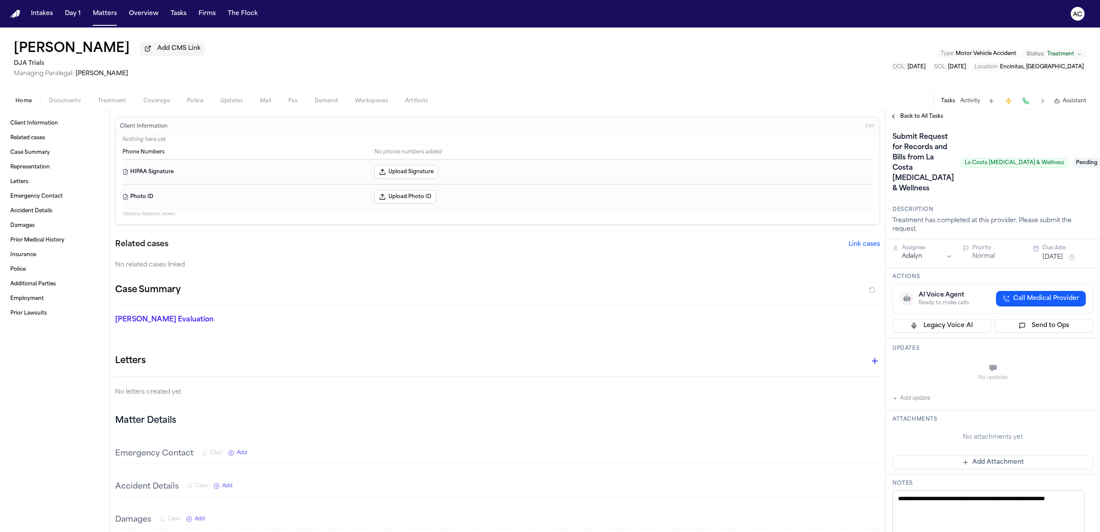
click at [917, 403] on button "Add update" at bounding box center [911, 398] width 38 height 10
click at [929, 373] on textarea "Add your update" at bounding box center [997, 368] width 183 height 17
type textarea "**********"
click at [912, 393] on button "Private" at bounding box center [909, 389] width 7 height 7
click at [1078, 395] on button "Add" at bounding box center [1081, 389] width 18 height 10
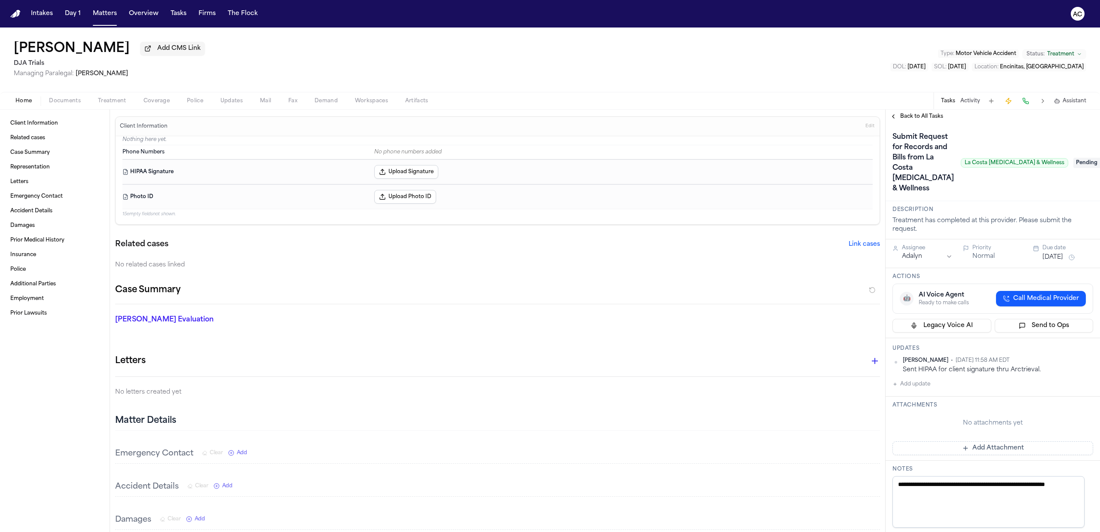
click at [1073, 168] on span "Pending" at bounding box center [1090, 163] width 34 height 10
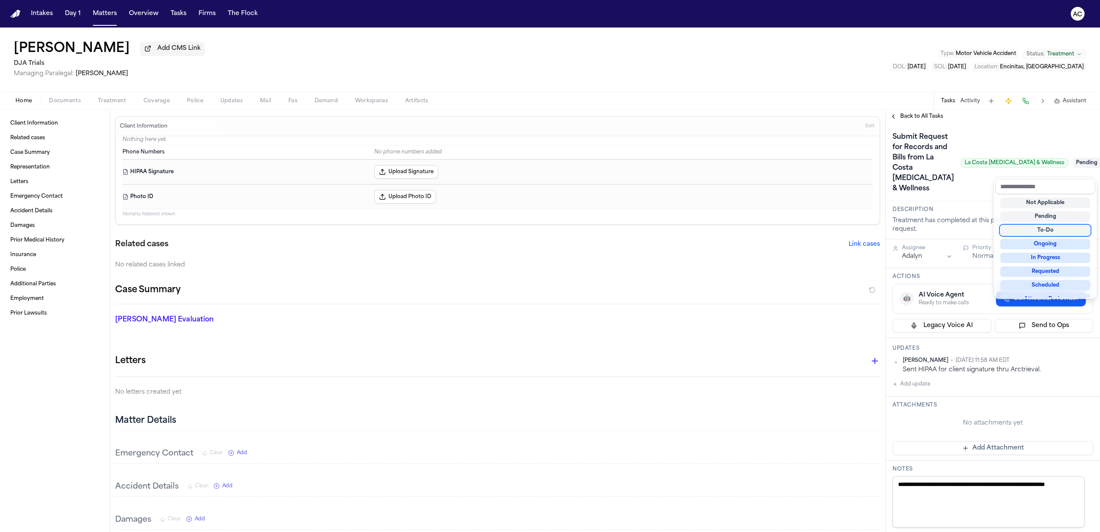
click at [1055, 231] on div "To-Do" at bounding box center [1045, 230] width 90 height 10
click at [977, 133] on div "Submit Request for Records and Bills from La Costa [MEDICAL_DATA] & Wellness La…" at bounding box center [992, 162] width 201 height 65
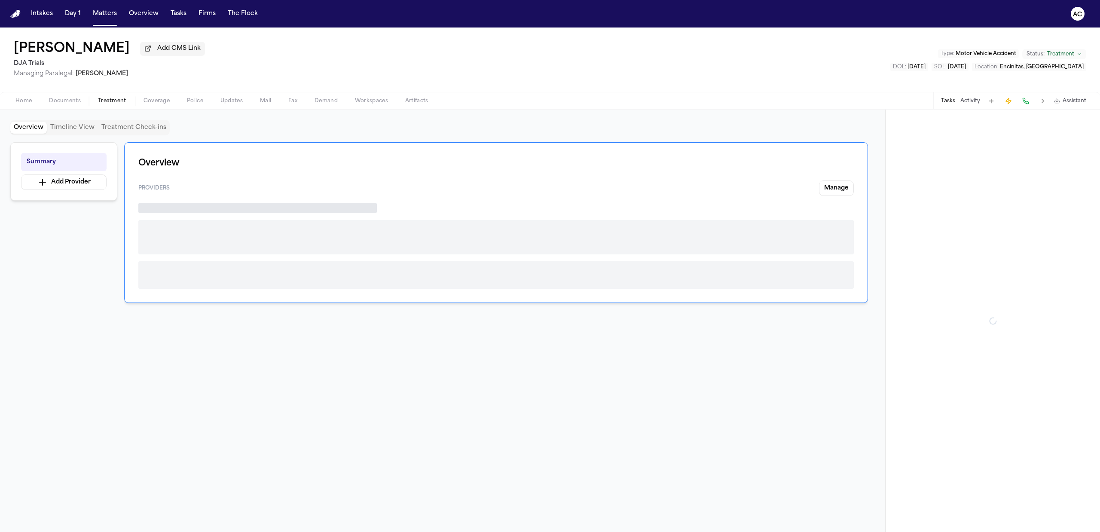
click at [109, 96] on button "Treatment" at bounding box center [112, 101] width 46 height 10
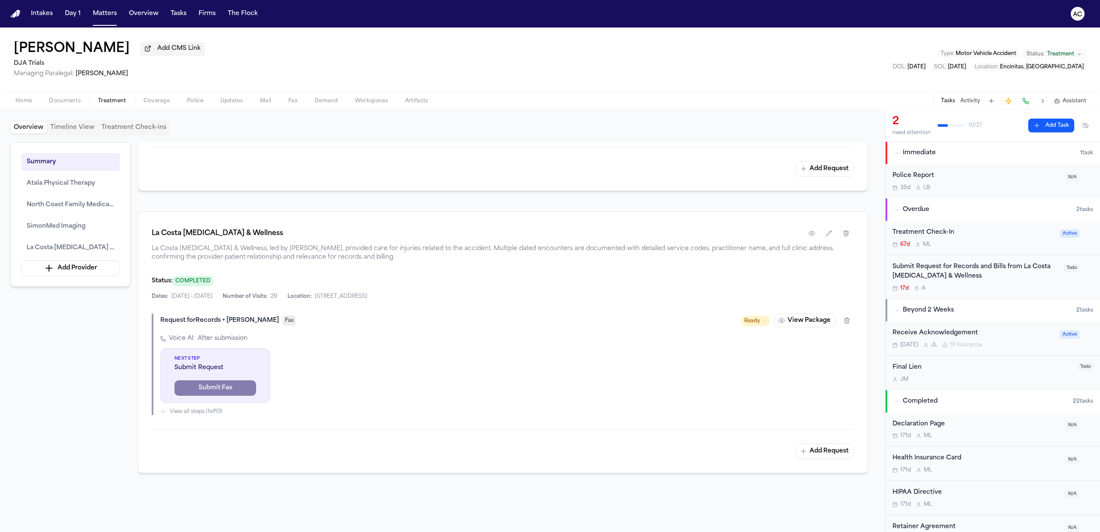
scroll to position [802, 0]
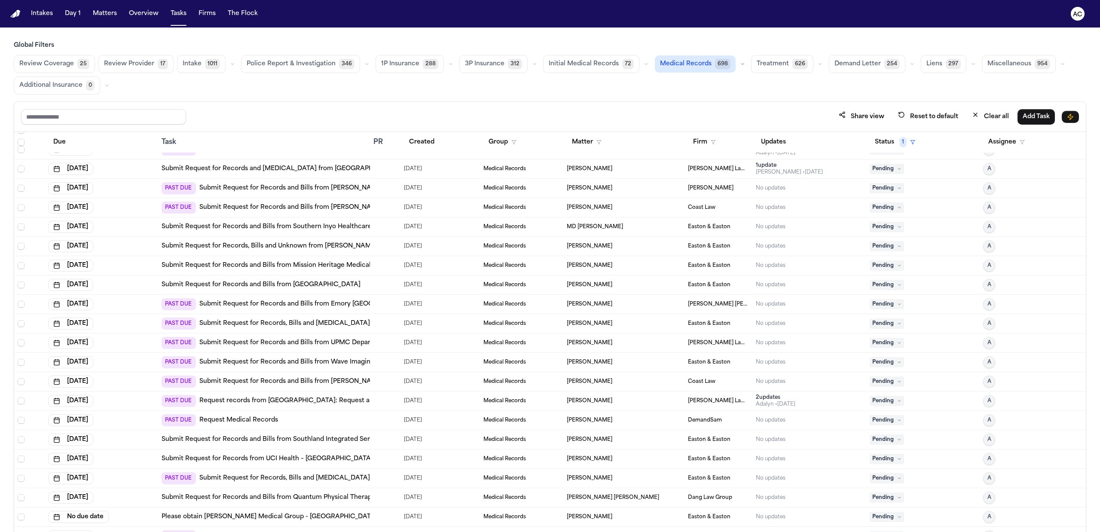
scroll to position [573, 0]
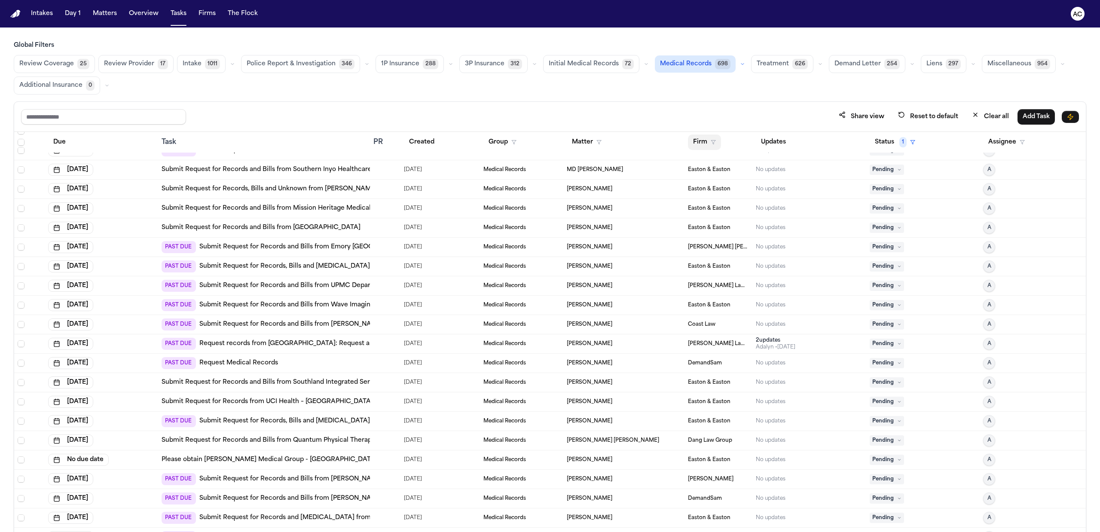
click at [711, 141] on icon "button" at bounding box center [713, 142] width 5 height 5
click at [739, 252] on div "DJA Trials" at bounding box center [745, 254] width 113 height 10
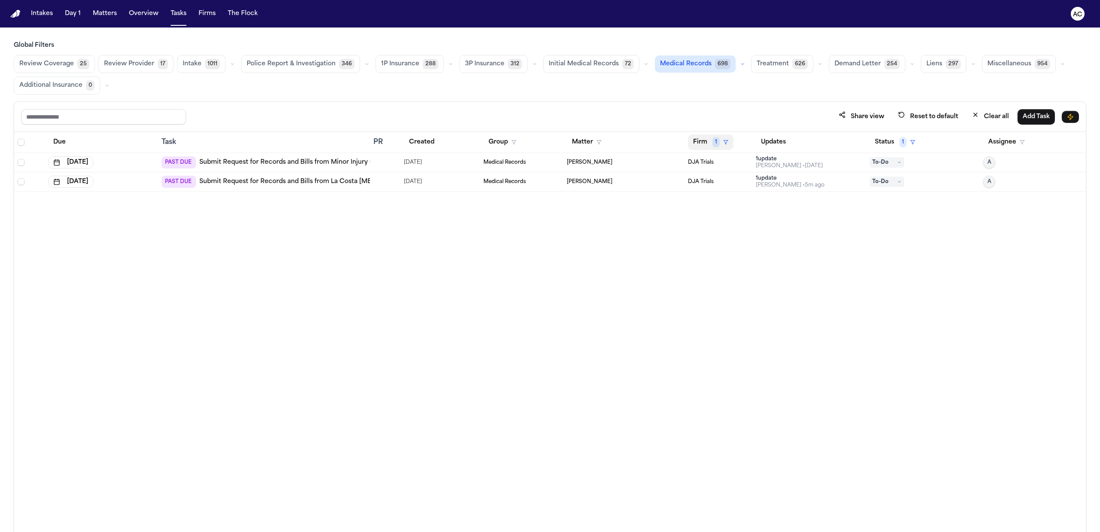
click at [721, 145] on button "Firm 1" at bounding box center [711, 141] width 46 height 15
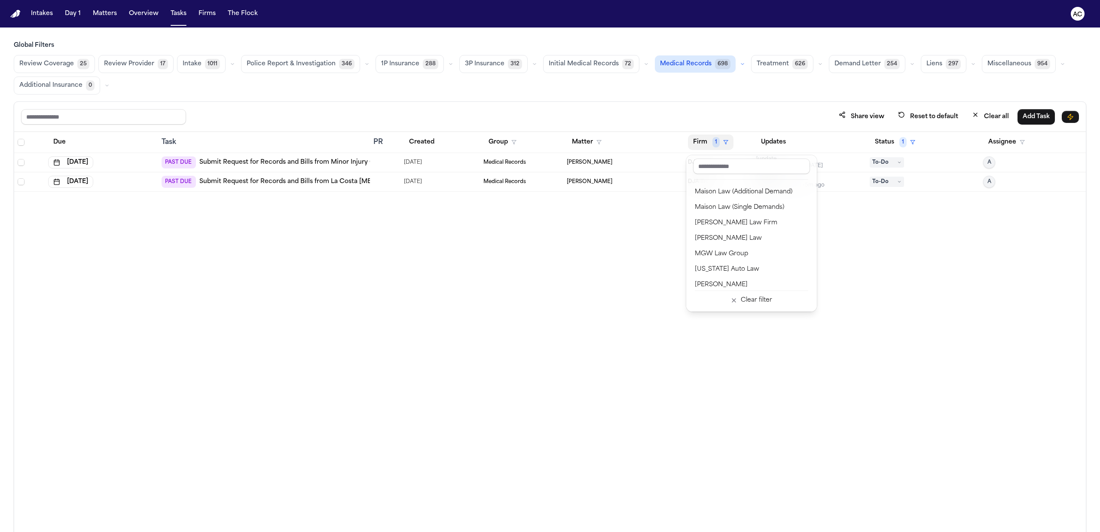
scroll to position [744, 0]
click at [726, 213] on div "[PERSON_NAME] Law Firm" at bounding box center [751, 218] width 113 height 10
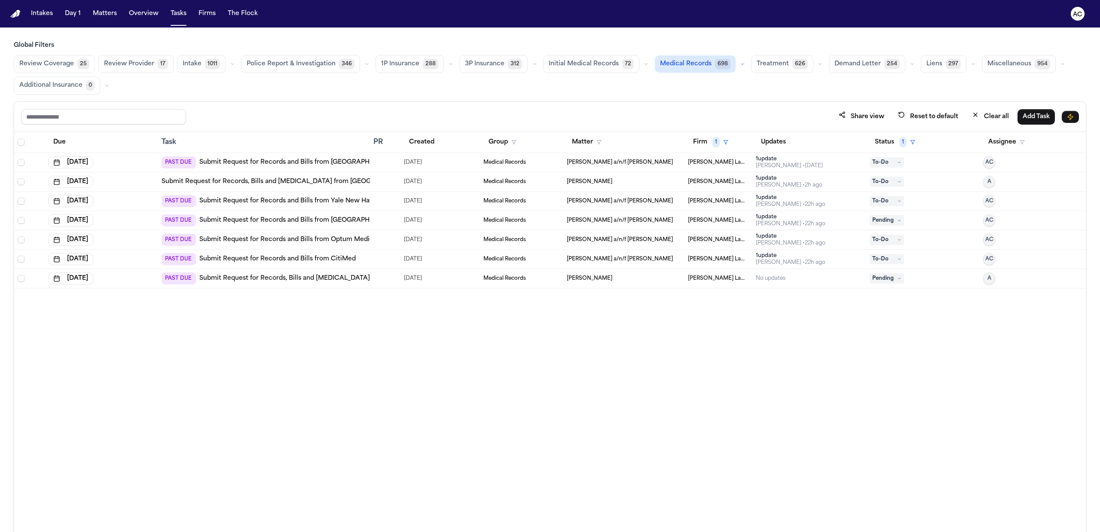
click at [364, 282] on link "Submit Request for Records, Bills and [MEDICAL_DATA] from [GEOGRAPHIC_DATA]" at bounding box center [327, 278] width 256 height 9
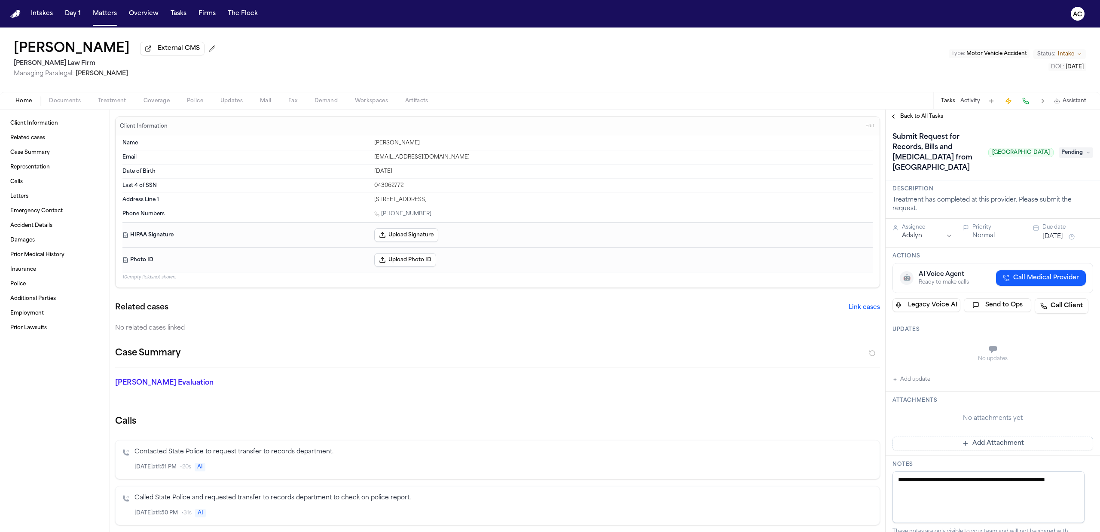
click at [110, 98] on span "Treatment" at bounding box center [112, 101] width 28 height 7
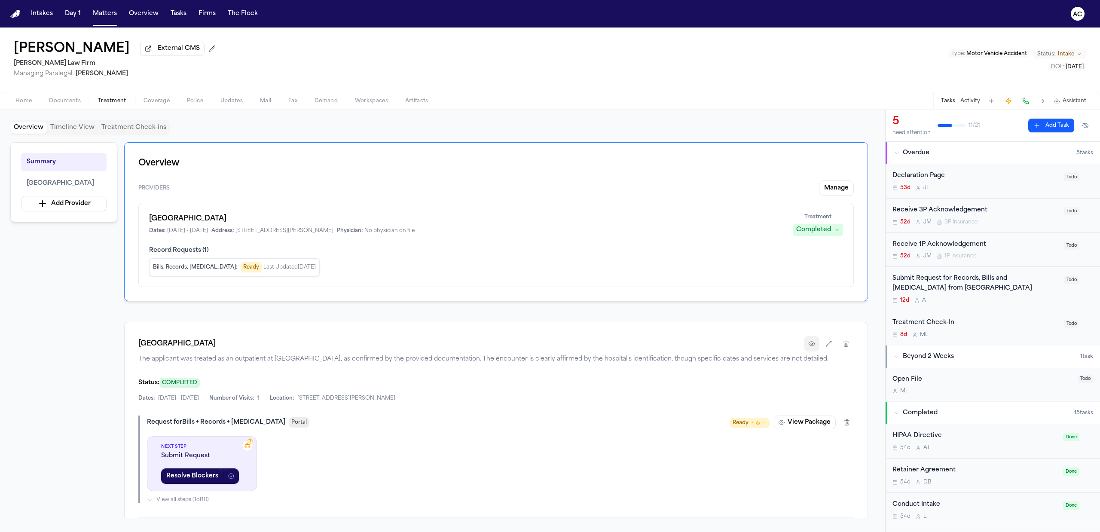
click at [810, 347] on icon "button" at bounding box center [811, 343] width 7 height 7
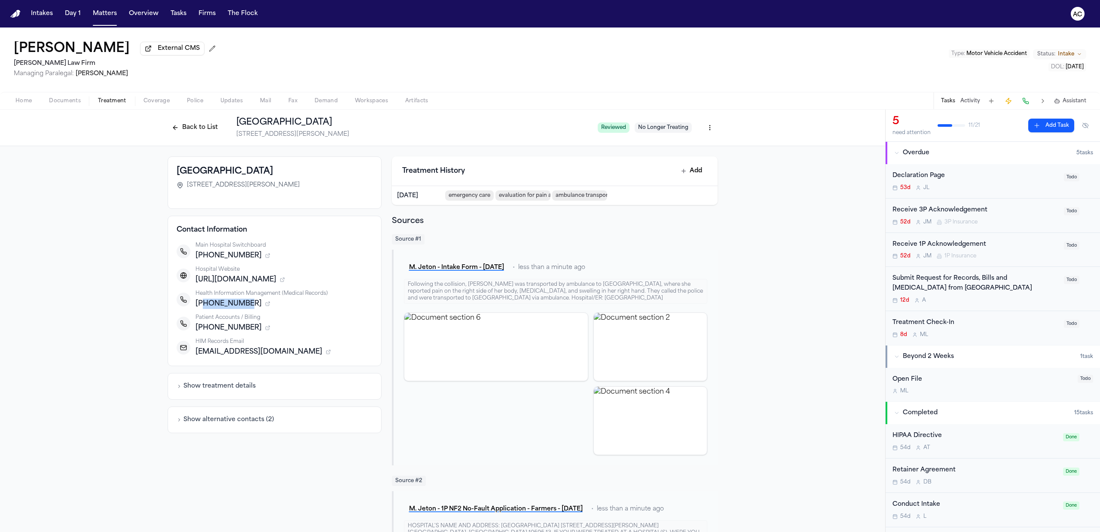
drag, startPoint x: 239, startPoint y: 305, endPoint x: 198, endPoint y: 301, distance: 41.9
click at [198, 301] on span "[PHONE_NUMBER]" at bounding box center [228, 304] width 66 height 10
copy span "9144937600"
click at [831, 173] on div "Westchester Medical Center 100 Woods Road, Valhalla, NY 10595 Contact Informati…" at bounding box center [442, 411] width 885 height 531
click at [974, 282] on div "Submit Request for Records, Bills and [MEDICAL_DATA] from [GEOGRAPHIC_DATA]" at bounding box center [975, 284] width 166 height 20
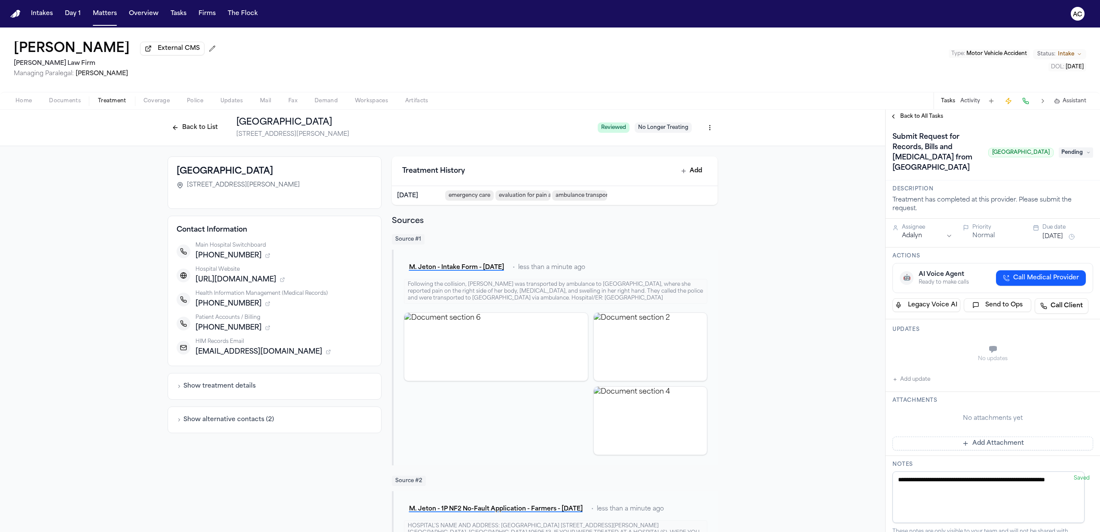
click at [917, 384] on button "Add update" at bounding box center [911, 379] width 38 height 10
click at [920, 359] on textarea "Add your update" at bounding box center [997, 350] width 183 height 17
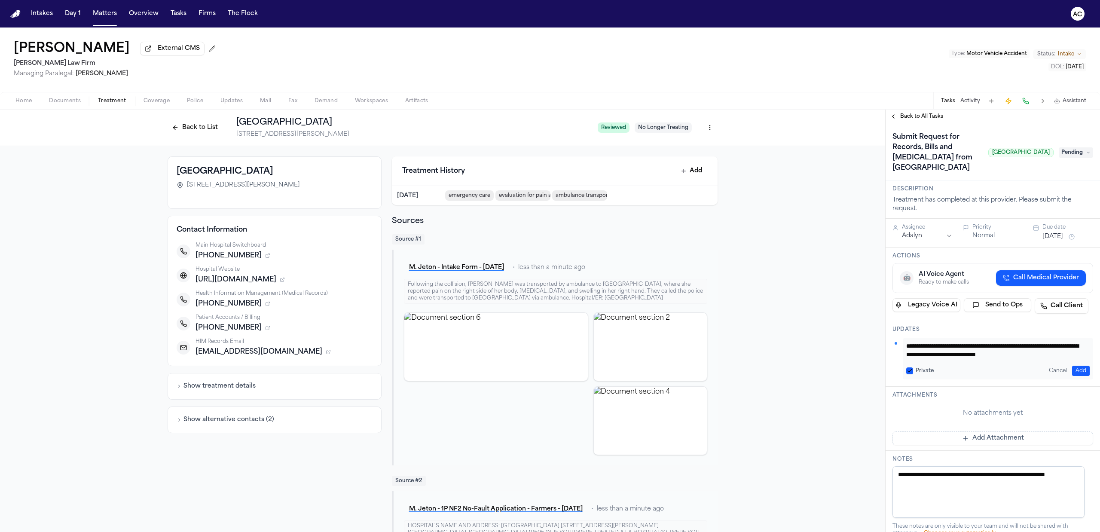
type textarea "**********"
click at [1073, 376] on button "Add" at bounding box center [1081, 371] width 18 height 10
click at [934, 118] on span "Back to All Tasks" at bounding box center [921, 116] width 43 height 7
